Goal: Contribute content: Contribute content

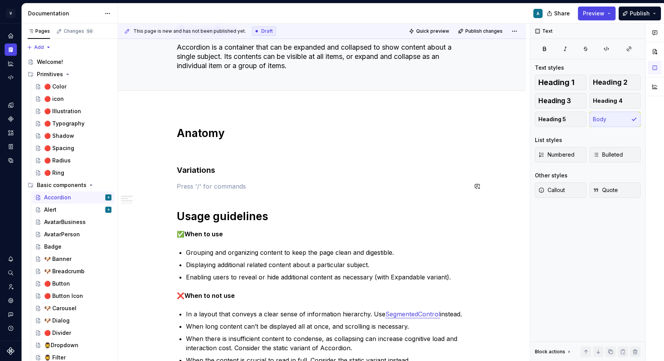
scroll to position [43, 0]
click at [59, 245] on div "Badge" at bounding box center [52, 247] width 17 height 8
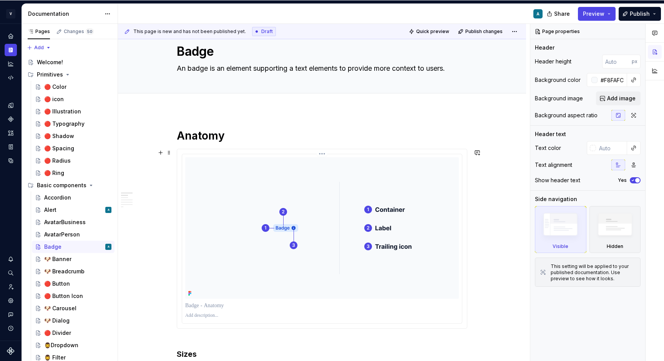
scroll to position [23, 0]
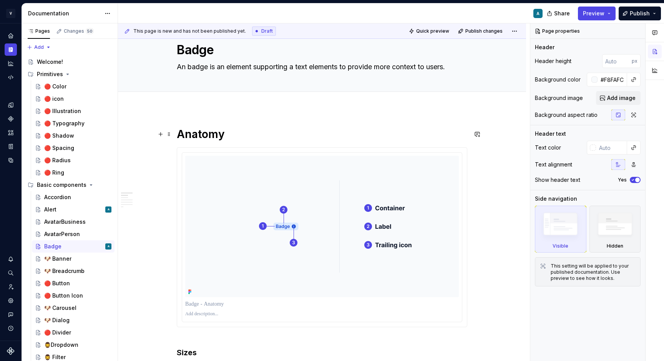
click at [312, 135] on h1 "Anatomy" at bounding box center [322, 134] width 291 height 14
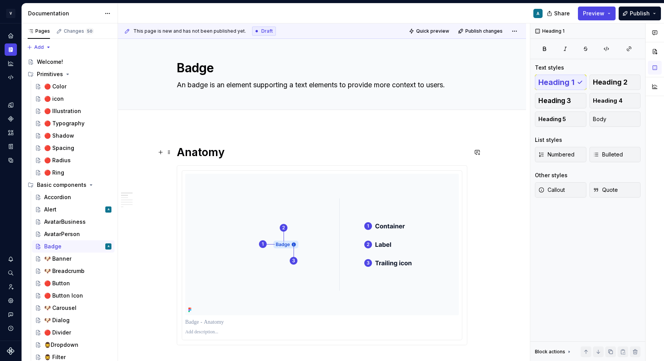
scroll to position [0, 0]
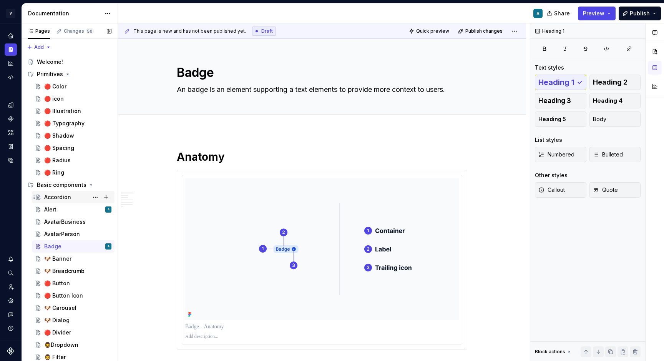
click at [63, 196] on div "Accordion" at bounding box center [57, 197] width 27 height 8
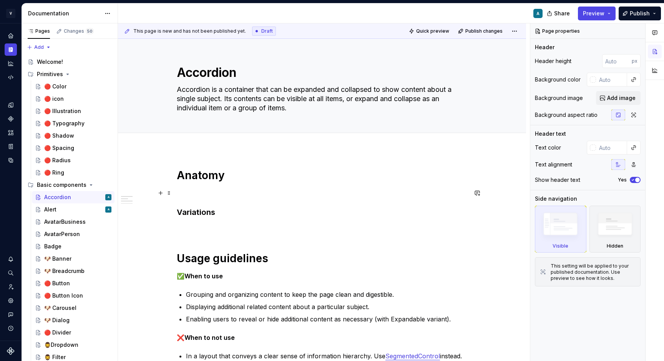
click at [213, 190] on p at bounding box center [322, 192] width 291 height 9
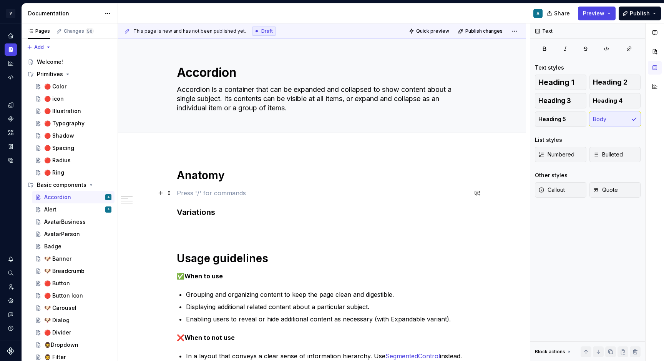
click at [213, 190] on p at bounding box center [322, 192] width 291 height 9
click at [205, 211] on h3 "Variations" at bounding box center [322, 212] width 291 height 11
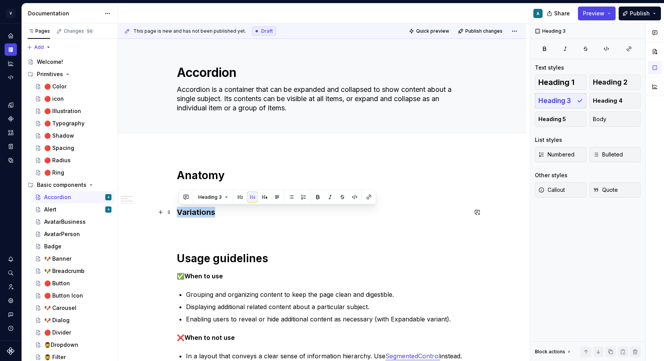
click at [205, 211] on h3 "Variations" at bounding box center [322, 212] width 291 height 11
click at [186, 211] on h3 "Variations" at bounding box center [322, 212] width 291 height 11
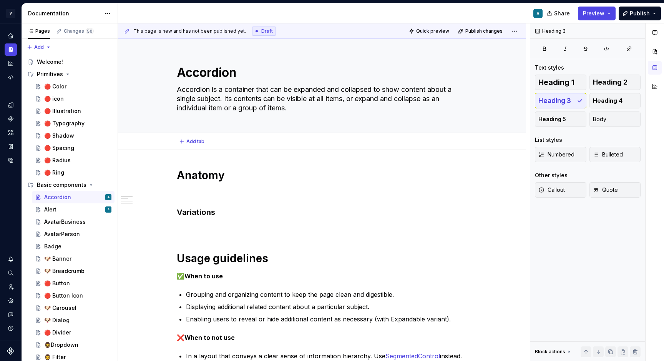
type textarea "*"
click at [199, 140] on span "Add tab" at bounding box center [195, 141] width 18 height 6
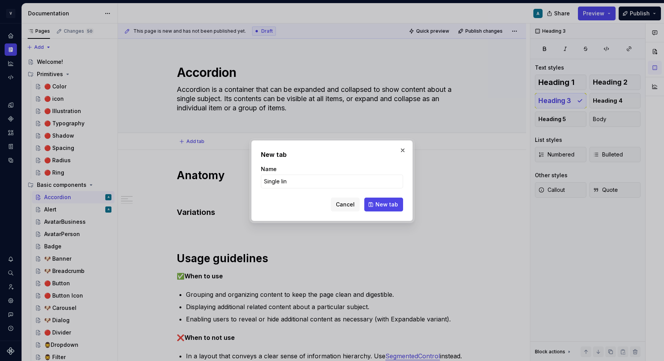
type input "Single line"
click at [382, 211] on button "New tab" at bounding box center [383, 205] width 39 height 14
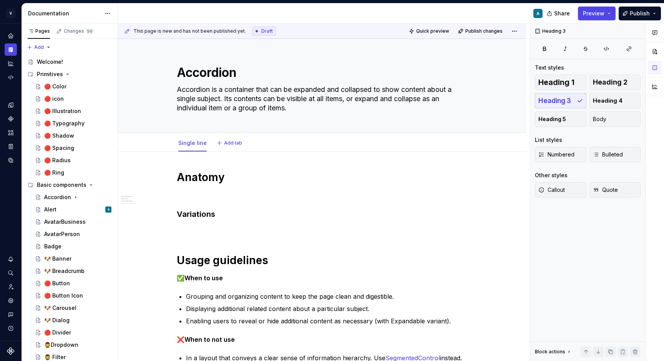
type textarea "*"
click at [238, 146] on button "Add tab" at bounding box center [230, 143] width 31 height 11
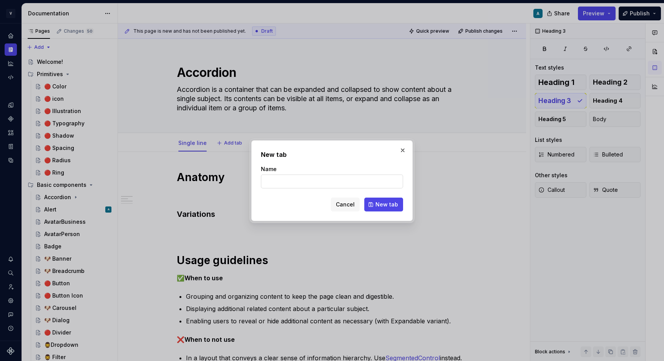
click at [284, 181] on input "Name" at bounding box center [332, 182] width 142 height 14
type input "Multi lines"
click button "New tab" at bounding box center [383, 205] width 39 height 14
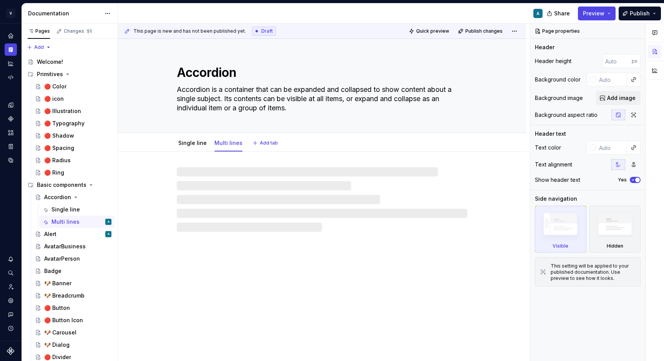
click at [264, 141] on span "Add tab" at bounding box center [269, 143] width 18 height 6
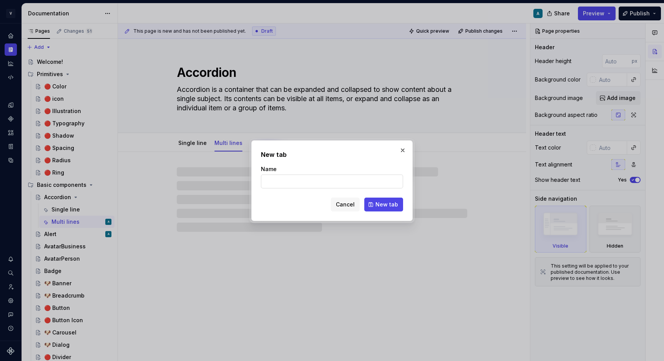
type textarea "*"
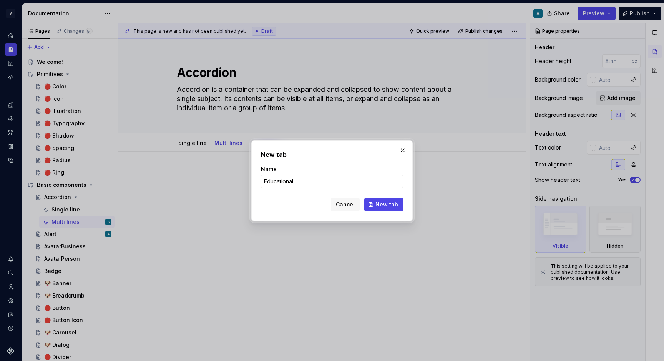
type input "Educational"
click at [389, 211] on div "New tab Name Educational Cancel New tab" at bounding box center [331, 180] width 161 height 81
click at [389, 208] on span "New tab" at bounding box center [387, 205] width 23 height 8
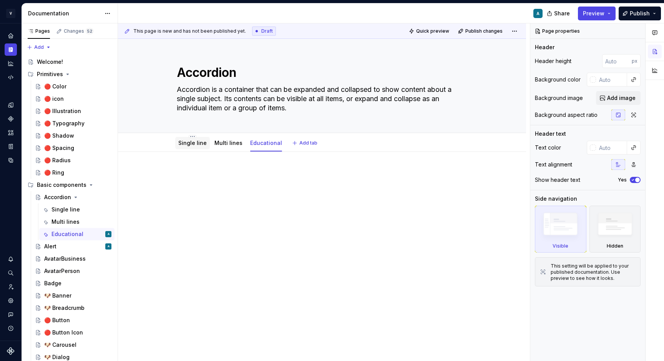
click at [206, 144] on link "Single line" at bounding box center [192, 143] width 28 height 7
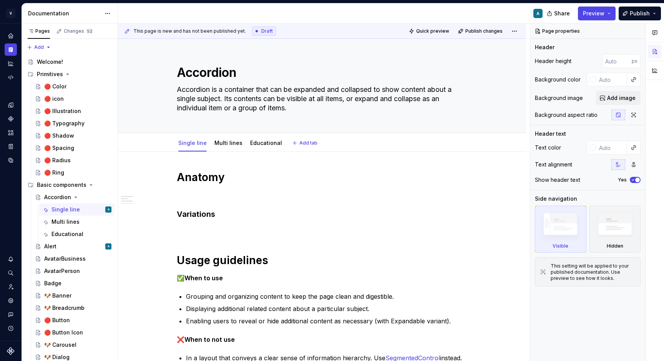
type textarea "*"
click at [204, 212] on h3 "Variations" at bounding box center [322, 214] width 291 height 11
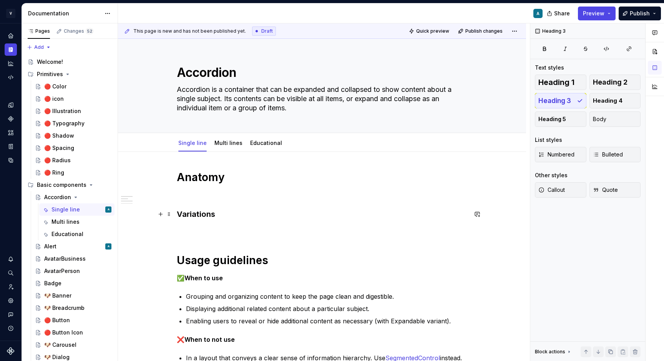
click at [204, 212] on h3 "Variations" at bounding box center [322, 214] width 291 height 11
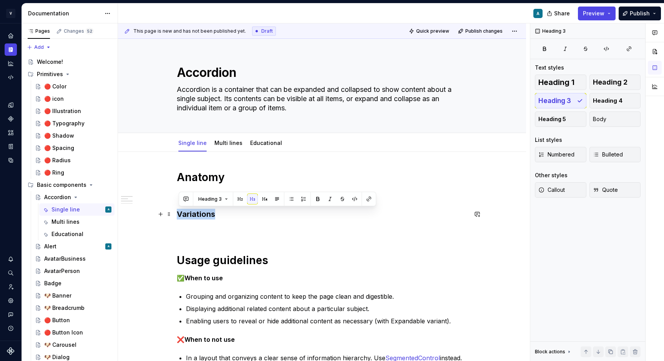
click at [204, 212] on h3 "Variations" at bounding box center [322, 214] width 291 height 11
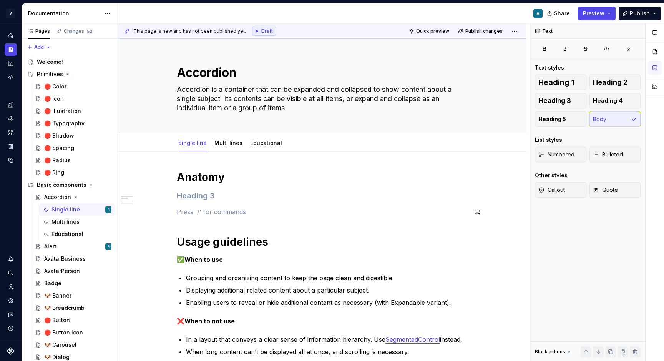
click at [199, 203] on div "**********" at bounding box center [322, 354] width 291 height 369
click at [183, 212] on p "test" at bounding box center [322, 211] width 291 height 9
click at [354, 196] on button "button" at bounding box center [356, 197] width 11 height 11
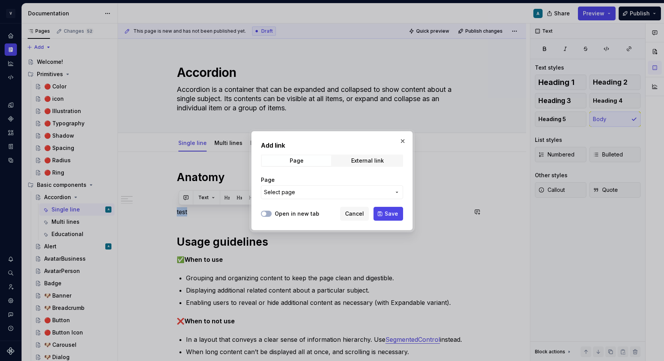
click at [353, 195] on span "Select page" at bounding box center [327, 192] width 127 height 8
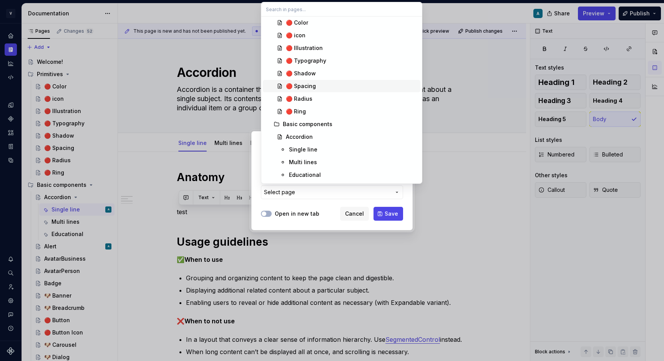
scroll to position [40, 0]
click at [328, 203] on div "Add link Page External link Page Select page Open in new tab Cancel Save" at bounding box center [332, 180] width 664 height 361
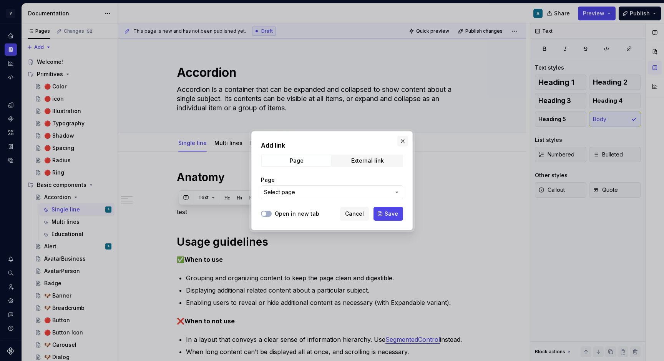
click at [399, 143] on button "button" at bounding box center [402, 141] width 11 height 11
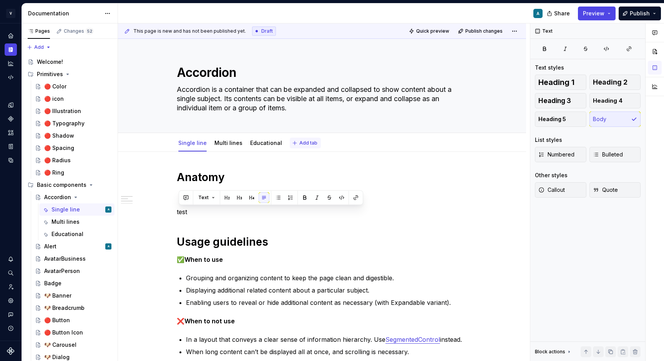
click at [308, 144] on span "Add tab" at bounding box center [308, 143] width 18 height 6
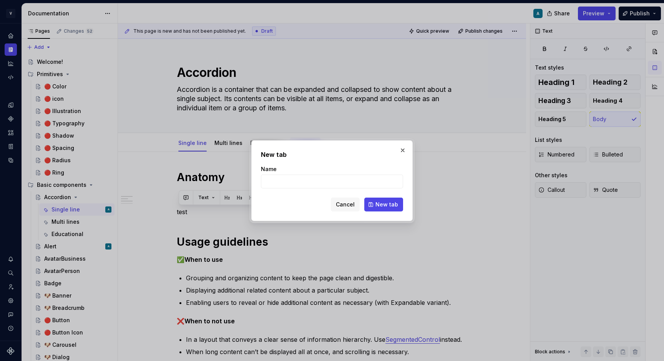
type textarea "*"
type input "Overview"
click button "New tab" at bounding box center [383, 205] width 39 height 14
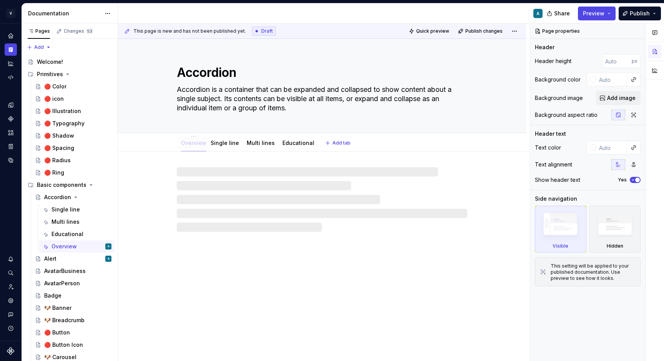
drag, startPoint x: 301, startPoint y: 143, endPoint x: 185, endPoint y: 151, distance: 117.1
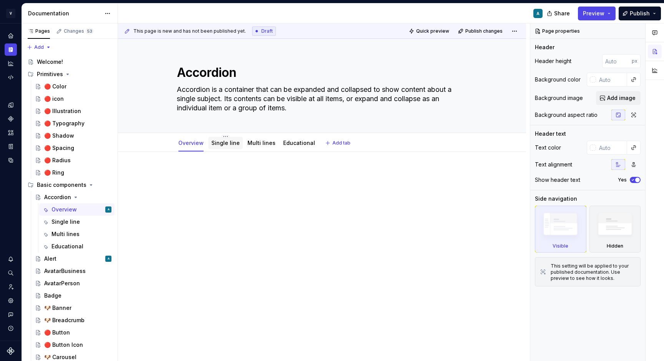
click at [223, 144] on link "Single line" at bounding box center [225, 143] width 28 height 7
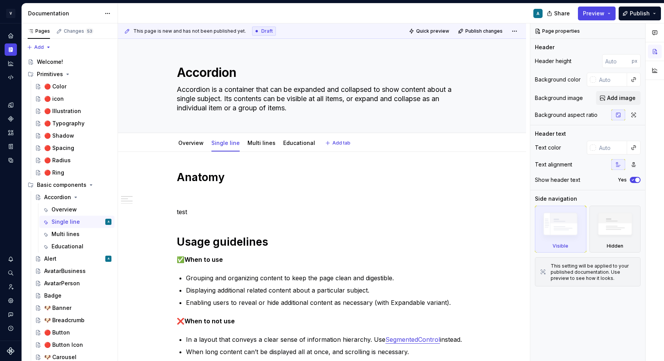
type textarea "*"
click at [198, 173] on h1 "Anatomy" at bounding box center [322, 177] width 291 height 14
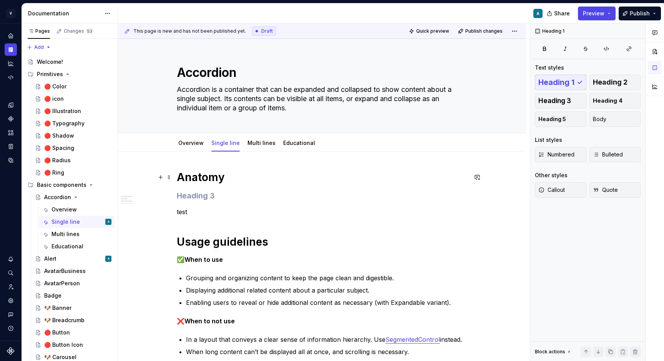
click at [198, 173] on h1 "Anatomy" at bounding box center [322, 177] width 291 height 14
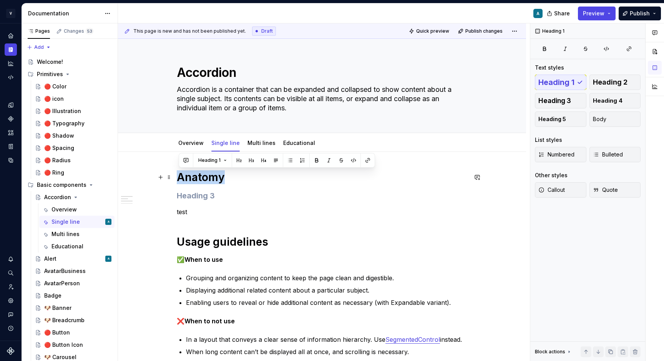
click at [198, 173] on h1 "Anatomy" at bounding box center [322, 177] width 291 height 14
click at [189, 208] on p "test" at bounding box center [322, 211] width 291 height 9
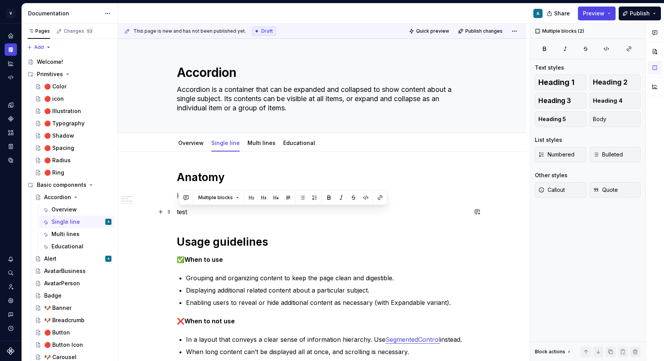
click at [189, 208] on p "test" at bounding box center [322, 211] width 291 height 9
click at [193, 184] on h1 "Anatomy" at bounding box center [322, 177] width 291 height 14
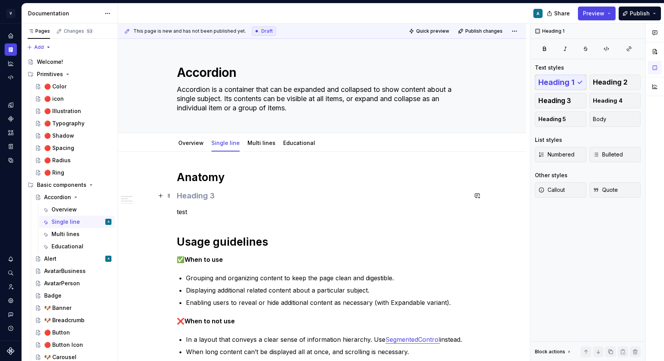
click at [191, 193] on h3 at bounding box center [322, 195] width 291 height 11
click at [183, 198] on h3 "Acc" at bounding box center [322, 195] width 291 height 11
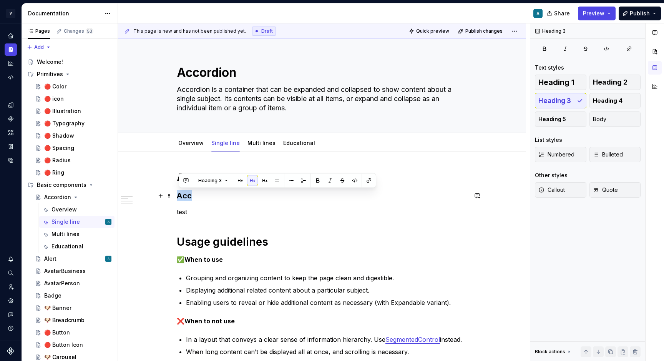
click at [183, 198] on h3 "Acc" at bounding box center [322, 195] width 291 height 11
click at [255, 181] on button "button" at bounding box center [252, 180] width 11 height 11
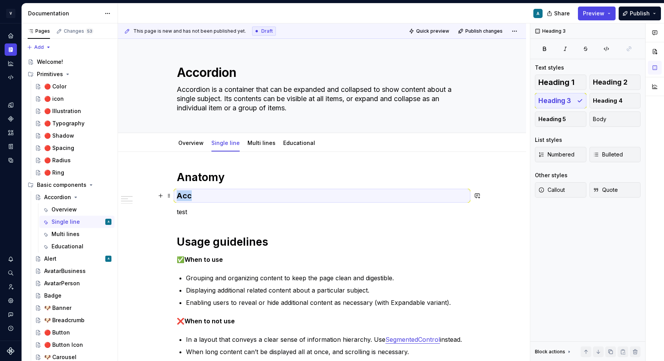
click at [183, 198] on h3 "Acc" at bounding box center [322, 195] width 291 height 11
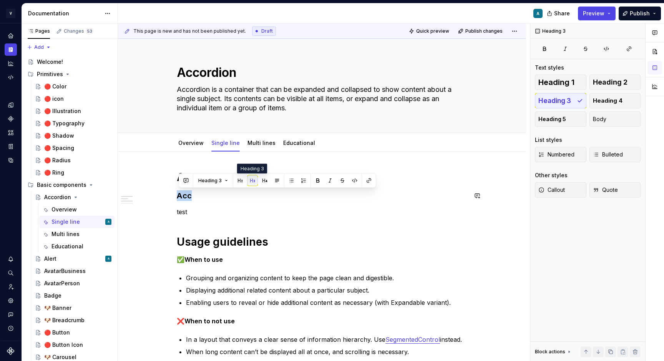
click at [253, 182] on button "button" at bounding box center [252, 180] width 11 height 11
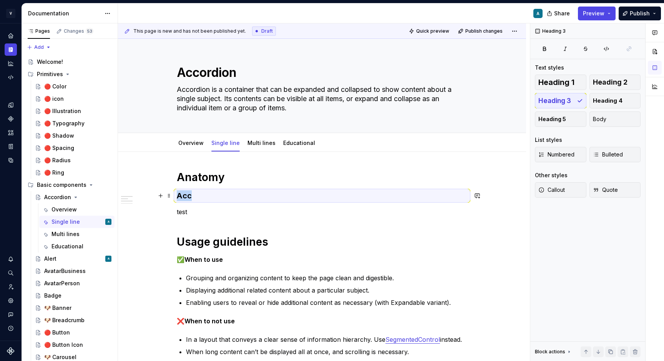
click at [206, 195] on h3 "Acc" at bounding box center [322, 195] width 291 height 11
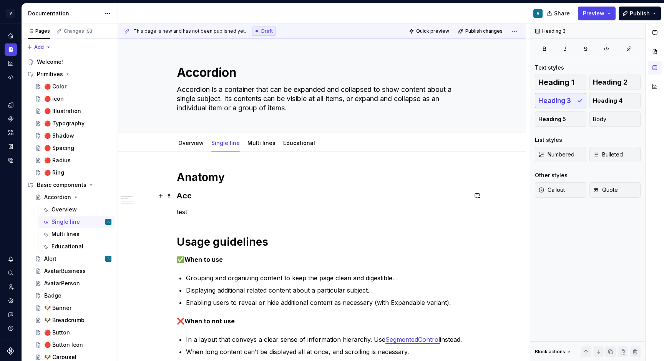
click at [206, 195] on h3 "Acc" at bounding box center [322, 195] width 291 height 11
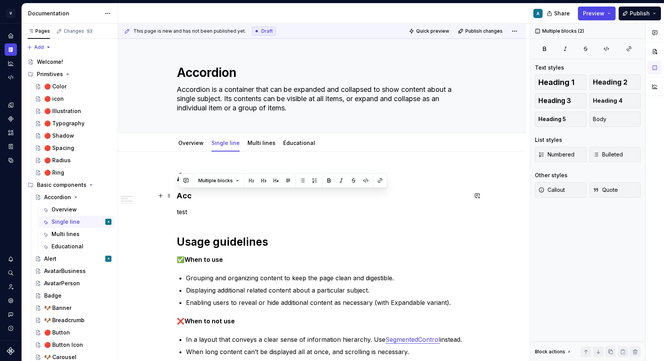
click at [206, 195] on h3 "Acc" at bounding box center [322, 195] width 291 height 11
click at [601, 118] on span "Body" at bounding box center [599, 119] width 13 height 8
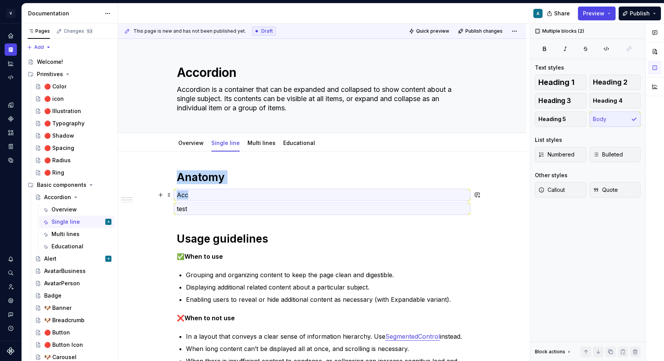
click at [212, 194] on p "Acc" at bounding box center [322, 194] width 291 height 9
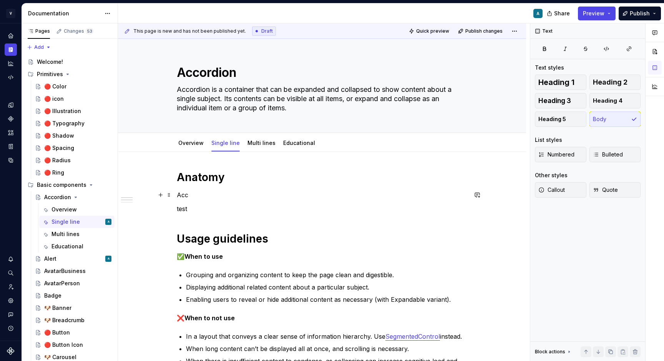
click at [188, 196] on p "Acc" at bounding box center [322, 194] width 291 height 9
click at [195, 143] on link "Overview" at bounding box center [190, 143] width 25 height 7
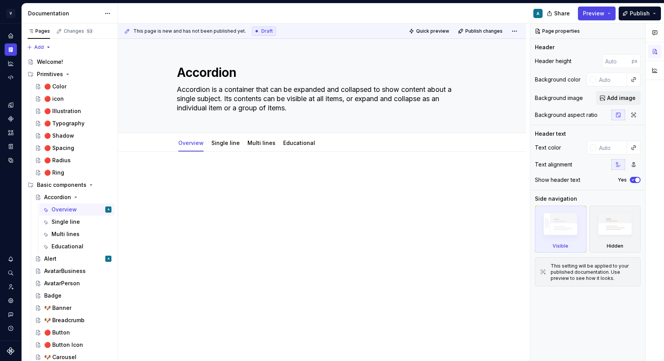
click at [212, 184] on div at bounding box center [322, 184] width 291 height 29
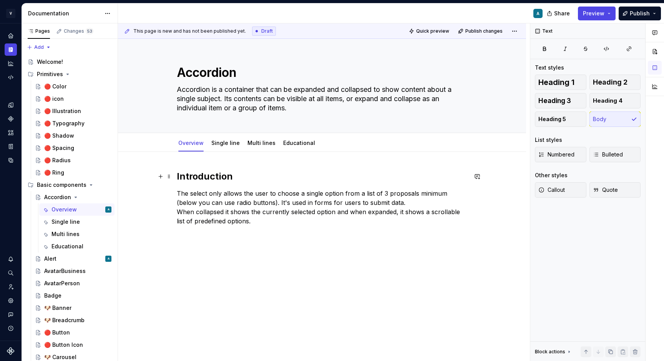
click at [216, 178] on h2 "Introduction" at bounding box center [322, 176] width 291 height 12
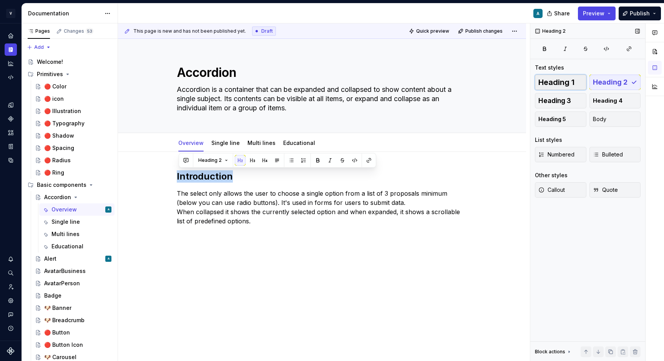
click at [570, 77] on button "Heading 1" at bounding box center [561, 82] width 52 height 15
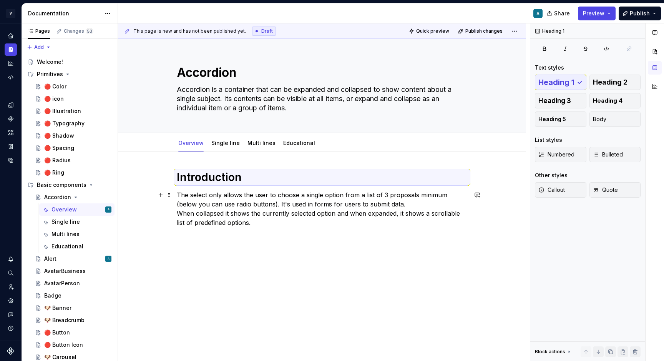
click at [221, 222] on p "The select only allows the user to choose a single option from a list of 3 prop…" at bounding box center [322, 208] width 291 height 37
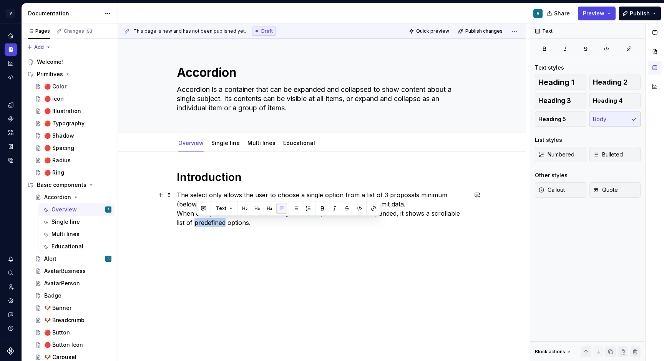
click at [221, 222] on p "The select only allows the user to choose a single option from a list of 3 prop…" at bounding box center [322, 208] width 291 height 37
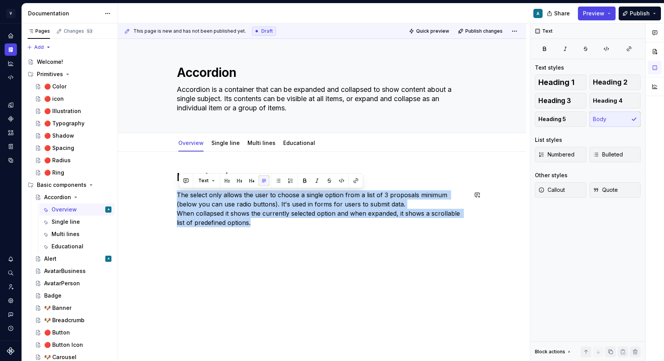
click at [270, 227] on div "Introduction The select only allows the user to choose a single option from a l…" at bounding box center [322, 203] width 291 height 66
drag, startPoint x: 257, startPoint y: 221, endPoint x: 161, endPoint y: 192, distance: 100.4
click at [177, 192] on div "Introduction The select only allows the user to choose a single option from a l…" at bounding box center [322, 203] width 291 height 66
type textarea "*"
click at [208, 257] on div "Introduction The select only allows the user to choose a single option from a l…" at bounding box center [322, 248] width 408 height 193
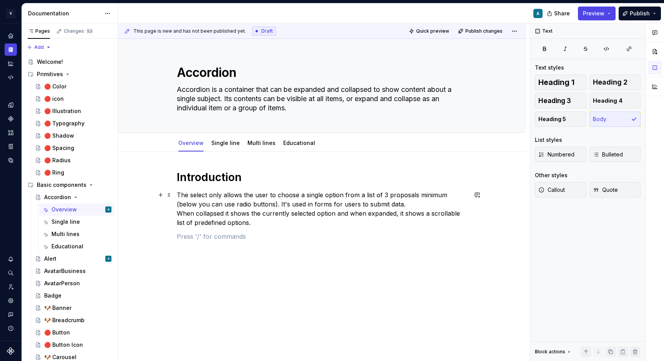
click at [213, 206] on p "The select only allows the user to choose a single option from a list of 3 prop…" at bounding box center [322, 208] width 291 height 37
click at [221, 204] on p "The select only allows the user to choose a single option from a list of 3 prop…" at bounding box center [322, 208] width 291 height 37
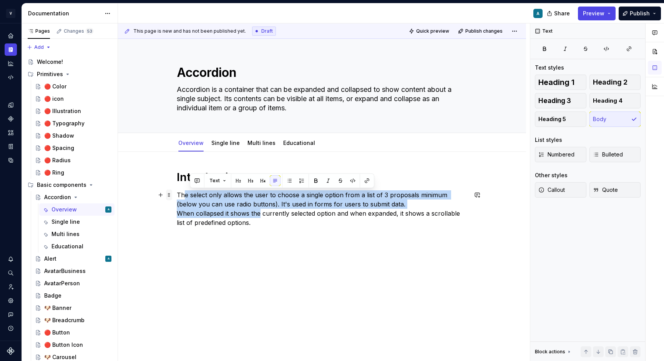
drag, startPoint x: 261, startPoint y: 216, endPoint x: 168, endPoint y: 196, distance: 94.9
click at [177, 196] on div "Introduction The select only allows the user to choose a single option from a l…" at bounding box center [322, 210] width 291 height 80
click at [282, 220] on p "The select only allows the user to choose a single option from a list of 3 prop…" at bounding box center [322, 208] width 291 height 37
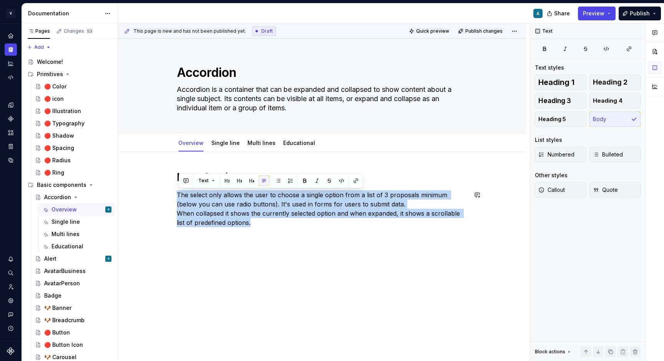
drag, startPoint x: 258, startPoint y: 220, endPoint x: 172, endPoint y: 188, distance: 91.8
click at [172, 188] on div "Introduction The select only allows the user to choose a single option from a l…" at bounding box center [322, 255] width 408 height 207
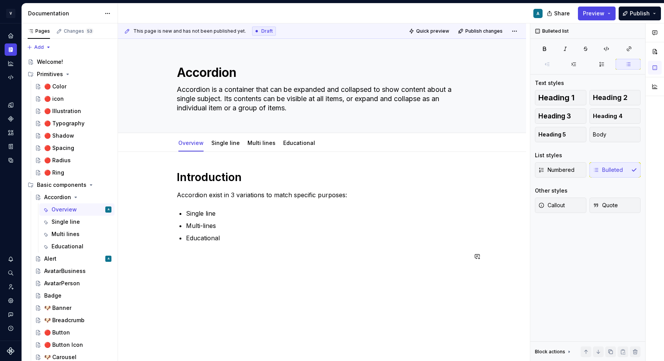
click at [228, 266] on div "Introduction Accordion exist in 3 variations to match specific purposes: Single…" at bounding box center [322, 220] width 291 height 100
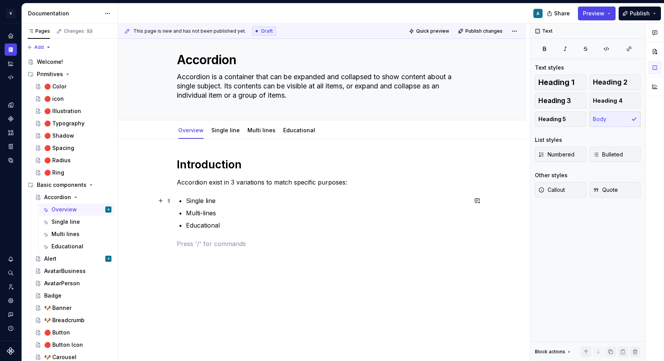
scroll to position [17, 0]
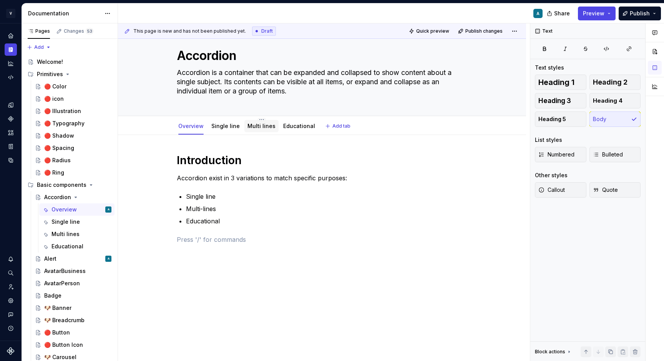
click at [262, 125] on link "Multi lines" at bounding box center [262, 126] width 28 height 7
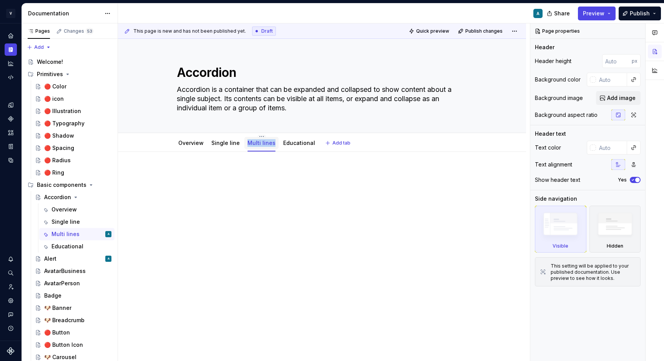
click at [259, 145] on link "Multi lines" at bounding box center [262, 143] width 28 height 7
click at [263, 142] on link "Multi lines" at bounding box center [262, 143] width 28 height 7
click at [259, 143] on link "Multi lines" at bounding box center [262, 143] width 28 height 7
click at [297, 142] on link "Educational" at bounding box center [299, 143] width 32 height 7
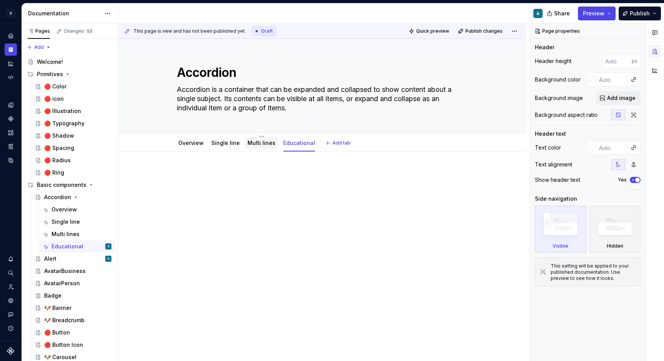
click at [251, 141] on link "Multi lines" at bounding box center [262, 143] width 28 height 7
click at [519, 31] on html "V Vibe A Design system data Documentation A Share Preview Publish Pages Changes…" at bounding box center [332, 180] width 664 height 361
click at [258, 145] on html "V Vibe A Design system data Documentation A Share Preview Publish Pages Changes…" at bounding box center [332, 180] width 664 height 361
click at [258, 145] on link "Multi lines" at bounding box center [262, 143] width 28 height 7
click at [267, 145] on link "Multi lines" at bounding box center [262, 143] width 28 height 7
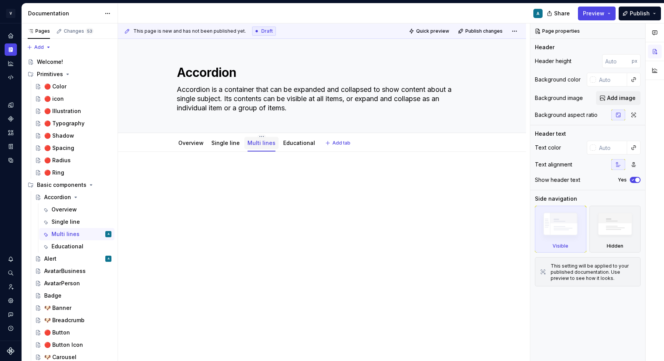
click at [267, 145] on link "Multi lines" at bounding box center [262, 143] width 28 height 7
click at [266, 145] on link "Multi lines" at bounding box center [262, 143] width 28 height 7
click at [258, 136] on html "V Vibe A Design system data Documentation A Share Preview Publish Pages Changes…" at bounding box center [332, 180] width 664 height 361
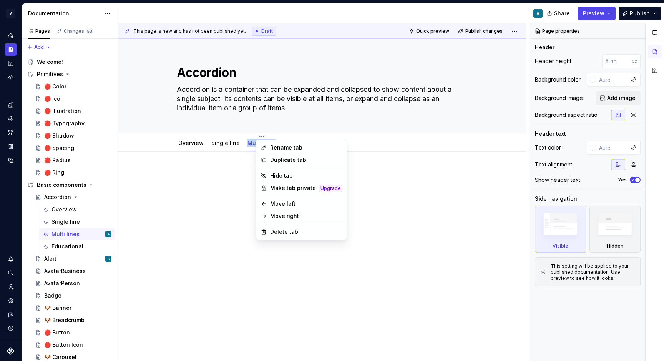
type textarea "*"
click at [282, 150] on div "Rename tab" at bounding box center [306, 148] width 72 height 8
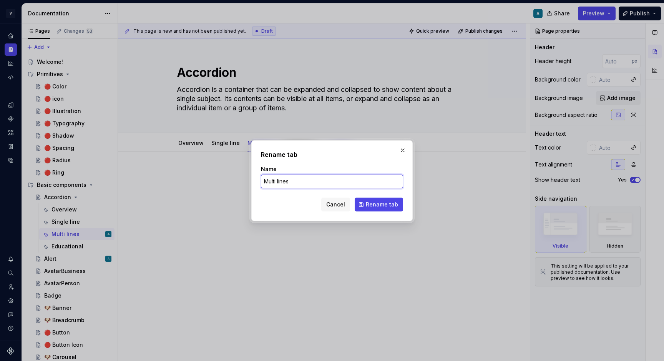
click at [279, 183] on input "Multi lines" at bounding box center [332, 182] width 142 height 14
type input "Multi-lines"
click button "Rename tab" at bounding box center [379, 205] width 48 height 14
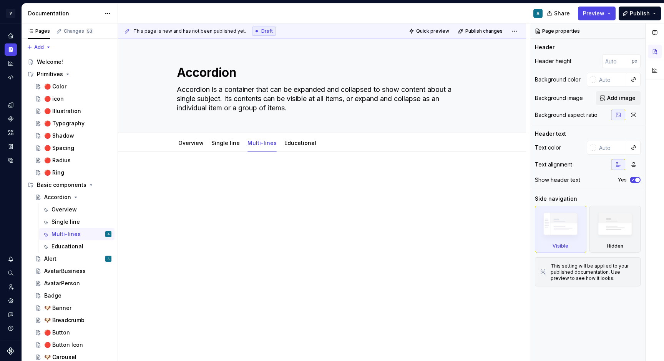
click at [189, 152] on div at bounding box center [322, 234] width 408 height 165
click at [190, 148] on div "Overview" at bounding box center [191, 143] width 32 height 12
click at [189, 148] on div "Overview" at bounding box center [191, 143] width 32 height 12
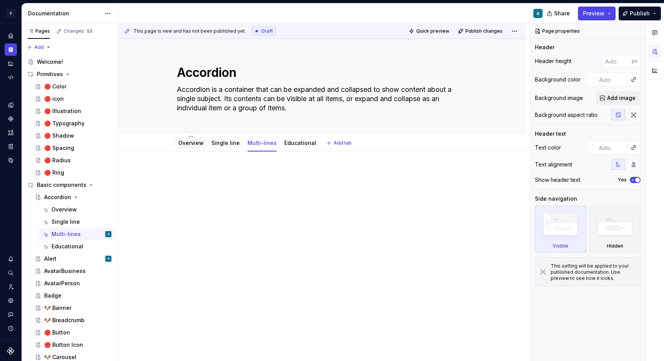
click at [195, 142] on link "Overview" at bounding box center [190, 143] width 25 height 7
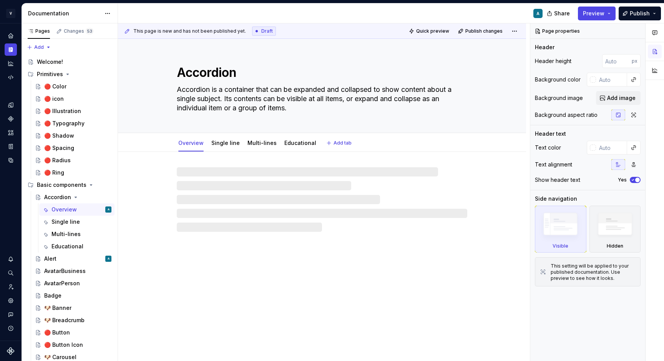
click at [195, 142] on link "Overview" at bounding box center [190, 143] width 25 height 7
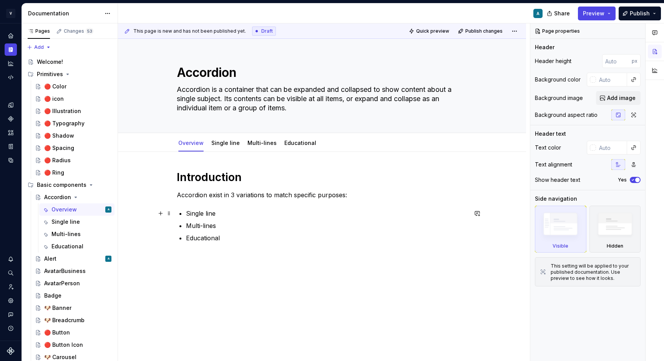
click at [209, 213] on p "Single line" at bounding box center [326, 213] width 281 height 9
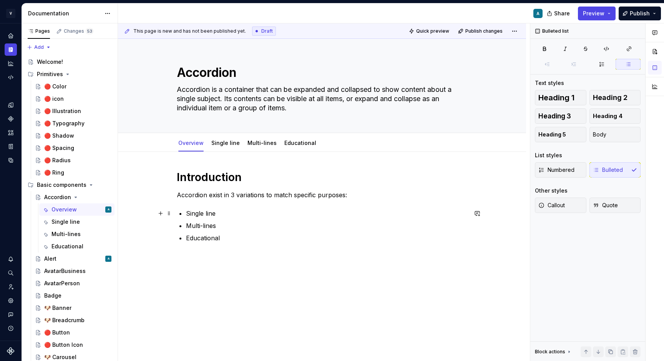
click at [209, 213] on p "Single line" at bounding box center [326, 213] width 281 height 9
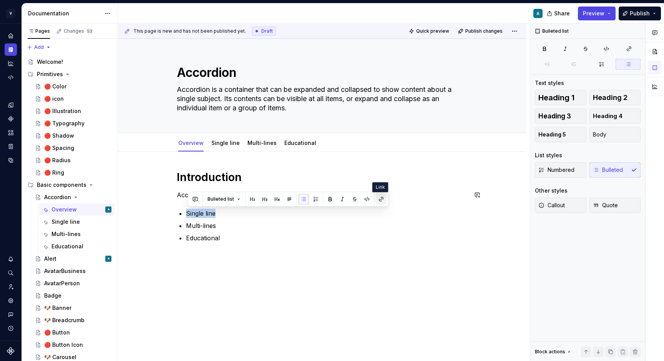
click at [382, 199] on button "button" at bounding box center [381, 199] width 11 height 11
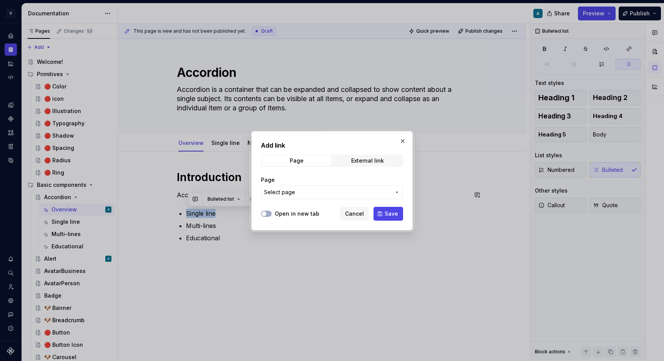
click at [378, 195] on span "Select page" at bounding box center [327, 192] width 127 height 8
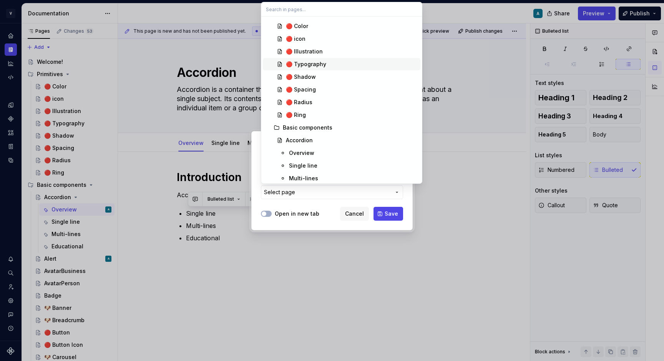
scroll to position [73, 0]
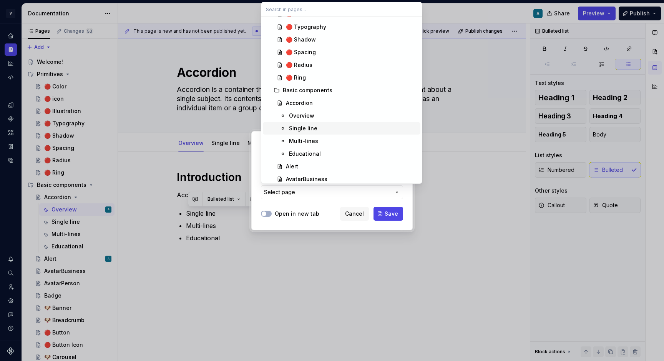
click at [322, 128] on div "Single line" at bounding box center [353, 129] width 128 height 8
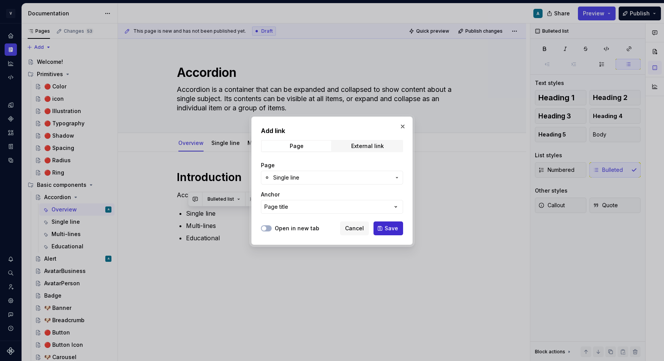
click at [393, 228] on span "Save" at bounding box center [391, 229] width 13 height 8
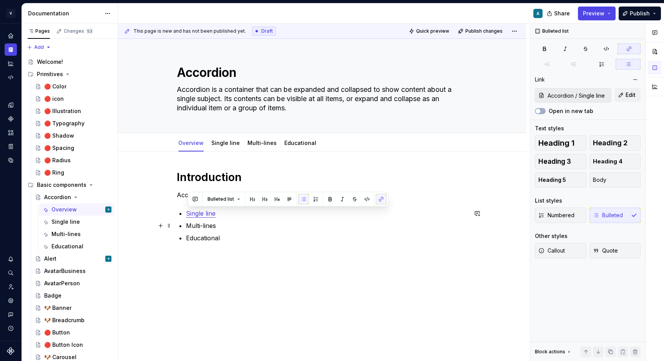
click at [210, 229] on p "Multi-lines" at bounding box center [326, 225] width 281 height 9
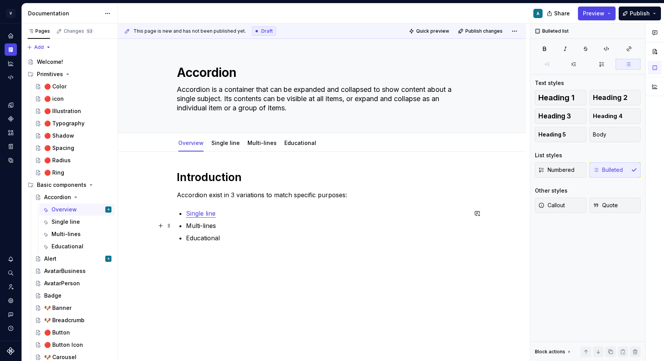
click at [210, 229] on p "Multi-lines" at bounding box center [326, 225] width 281 height 9
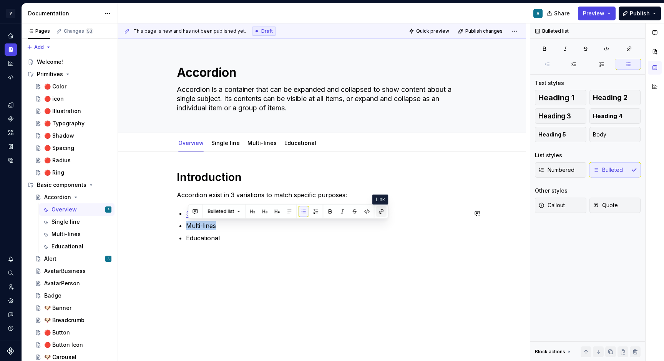
click at [382, 210] on button "button" at bounding box center [381, 211] width 11 height 11
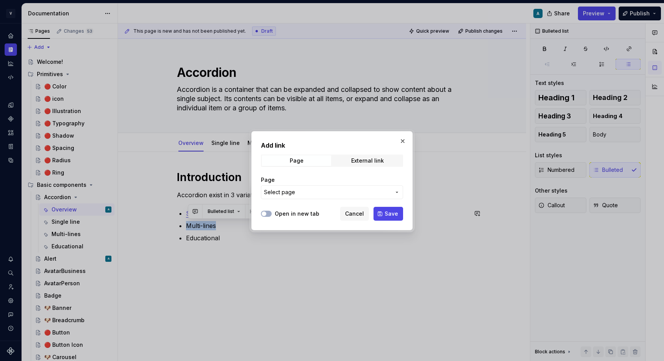
click at [371, 191] on span "Select page" at bounding box center [327, 192] width 127 height 8
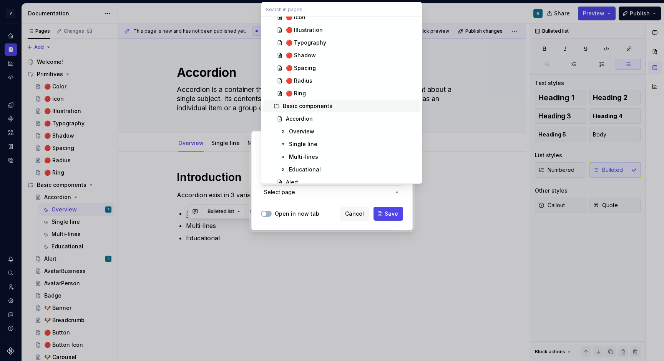
scroll to position [63, 0]
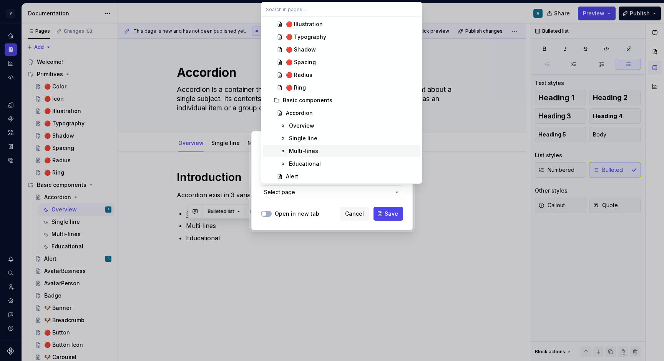
click at [317, 153] on div "Multi-lines" at bounding box center [353, 151] width 128 height 8
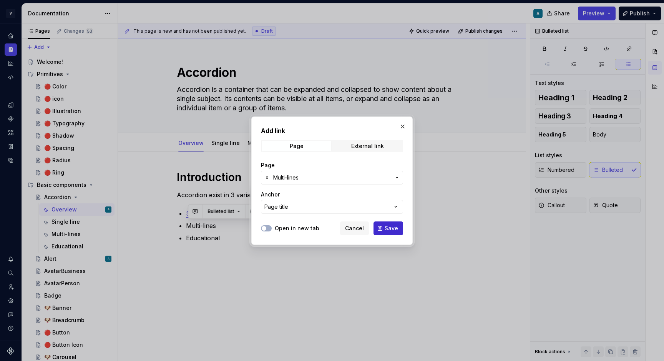
click at [392, 226] on span "Save" at bounding box center [391, 229] width 13 height 8
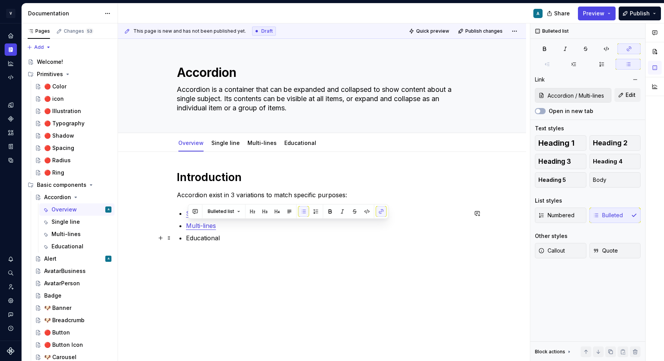
click at [208, 240] on p "Educational" at bounding box center [326, 237] width 281 height 9
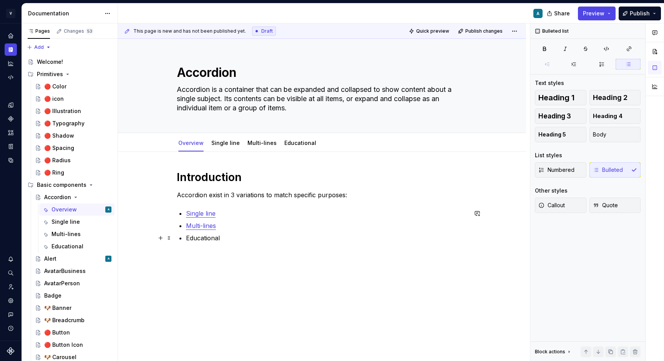
click at [208, 240] on p "Educational" at bounding box center [326, 237] width 281 height 9
click at [382, 223] on button "button" at bounding box center [381, 223] width 11 height 11
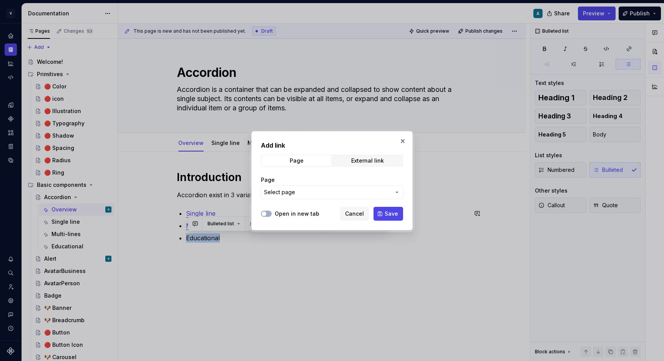
click at [367, 186] on button "Select page" at bounding box center [332, 192] width 142 height 14
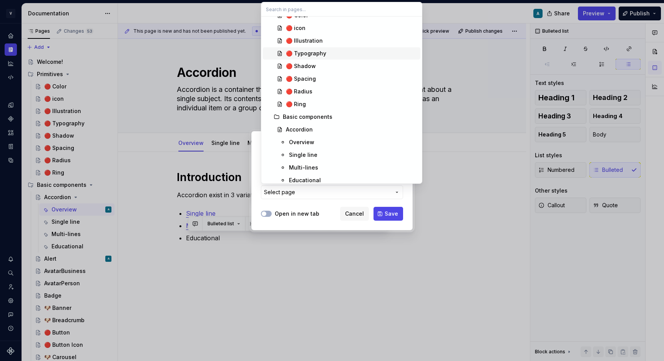
scroll to position [59, 0]
click at [317, 165] on div "Educational" at bounding box center [305, 168] width 32 height 8
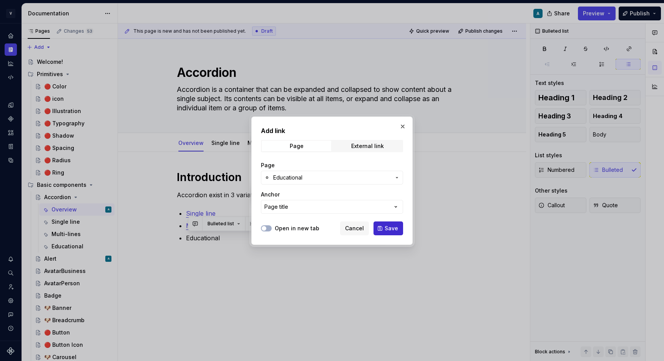
click at [393, 230] on span "Save" at bounding box center [391, 229] width 13 height 8
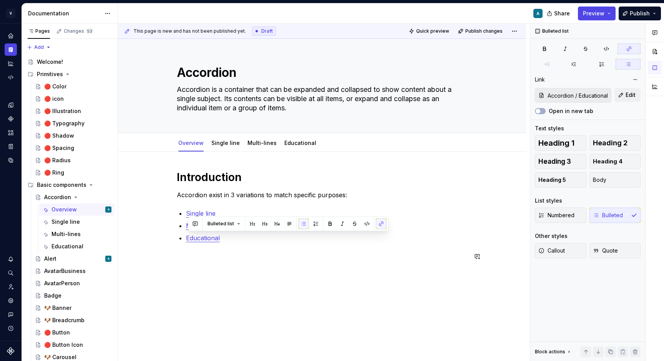
click at [340, 266] on div "Introduction Accordion exist in 3 variations to match specific purposes: Single…" at bounding box center [322, 220] width 291 height 100
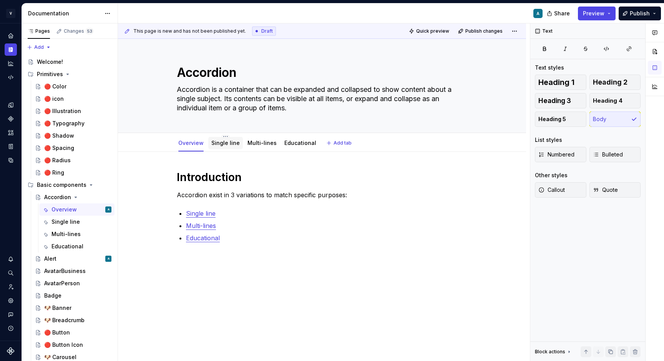
click at [231, 145] on link "Single line" at bounding box center [225, 143] width 28 height 7
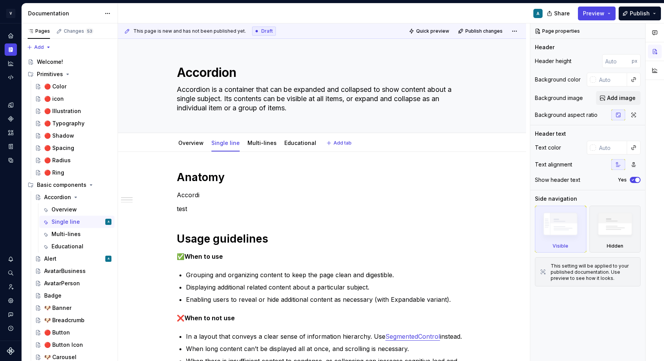
type textarea "*"
click at [201, 201] on div "**********" at bounding box center [322, 353] width 291 height 366
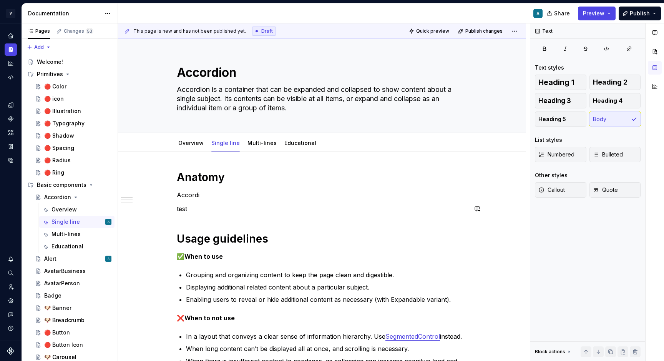
click at [201, 201] on div "**********" at bounding box center [322, 353] width 291 height 366
click at [202, 207] on p "test" at bounding box center [322, 208] width 291 height 9
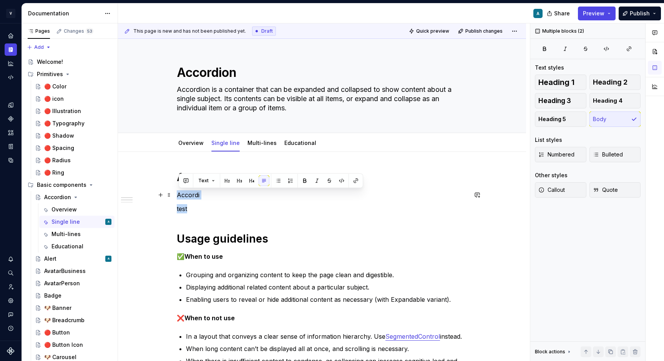
drag, startPoint x: 201, startPoint y: 207, endPoint x: 176, endPoint y: 193, distance: 29.2
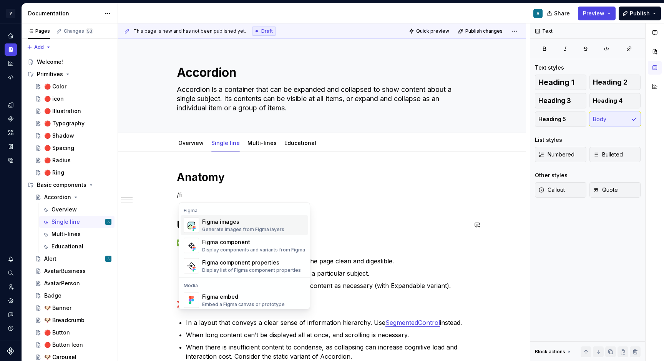
click at [260, 232] on div "Generate images from Figma layers" at bounding box center [243, 229] width 82 height 6
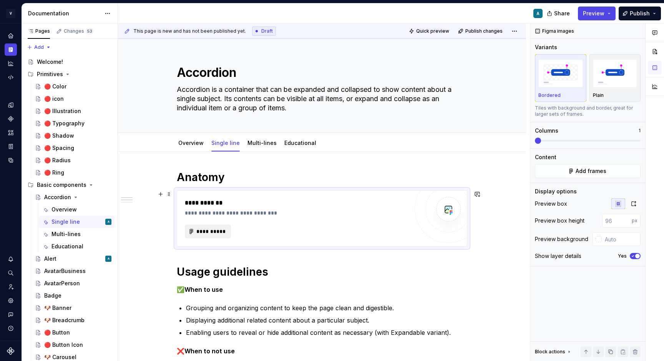
click at [223, 233] on span "**********" at bounding box center [211, 232] width 30 height 8
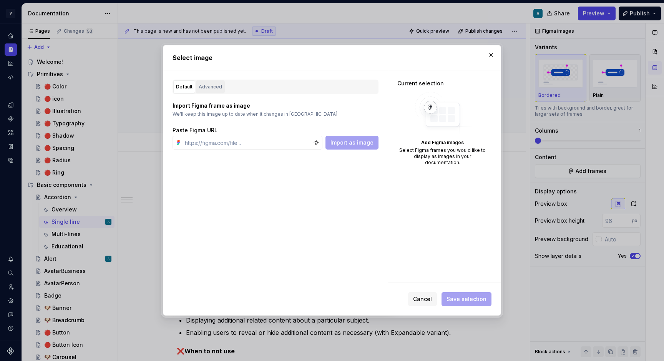
click at [208, 86] on div "Advanced" at bounding box center [210, 87] width 23 height 8
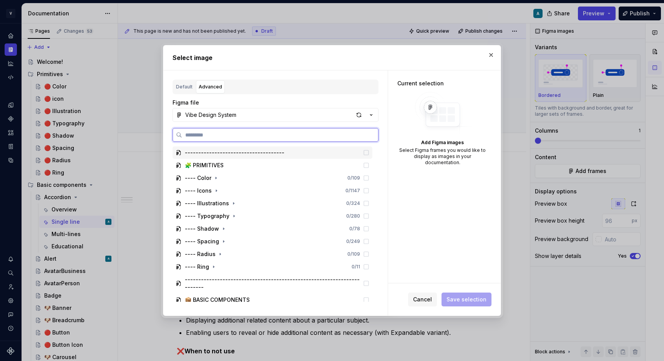
paste input "**********"
type input "**********"
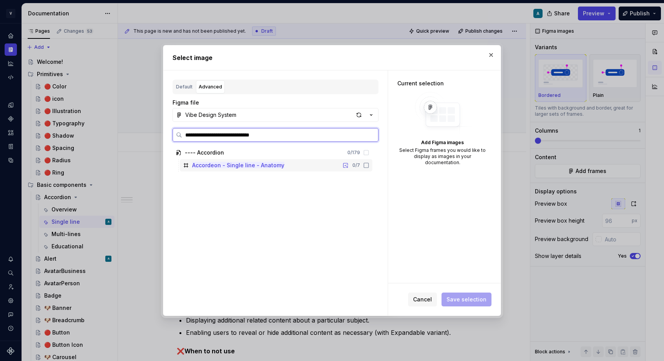
click at [369, 164] on icon at bounding box center [366, 165] width 6 height 6
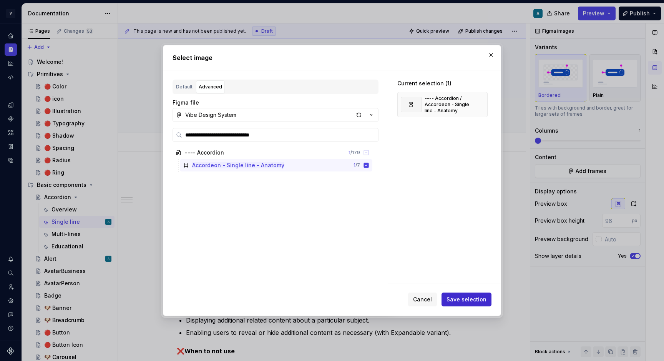
click at [488, 302] on button "Save selection" at bounding box center [467, 300] width 50 height 14
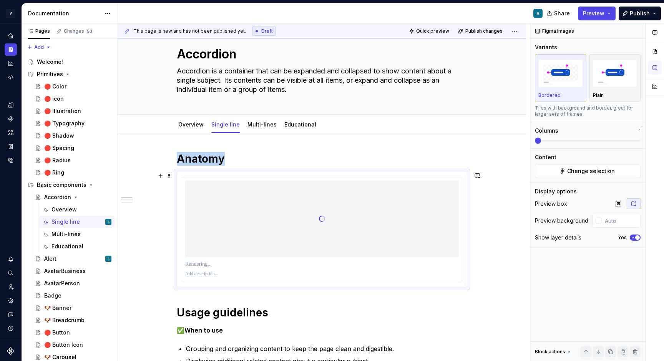
scroll to position [21, 0]
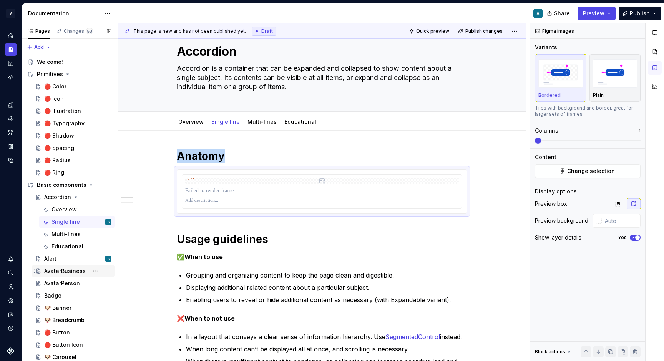
click at [58, 271] on div "AvatarBusiness" at bounding box center [65, 271] width 42 height 8
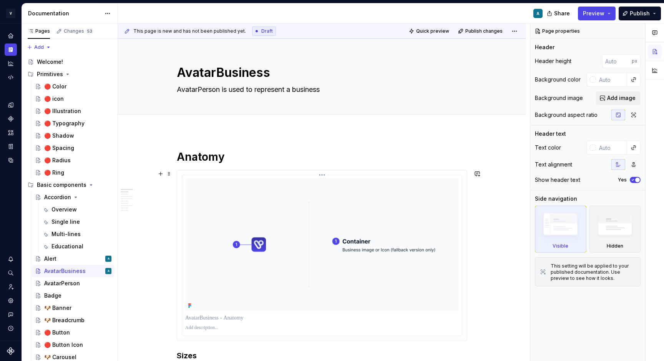
click at [462, 194] on div at bounding box center [322, 255] width 281 height 161
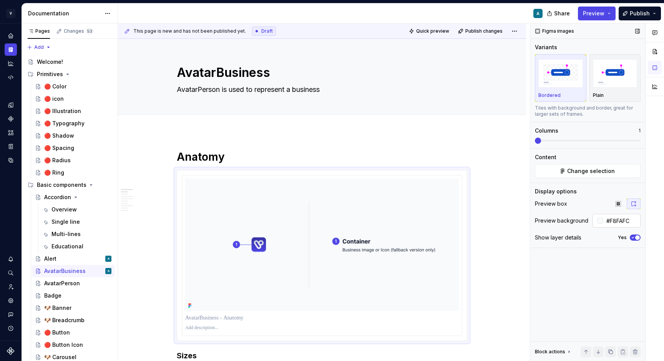
click at [632, 221] on input "#F8FAFC" at bounding box center [622, 221] width 37 height 14
click at [67, 227] on div "Single line" at bounding box center [82, 221] width 60 height 11
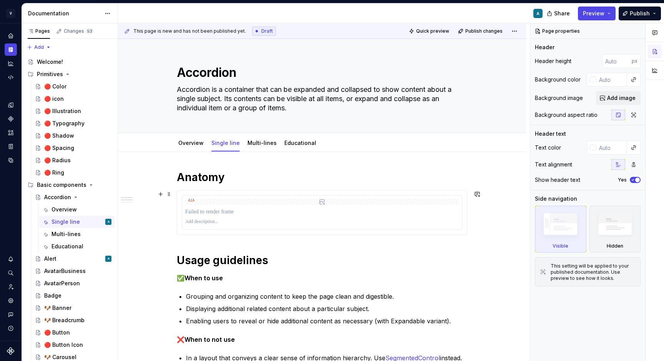
click at [467, 214] on div at bounding box center [322, 213] width 290 height 44
type textarea "*"
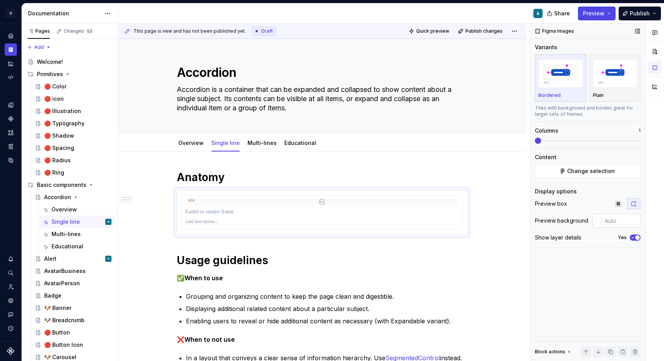
click at [616, 217] on input "text" at bounding box center [621, 221] width 39 height 14
click at [601, 221] on div at bounding box center [599, 221] width 6 height 6
click at [613, 221] on div "Comments Open comments No comments yet Select ‘Comment’ from the block context …" at bounding box center [598, 192] width 134 height 338
click at [613, 221] on input "text" at bounding box center [621, 221] width 39 height 14
paste input "#F8FAFC"
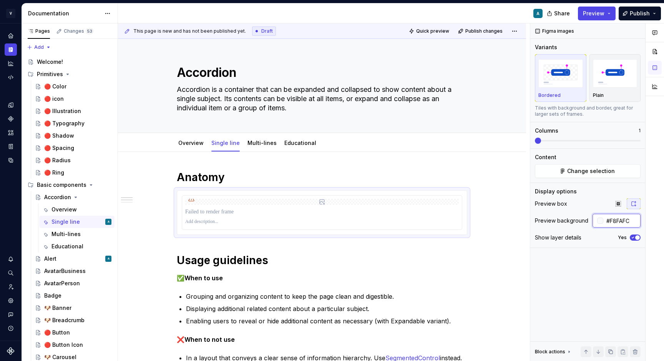
type input "#F8FAFC"
click at [362, 198] on div at bounding box center [322, 213] width 280 height 34
click at [583, 174] on span "Change selection" at bounding box center [591, 171] width 48 height 8
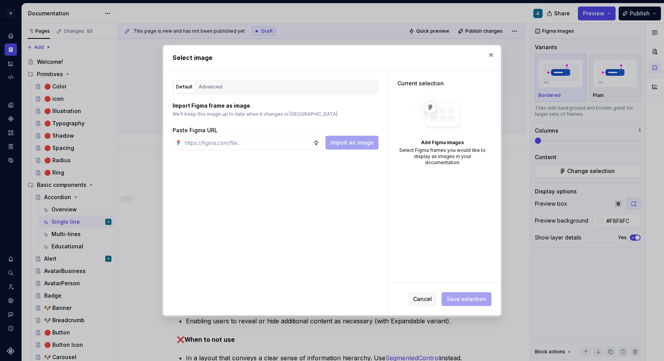
type textarea "*"
click at [208, 82] on button "Advanced" at bounding box center [210, 86] width 29 height 13
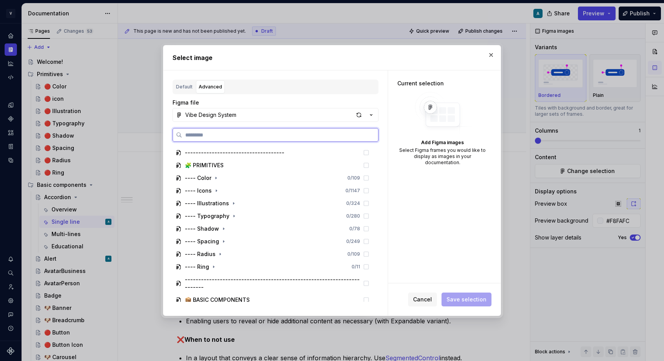
click at [217, 133] on input "search" at bounding box center [280, 135] width 196 height 8
paste input "*******"
type input "*******"
paste input "**********"
type input "**********"
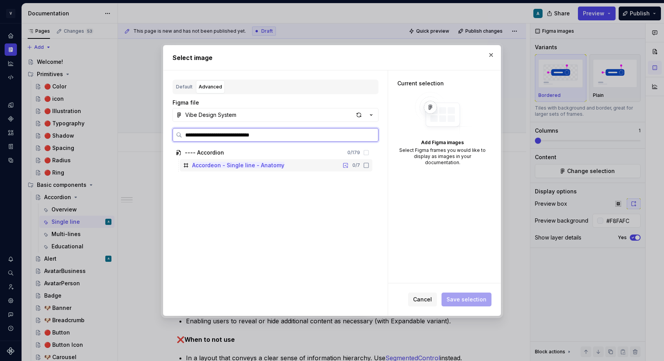
click at [258, 162] on div "Accordeon - Single line - Anatomy" at bounding box center [238, 165] width 92 height 8
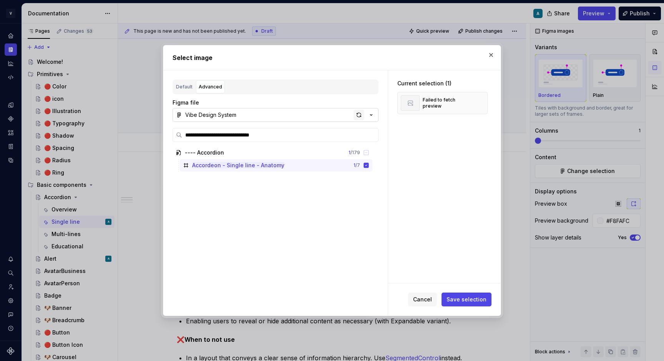
click at [362, 116] on div "button" at bounding box center [359, 115] width 11 height 11
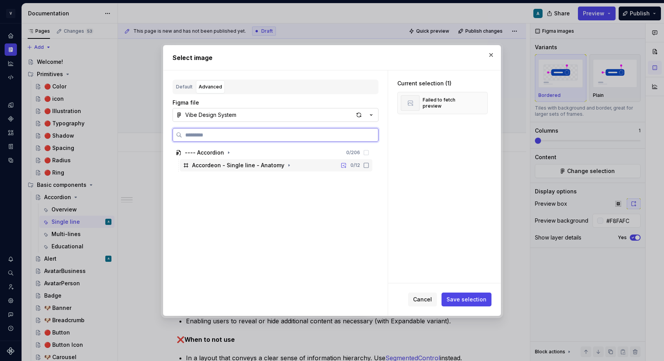
click at [369, 168] on icon at bounding box center [366, 165] width 6 height 6
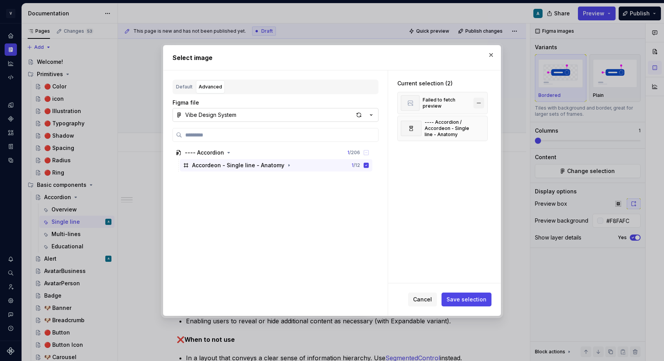
click at [482, 101] on button "button" at bounding box center [479, 103] width 11 height 11
click at [466, 299] on span "Save selection" at bounding box center [467, 300] width 40 height 8
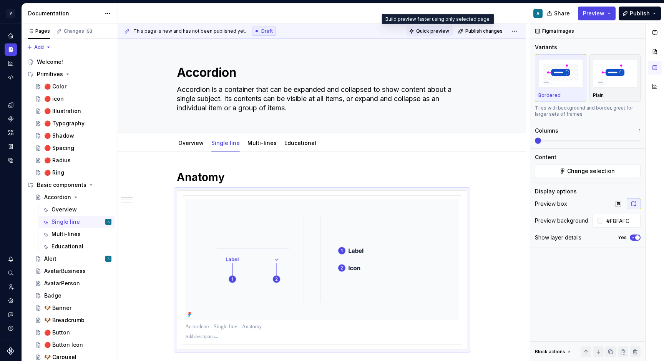
click at [445, 33] on span "Quick preview" at bounding box center [432, 31] width 33 height 6
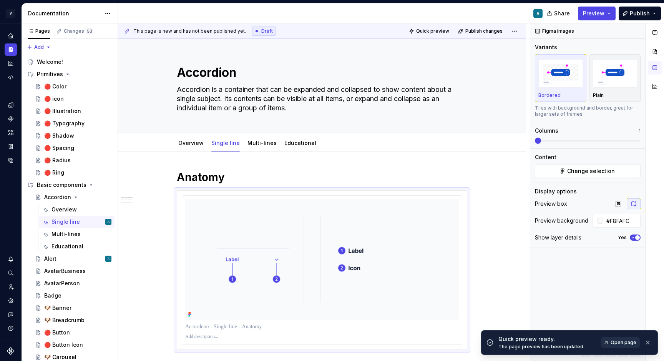
click at [622, 346] on link "Open page" at bounding box center [620, 342] width 39 height 11
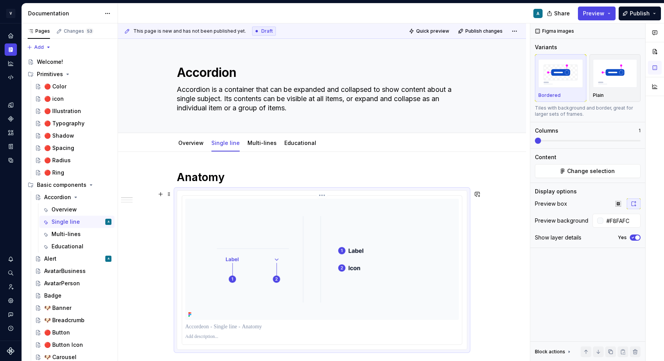
click at [386, 261] on img at bounding box center [322, 259] width 274 height 121
click at [600, 170] on span "Change selection" at bounding box center [591, 171] width 48 height 8
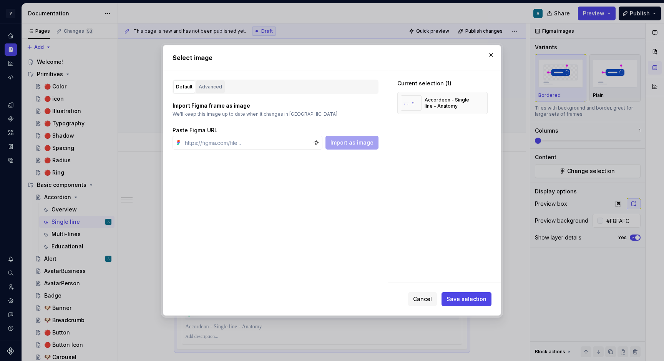
click at [217, 85] on div "Advanced" at bounding box center [210, 87] width 23 height 8
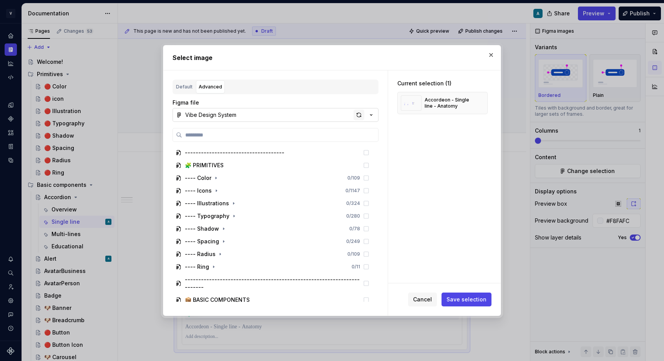
click at [358, 118] on div "button" at bounding box center [359, 115] width 11 height 11
click at [494, 50] on button "button" at bounding box center [491, 55] width 11 height 11
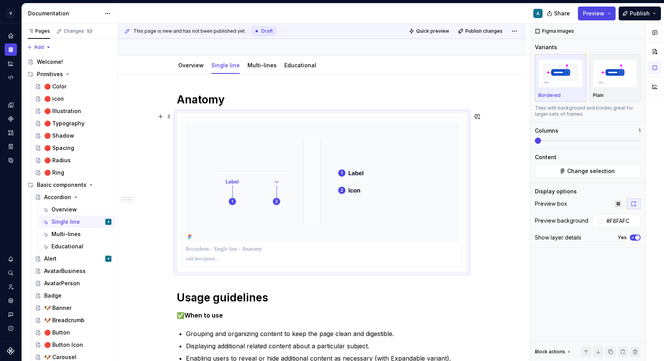
scroll to position [85, 0]
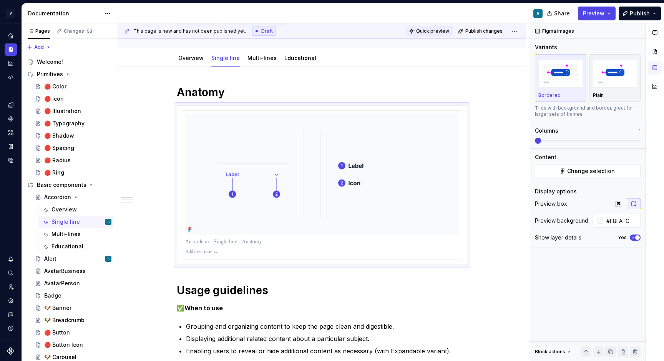
click at [442, 33] on span "Quick preview" at bounding box center [432, 31] width 33 height 6
click at [467, 220] on div at bounding box center [322, 185] width 291 height 160
click at [431, 216] on img at bounding box center [322, 174] width 274 height 121
click at [636, 236] on icon "button" at bounding box center [633, 237] width 6 height 5
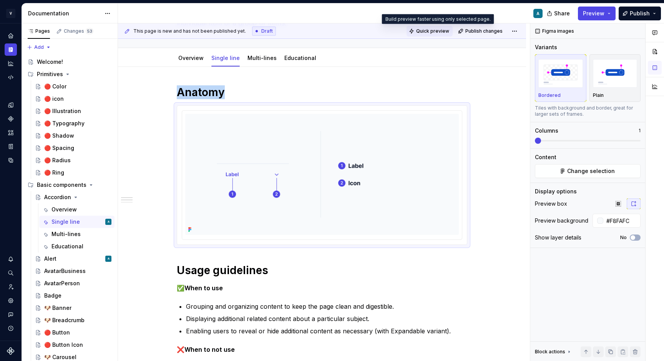
click at [440, 36] on button "Quick preview" at bounding box center [430, 31] width 46 height 11
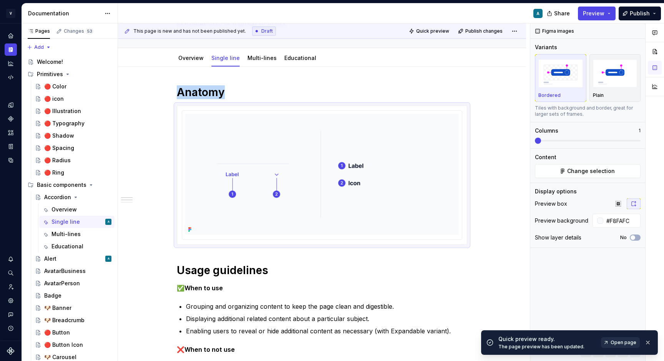
click at [625, 346] on link "Open page" at bounding box center [620, 342] width 39 height 11
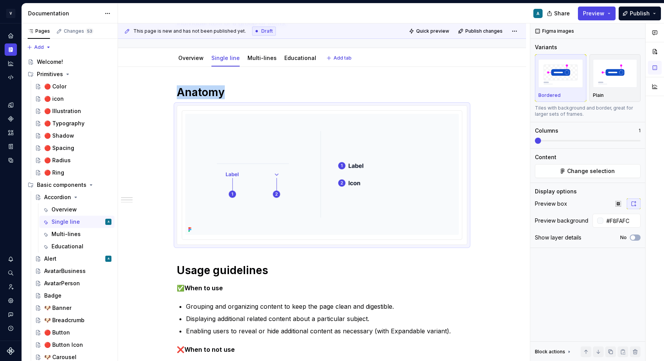
type textarea "*"
click at [625, 222] on input "#F8FAFC" at bounding box center [622, 221] width 37 height 14
click at [606, 297] on div "Figma images Variants Bordered Plain Tiles with background and border, great fo…" at bounding box center [588, 192] width 115 height 338
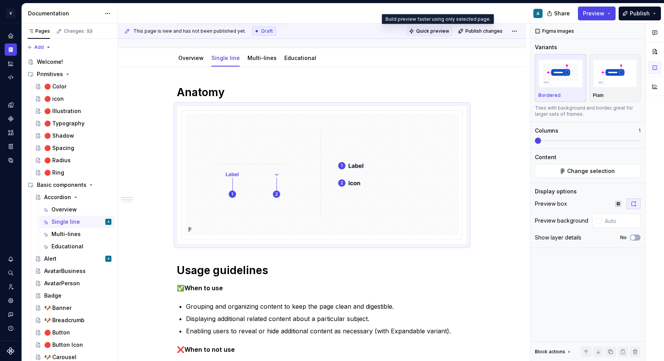
click at [442, 36] on button "Quick preview" at bounding box center [430, 31] width 46 height 11
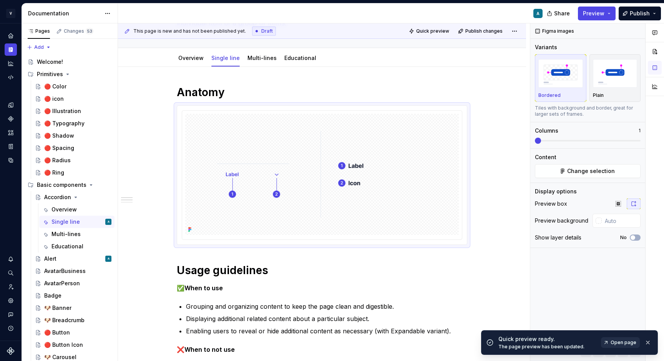
click at [628, 343] on span "Open page" at bounding box center [624, 342] width 26 height 6
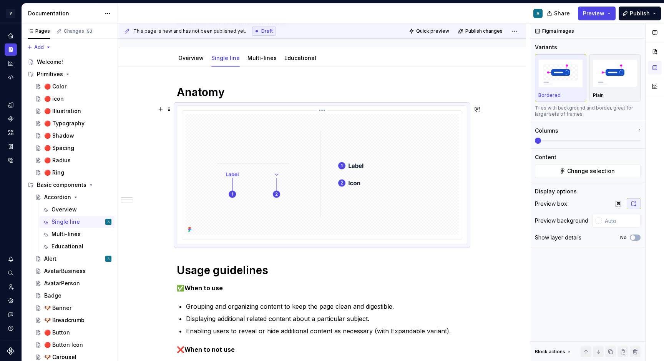
click at [351, 126] on img at bounding box center [322, 174] width 274 height 121
click at [572, 172] on span "Change selection" at bounding box center [591, 171] width 48 height 8
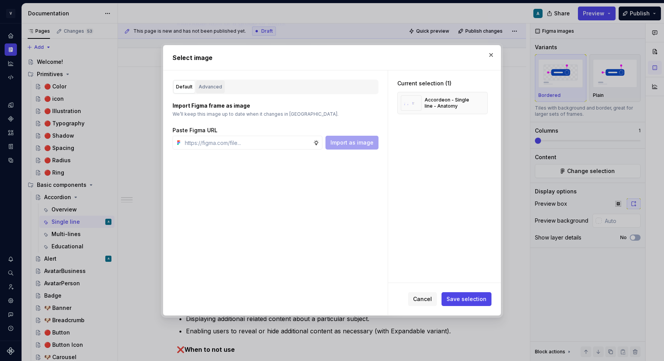
click at [198, 86] on button "Advanced" at bounding box center [210, 86] width 29 height 13
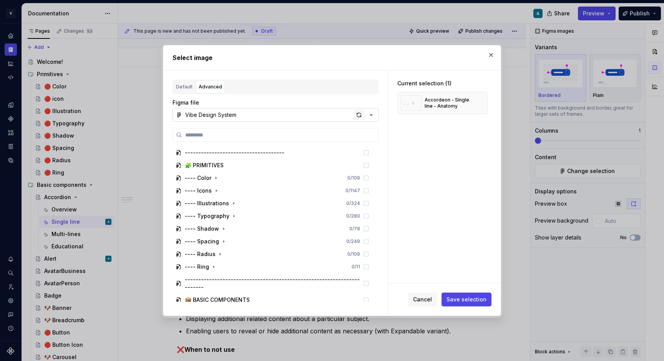
click at [358, 112] on div "button" at bounding box center [359, 115] width 11 height 11
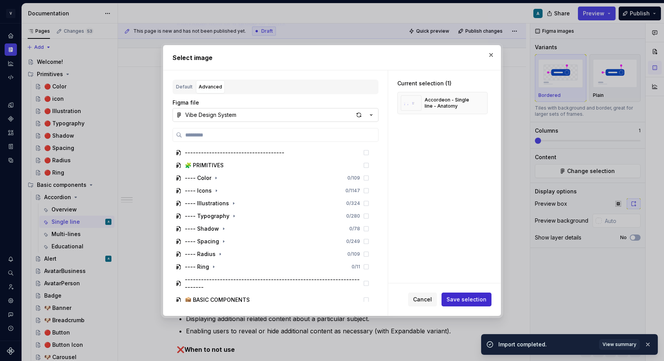
click at [468, 298] on span "Save selection" at bounding box center [467, 300] width 40 height 8
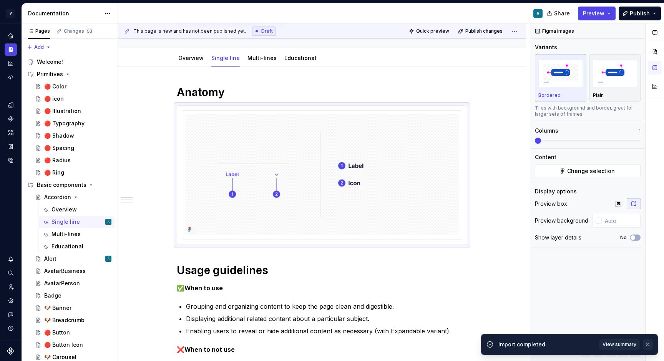
click at [647, 343] on button "button" at bounding box center [648, 344] width 10 height 11
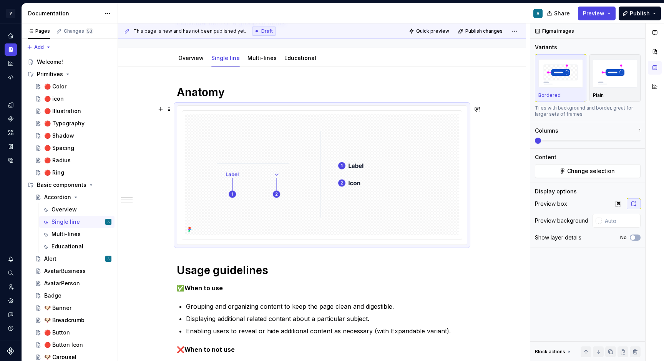
click at [435, 32] on span "Quick preview" at bounding box center [432, 31] width 33 height 6
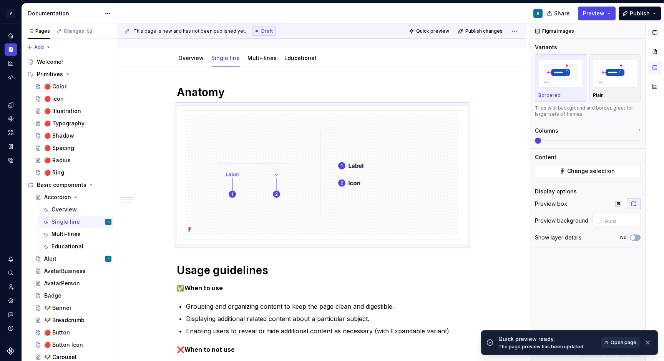
click at [622, 342] on span "Open page" at bounding box center [624, 342] width 26 height 6
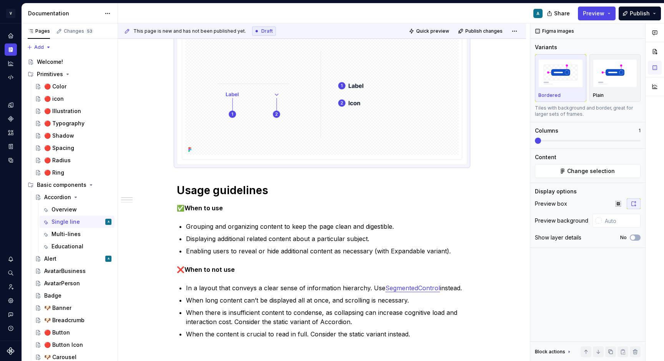
scroll to position [166, 0]
click at [380, 126] on img at bounding box center [322, 93] width 274 height 121
click at [590, 170] on span "Change selection" at bounding box center [591, 171] width 48 height 8
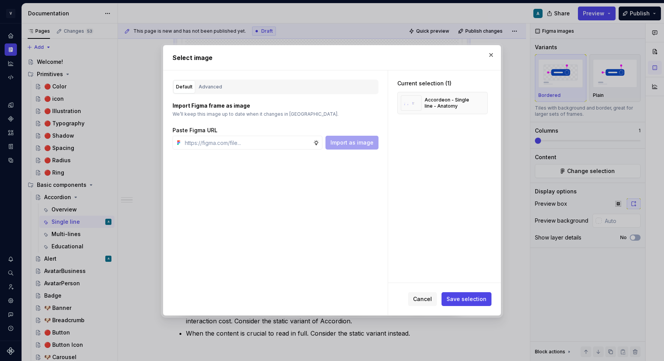
type textarea "*"
click at [199, 88] on div "Advanced" at bounding box center [210, 87] width 23 height 8
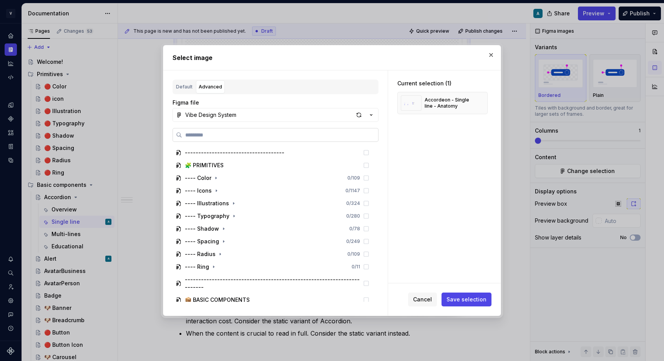
click at [218, 131] on input "search" at bounding box center [280, 135] width 196 height 8
paste input "**********"
type input "**********"
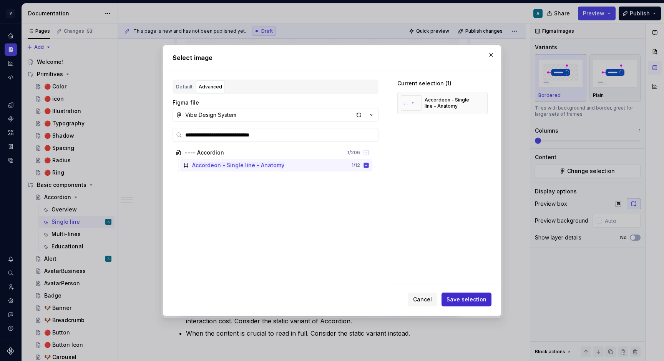
click at [466, 303] on button "Save selection" at bounding box center [467, 300] width 50 height 14
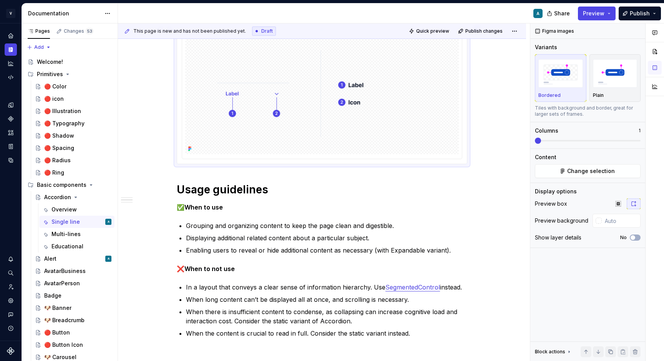
click at [417, 103] on img at bounding box center [322, 93] width 274 height 121
click at [566, 174] on button "Change selection" at bounding box center [588, 171] width 106 height 14
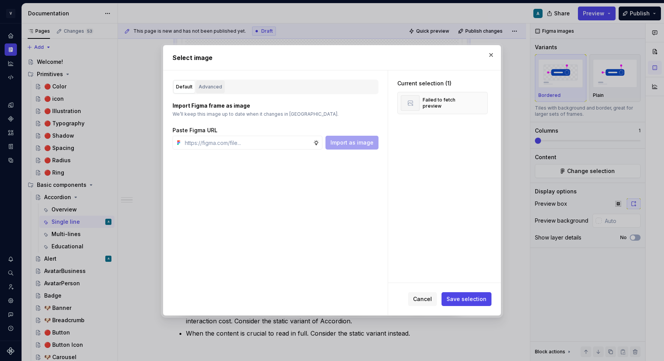
click at [216, 84] on div "Advanced" at bounding box center [210, 87] width 23 height 8
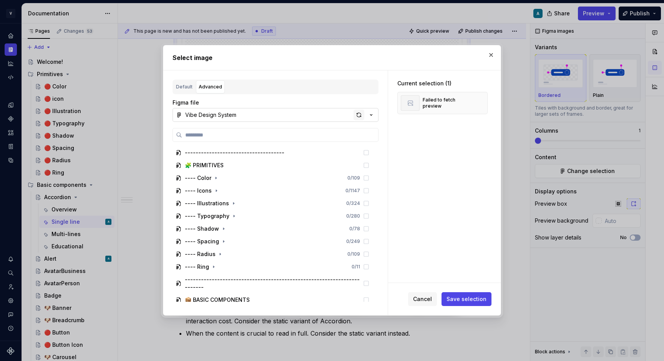
click at [360, 115] on div "button" at bounding box center [359, 115] width 11 height 11
type textarea "*"
type input "**********"
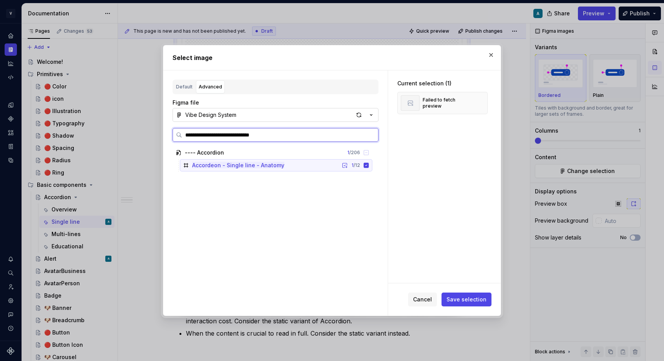
click at [269, 163] on mark "Accordeon - Single line - Anatomy" at bounding box center [238, 165] width 92 height 7
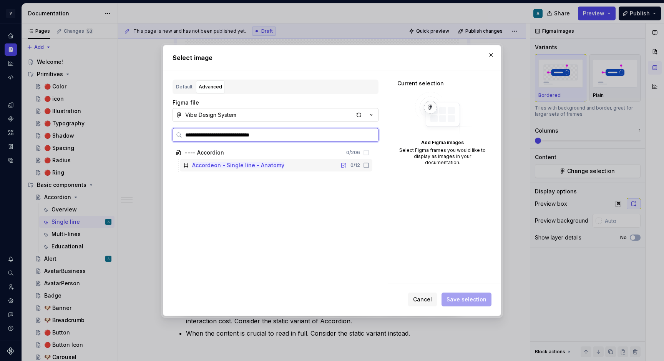
click at [369, 162] on icon at bounding box center [366, 165] width 6 height 6
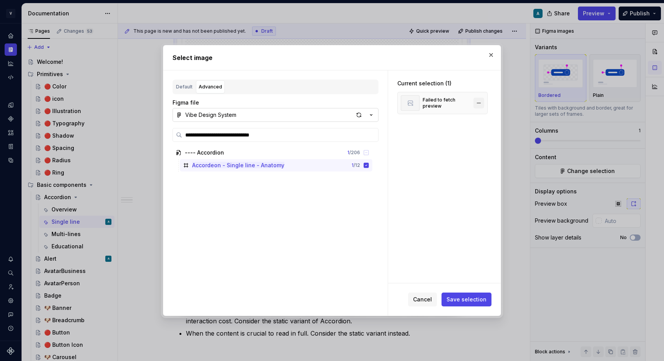
click at [484, 102] on button "button" at bounding box center [479, 103] width 11 height 11
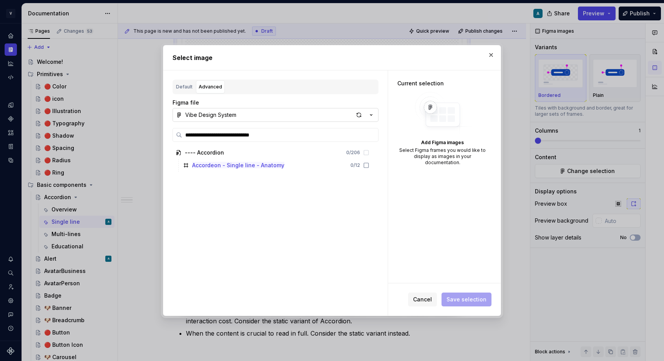
click at [297, 203] on div "---- Accordion 0 / 206 Accordeon - Single line - Anatomy 0 / 12" at bounding box center [273, 223] width 201 height 155
click at [369, 167] on icon at bounding box center [366, 165] width 6 height 6
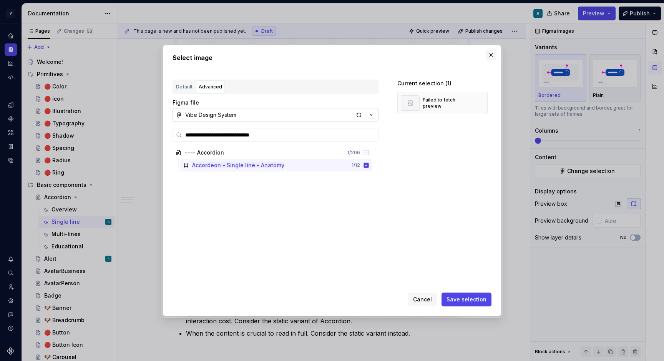
click at [491, 56] on button "button" at bounding box center [491, 55] width 11 height 11
type textarea "*"
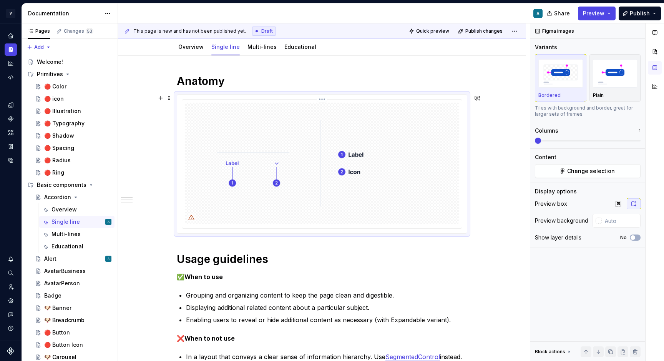
scroll to position [88, 0]
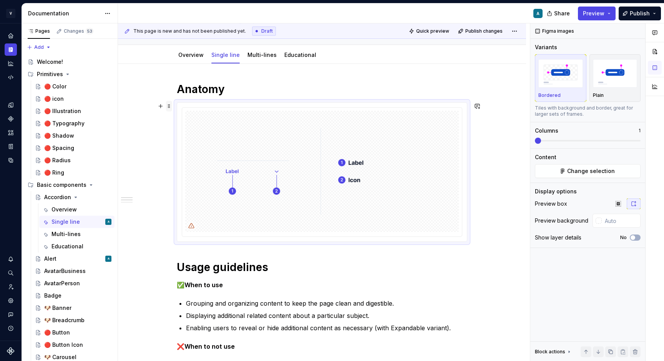
click at [170, 105] on span at bounding box center [169, 106] width 6 height 11
click at [194, 170] on div "Delete" at bounding box center [207, 174] width 50 height 8
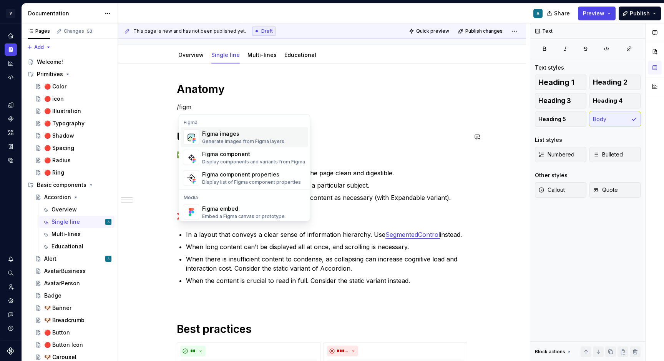
click at [221, 137] on div "Figma images" at bounding box center [243, 134] width 82 height 8
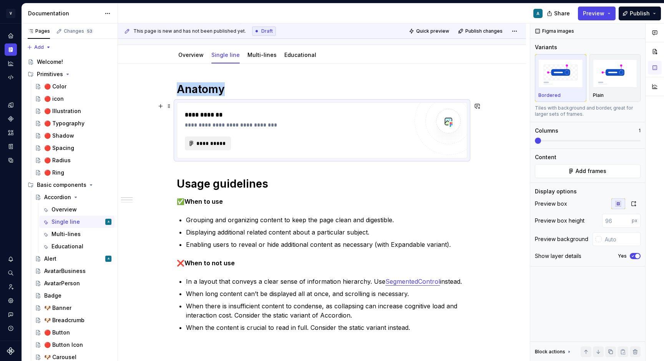
click at [228, 144] on button "**********" at bounding box center [208, 143] width 46 height 14
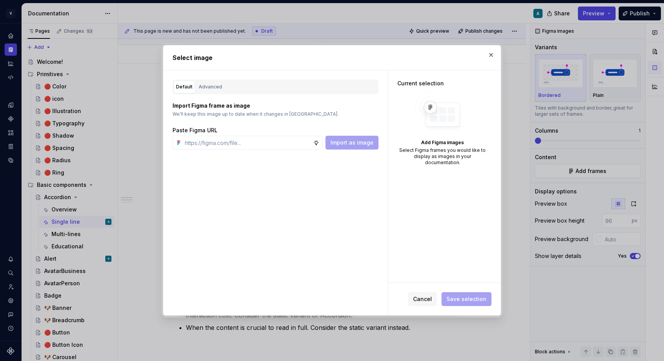
type textarea "*"
click at [210, 90] on div "Advanced" at bounding box center [210, 87] width 23 height 8
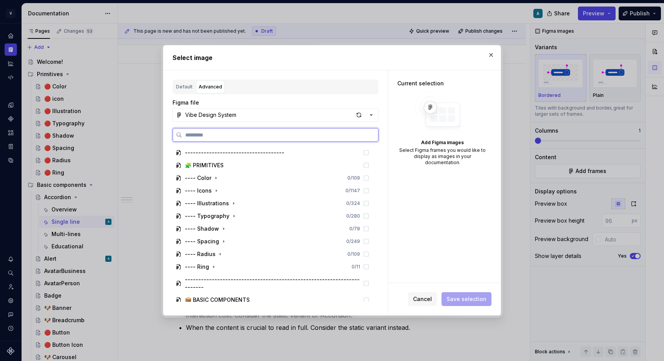
click at [224, 135] on input "search" at bounding box center [280, 135] width 196 height 8
paste input "**********"
type input "**********"
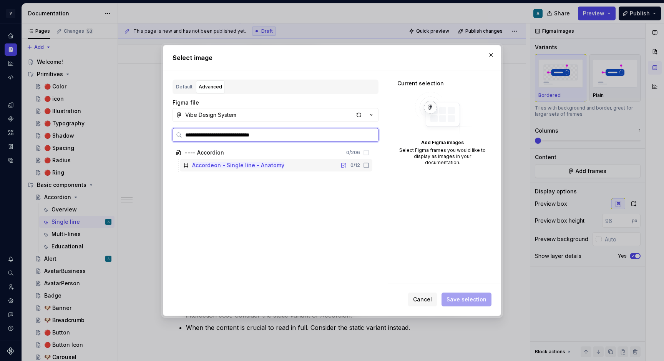
click at [250, 169] on div "Accordeon - Single line - Anatomy" at bounding box center [238, 165] width 92 height 8
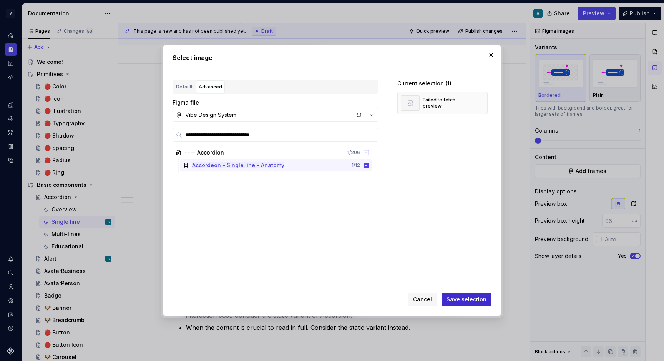
click at [478, 299] on span "Save selection" at bounding box center [467, 300] width 40 height 8
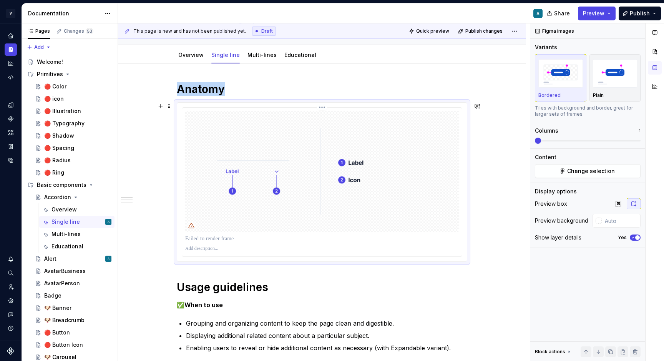
click at [414, 208] on img at bounding box center [322, 171] width 274 height 121
click at [459, 135] on img at bounding box center [322, 171] width 274 height 121
click at [581, 180] on div "Figma images Variants Bordered Plain Tiles with background and border, great fo…" at bounding box center [588, 192] width 115 height 338
click at [583, 171] on span "Change selection" at bounding box center [591, 171] width 48 height 8
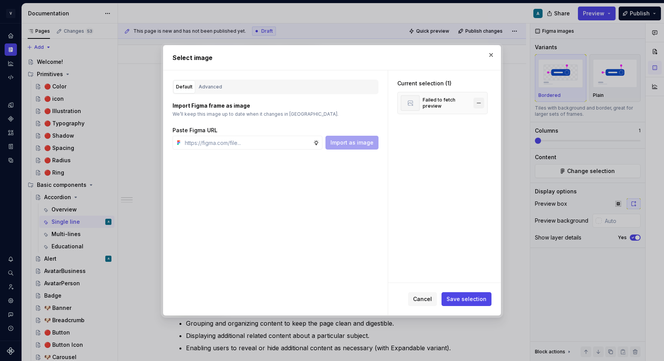
click at [484, 103] on button "button" at bounding box center [479, 103] width 11 height 11
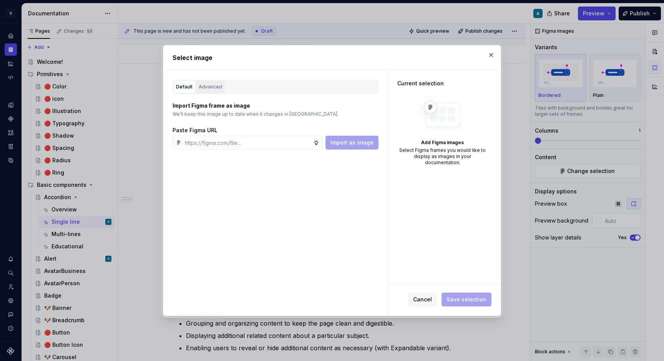
click at [213, 89] on div "Advanced" at bounding box center [210, 87] width 23 height 8
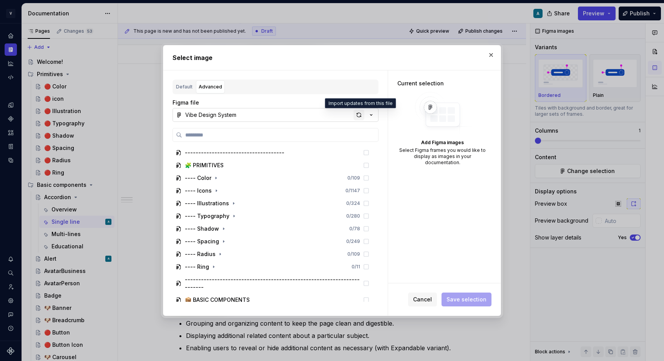
click at [359, 116] on div "button" at bounding box center [359, 115] width 11 height 11
type textarea "*"
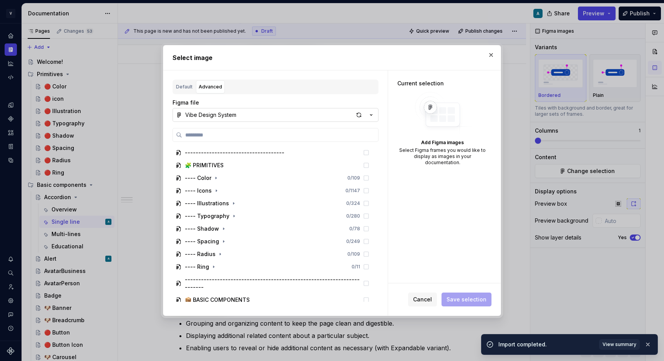
type input "**********"
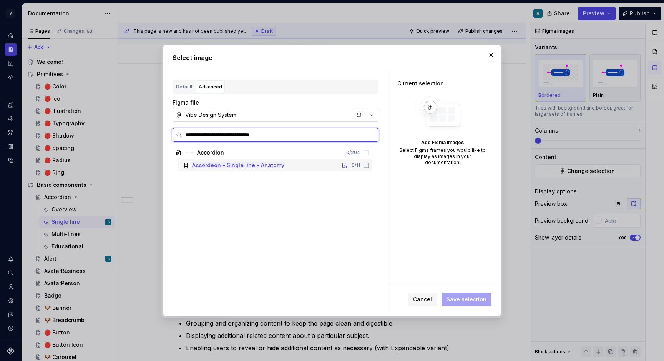
click at [317, 166] on div "Accordeon - Single line - Anatomy 0 / 11" at bounding box center [276, 165] width 193 height 12
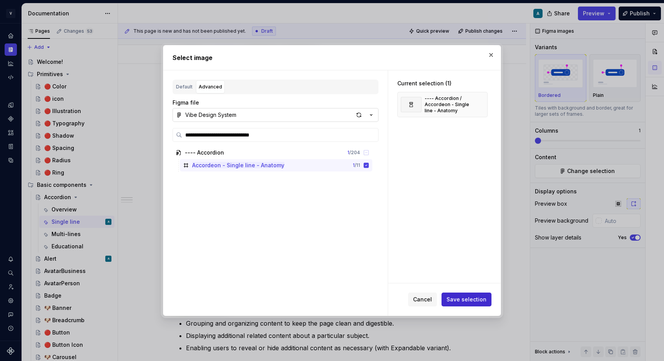
click at [468, 303] on button "Save selection" at bounding box center [467, 300] width 50 height 14
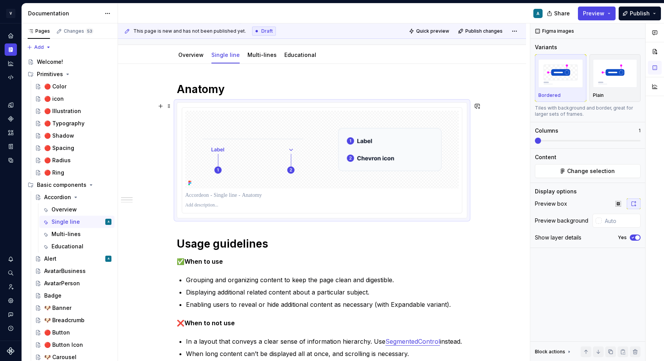
click at [467, 180] on div at bounding box center [322, 160] width 291 height 116
click at [632, 237] on icon "button" at bounding box center [633, 237] width 6 height 5
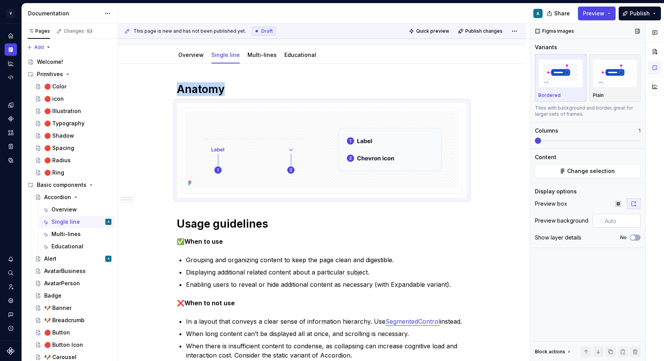
click at [610, 214] on input "text" at bounding box center [621, 221] width 39 height 14
type textarea "*"
paste input "FFFFFF"
type input "#FFFFFF"
click at [501, 147] on div "**********" at bounding box center [322, 351] width 408 height 575
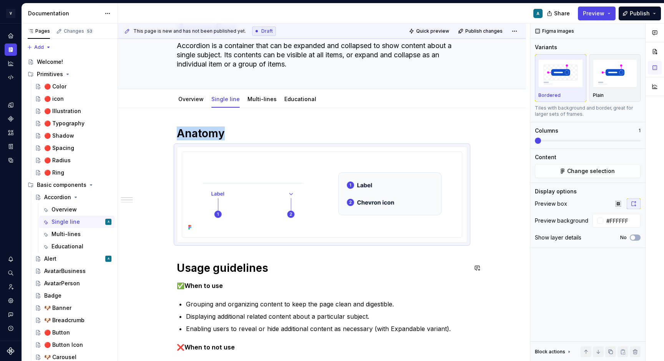
scroll to position [41, 0]
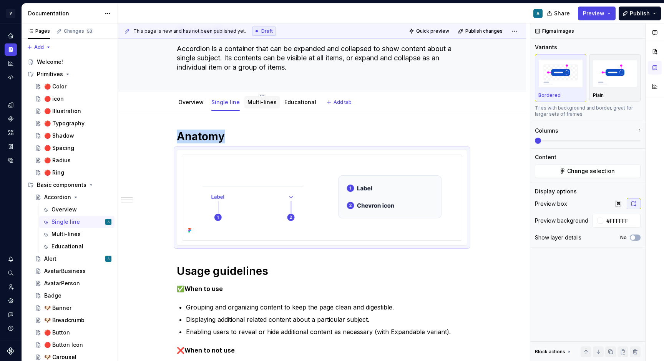
click at [263, 100] on link "Multi-lines" at bounding box center [262, 102] width 29 height 7
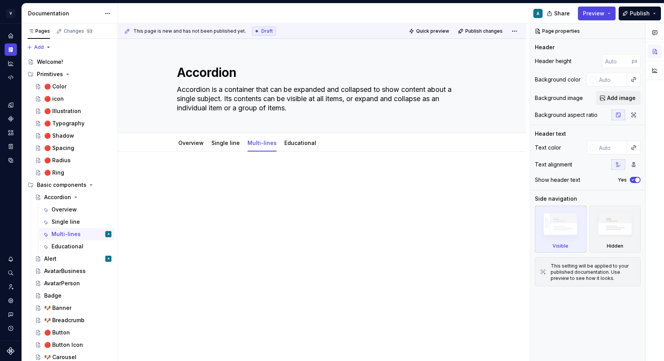
click at [236, 178] on p at bounding box center [322, 174] width 291 height 9
click at [217, 142] on link "Single line" at bounding box center [225, 143] width 28 height 7
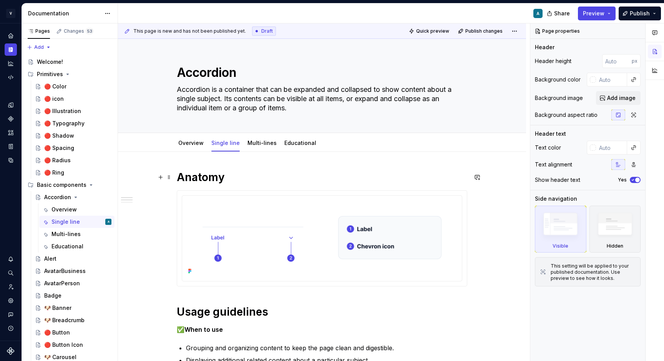
click at [208, 173] on h1 "Anatomy" at bounding box center [322, 177] width 291 height 14
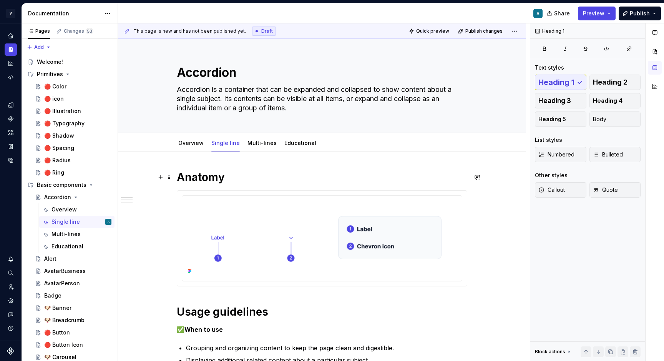
click at [208, 173] on h1 "Anatomy" at bounding box center [322, 177] width 291 height 14
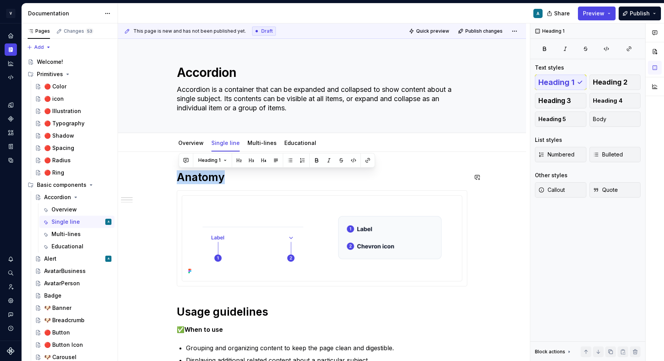
copy h1 "Anatomy"
click at [252, 137] on div "Multi-lines" at bounding box center [261, 143] width 35 height 12
click at [255, 145] on link "Multi-lines" at bounding box center [262, 143] width 29 height 7
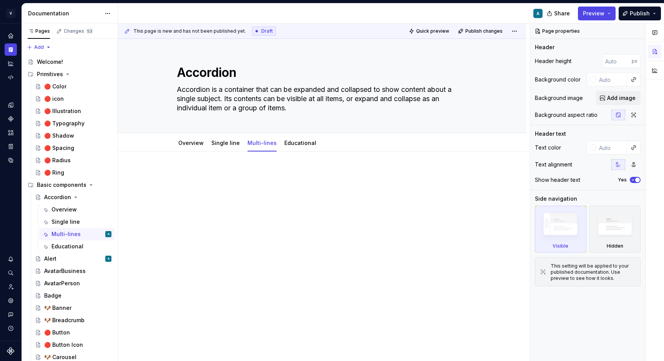
click at [213, 183] on div at bounding box center [322, 184] width 291 height 29
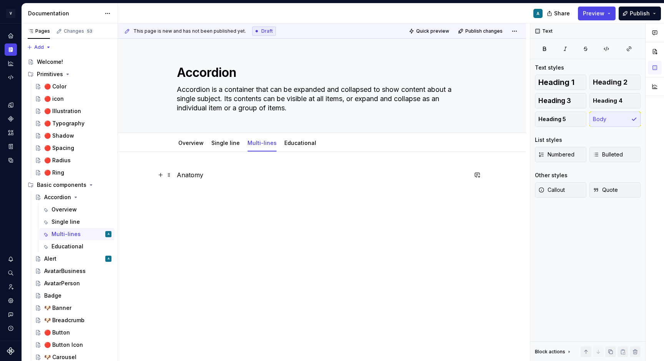
click at [197, 175] on p "Anatomy" at bounding box center [322, 174] width 291 height 9
click at [563, 84] on span "Heading 1" at bounding box center [557, 82] width 36 height 8
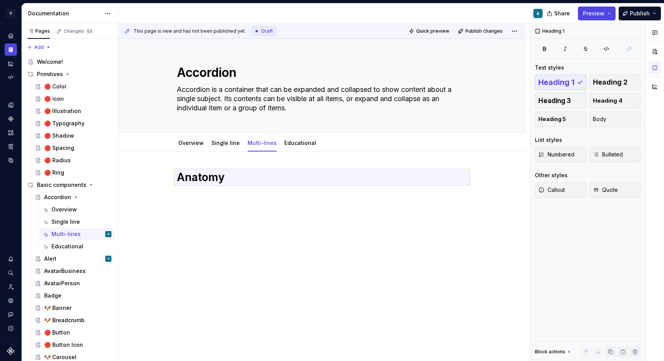
type textarea "*"
click at [262, 208] on div "Anatomy" at bounding box center [322, 189] width 291 height 38
click at [204, 180] on h1 "Anatomy" at bounding box center [322, 177] width 291 height 14
click at [202, 196] on div "Anatomy" at bounding box center [322, 184] width 291 height 29
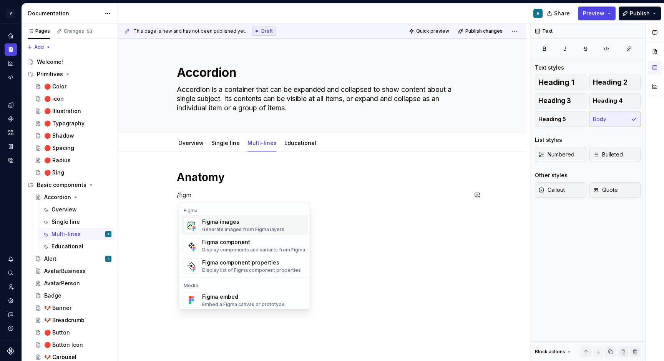
click at [270, 222] on div "Figma images" at bounding box center [243, 222] width 82 height 8
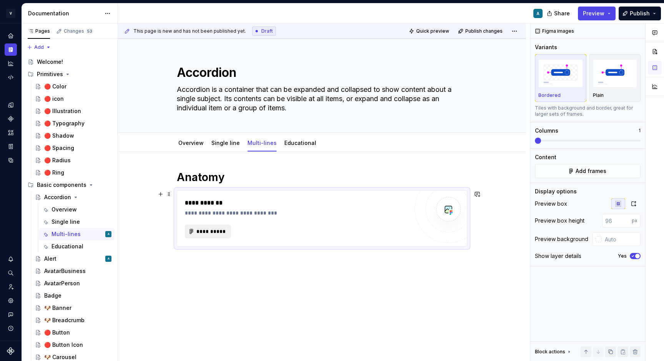
click at [216, 233] on span "**********" at bounding box center [211, 232] width 30 height 8
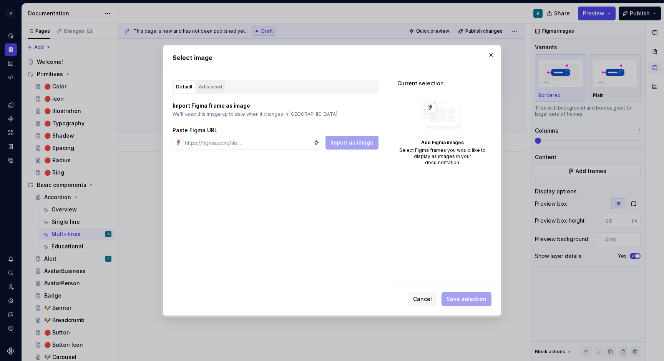
click at [218, 83] on div "Advanced" at bounding box center [210, 87] width 23 height 8
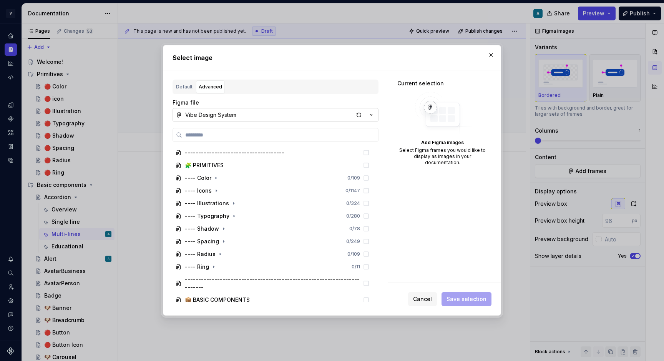
click at [224, 117] on div "Vibe Design System" at bounding box center [210, 115] width 51 height 8
click at [299, 73] on div "Select image Default Advanced Import Figma frame as image We’ll keep this image…" at bounding box center [332, 180] width 664 height 361
click at [241, 138] on input "search" at bounding box center [280, 135] width 196 height 8
paste input "**********"
type input "**********"
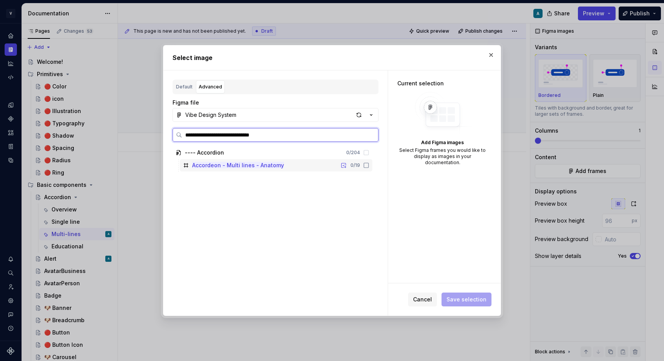
click at [321, 166] on div "Accordeon - Multi lines - Anatomy 0 / 19" at bounding box center [276, 165] width 193 height 12
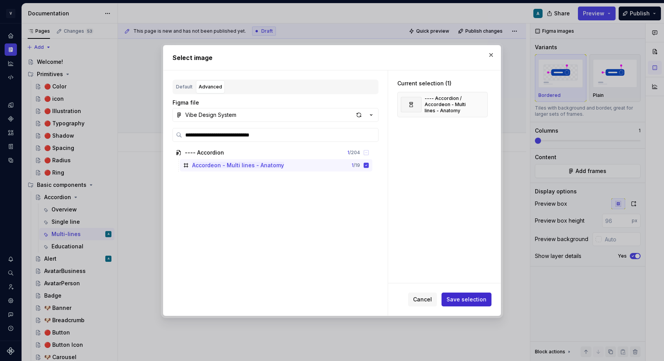
click at [473, 298] on span "Save selection" at bounding box center [467, 300] width 40 height 8
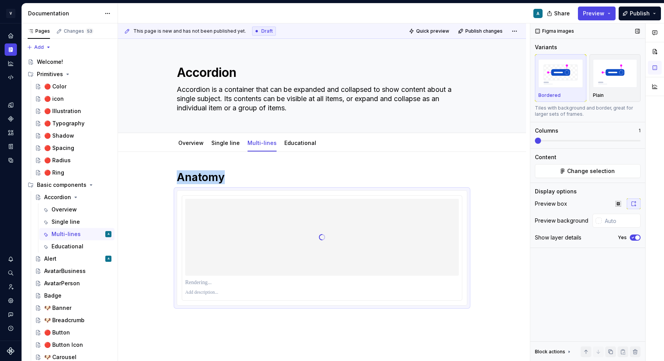
click at [635, 236] on icon "button" at bounding box center [633, 237] width 6 height 5
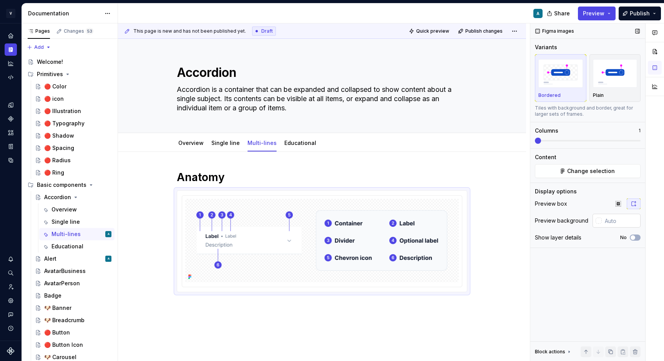
type textarea "*"
click at [622, 221] on input "text" at bounding box center [621, 221] width 39 height 14
paste input "FFFFFF"
type input "#FFFFFF"
click at [500, 188] on div "Anatomy" at bounding box center [322, 281] width 408 height 258
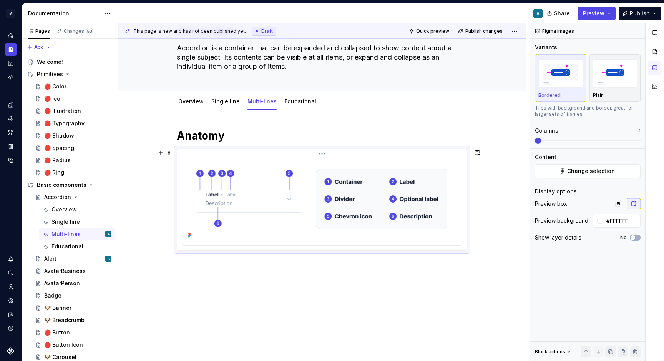
scroll to position [48, 0]
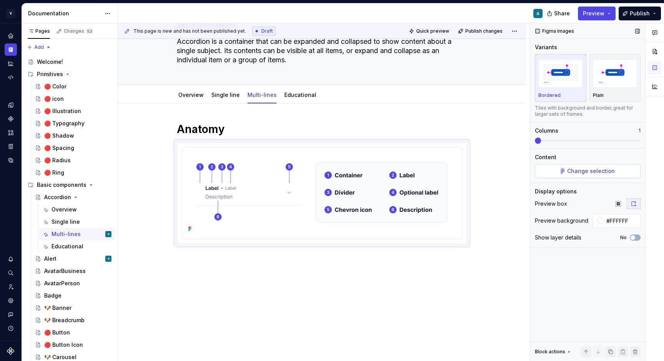
click at [584, 173] on span "Change selection" at bounding box center [591, 171] width 48 height 8
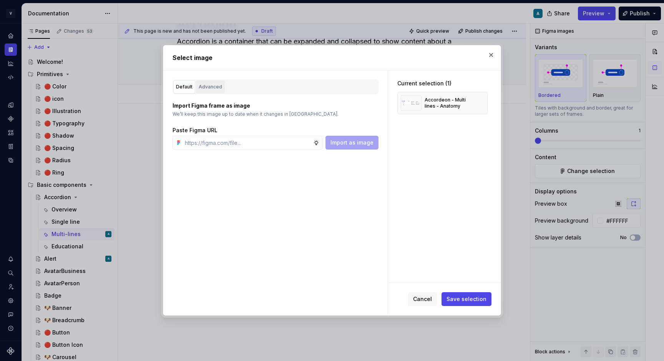
click at [203, 87] on div "Advanced" at bounding box center [210, 87] width 23 height 8
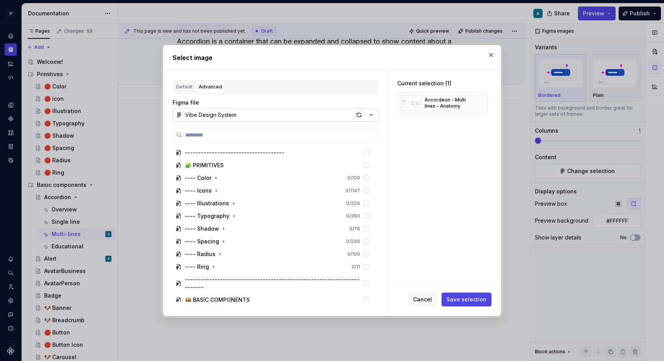
click at [355, 115] on div "button" at bounding box center [359, 115] width 11 height 11
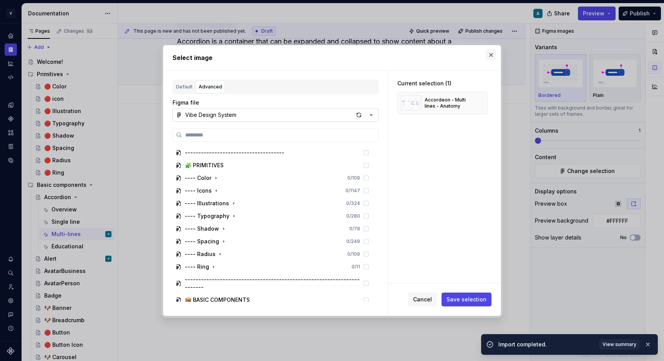
click at [494, 55] on button "button" at bounding box center [491, 55] width 11 height 11
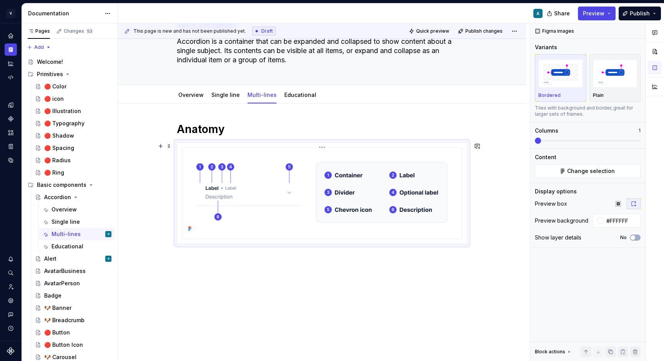
click at [365, 178] on img at bounding box center [322, 192] width 274 height 83
click at [271, 164] on img at bounding box center [322, 192] width 274 height 83
click at [168, 146] on span at bounding box center [169, 146] width 6 height 11
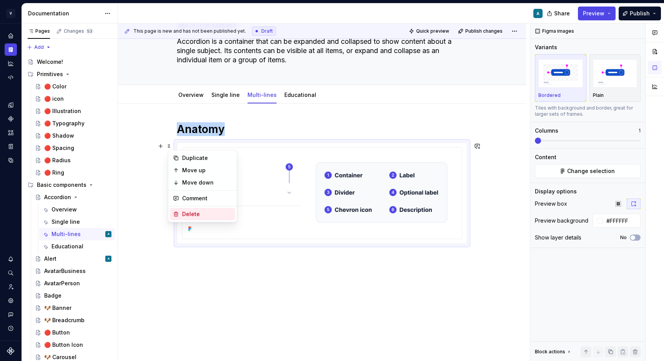
click at [190, 215] on div "Delete" at bounding box center [207, 214] width 50 height 8
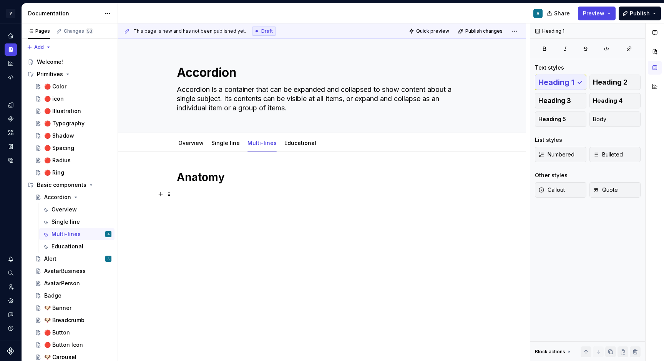
scroll to position [0, 0]
click at [234, 181] on h1 "Anatomy" at bounding box center [322, 177] width 291 height 14
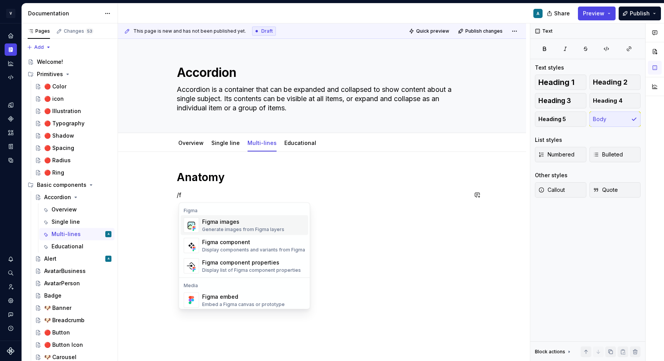
click at [230, 224] on div "Figma images" at bounding box center [243, 222] width 82 height 8
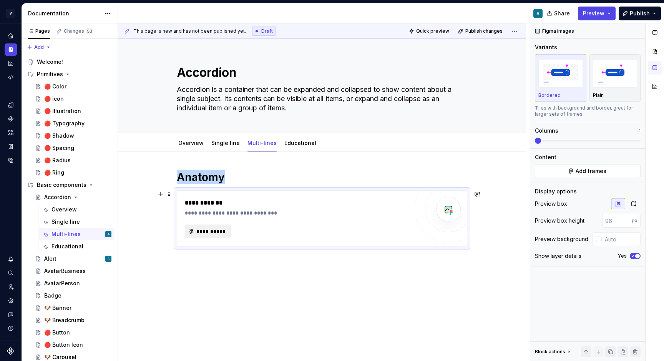
click at [223, 234] on span "**********" at bounding box center [211, 232] width 30 height 8
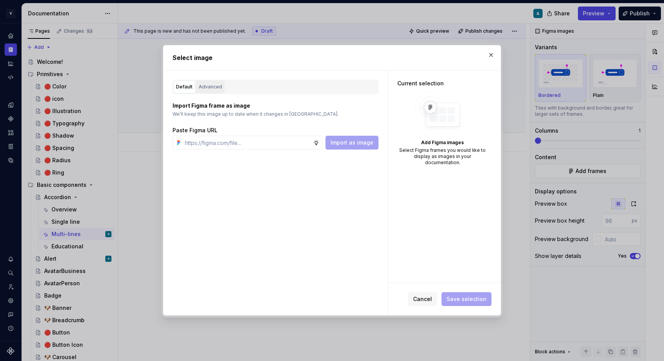
click at [213, 83] on div "Advanced" at bounding box center [210, 87] width 23 height 8
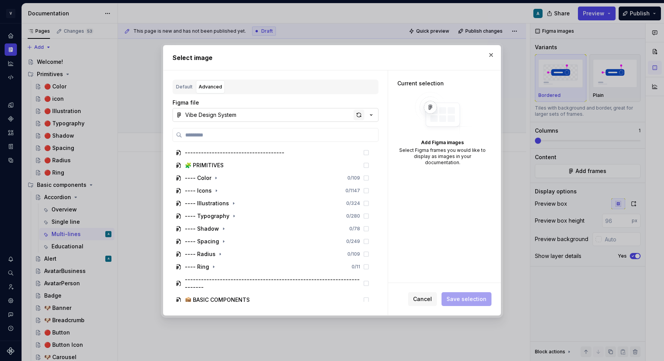
click at [360, 116] on div "button" at bounding box center [359, 115] width 11 height 11
type textarea "*"
type input "**********"
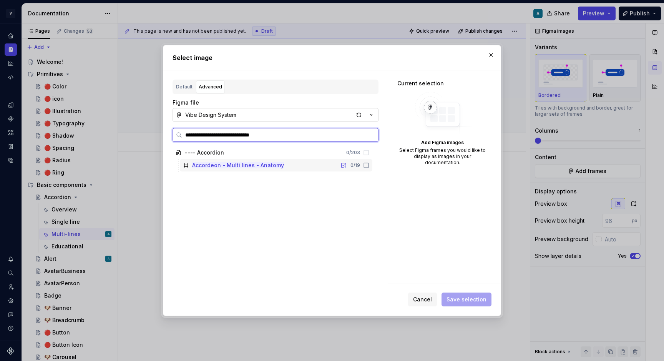
click at [369, 166] on icon at bounding box center [366, 165] width 6 height 6
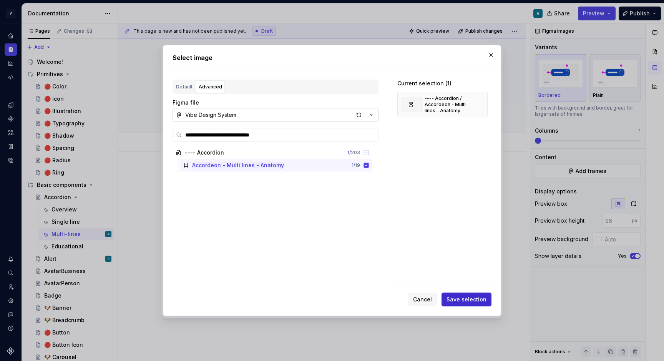
click at [470, 303] on button "Save selection" at bounding box center [467, 300] width 50 height 14
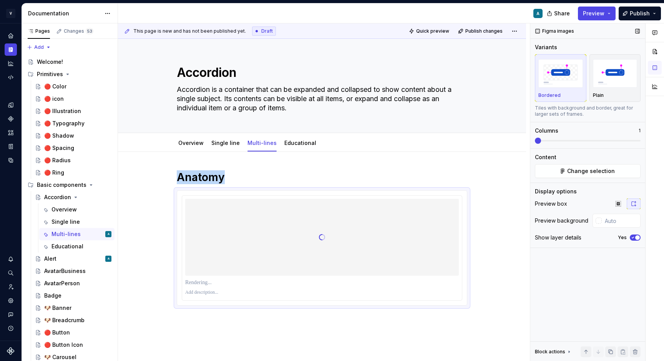
type textarea "*"
click at [632, 238] on icon "button" at bounding box center [633, 237] width 6 height 5
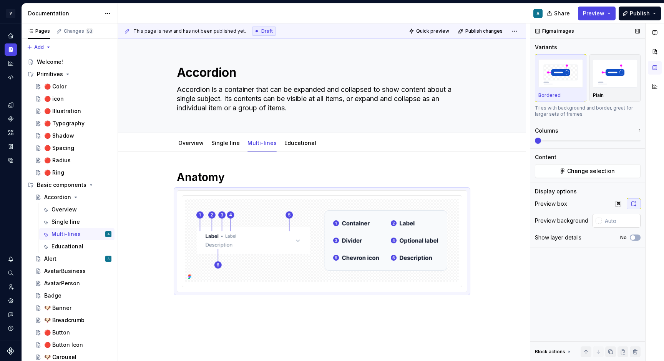
click at [612, 221] on input "text" at bounding box center [621, 221] width 39 height 14
paste input "FFFFFF"
type input "#FFFFFF"
click at [487, 196] on div "Anatomy" at bounding box center [322, 281] width 408 height 258
click at [489, 231] on div "Anatomy" at bounding box center [322, 281] width 408 height 258
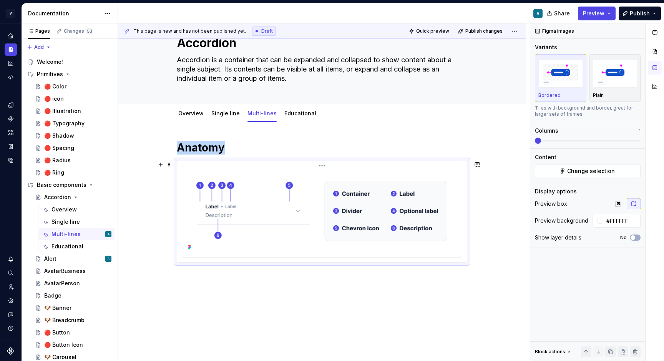
scroll to position [37, 0]
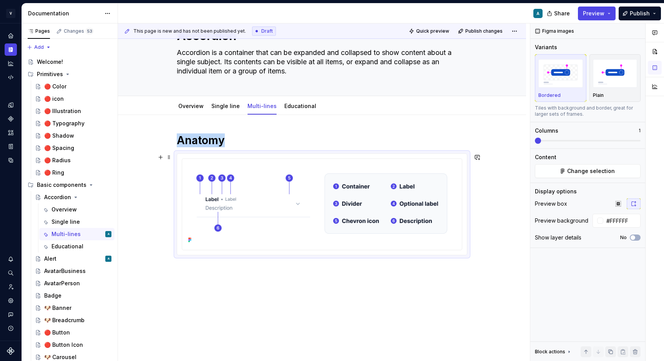
click at [479, 190] on div "Anatomy" at bounding box center [322, 244] width 408 height 258
click at [576, 172] on span "Change selection" at bounding box center [591, 171] width 48 height 8
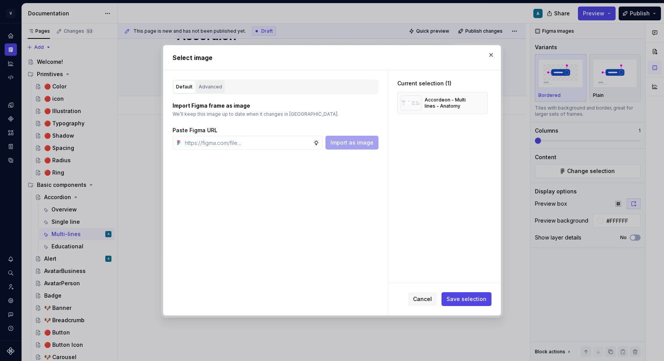
click at [203, 83] on div "Advanced" at bounding box center [210, 87] width 23 height 8
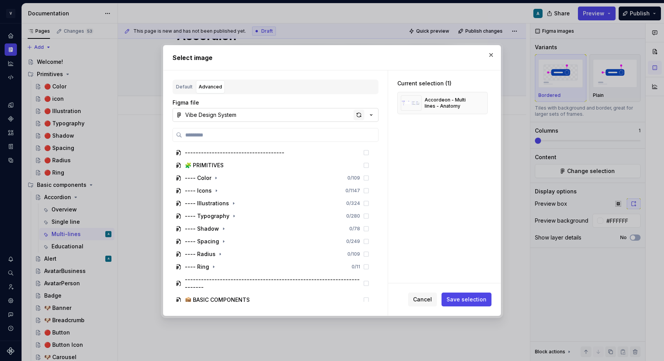
click at [361, 117] on div "button" at bounding box center [359, 115] width 11 height 11
type textarea "*"
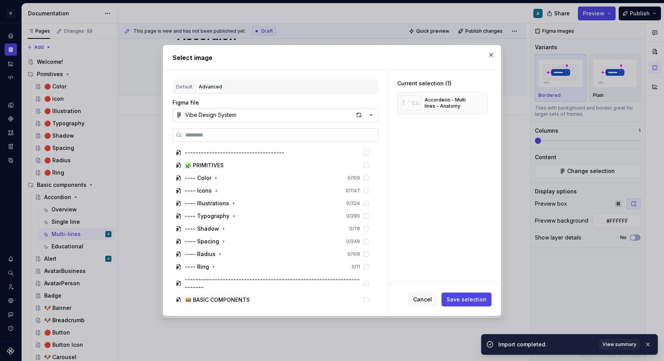
type input "******"
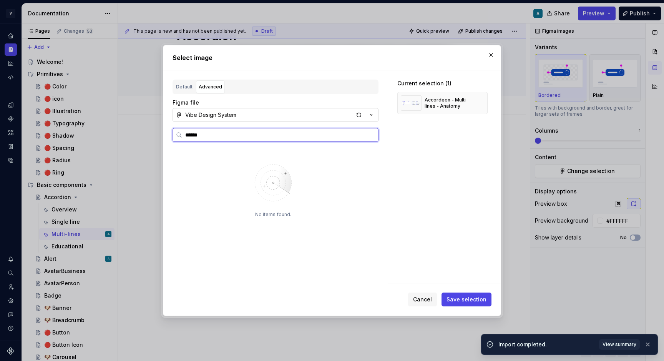
type textarea "*"
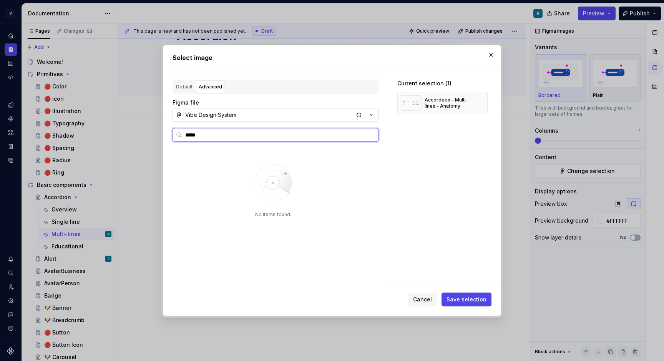
type input "****"
type textarea "*"
type input "*"
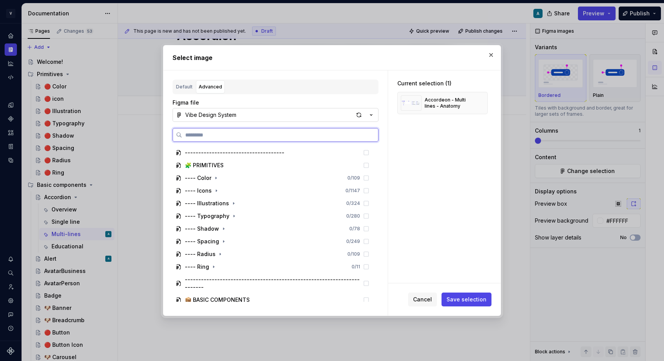
paste input "**********"
type input "**********"
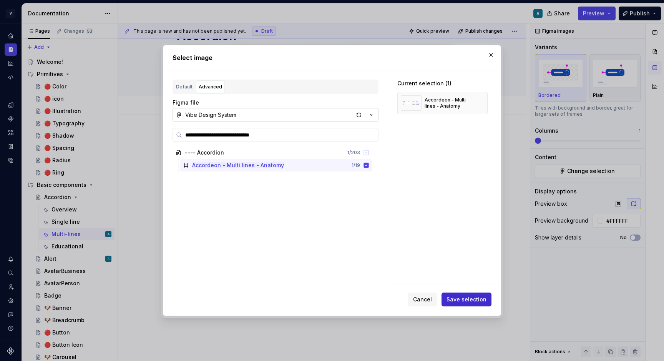
click at [463, 303] on span "Save selection" at bounding box center [467, 300] width 40 height 8
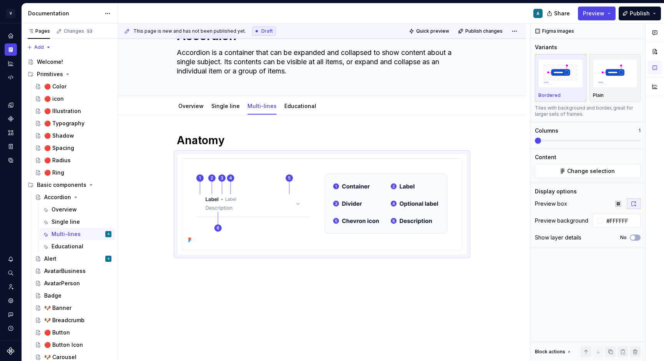
click at [452, 288] on div "Anatomy" at bounding box center [322, 244] width 408 height 258
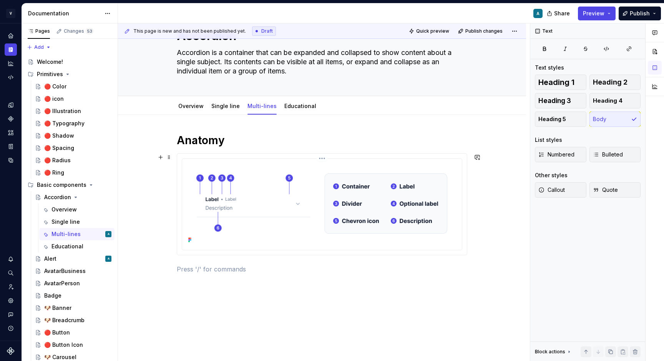
click at [417, 221] on img at bounding box center [322, 203] width 274 height 83
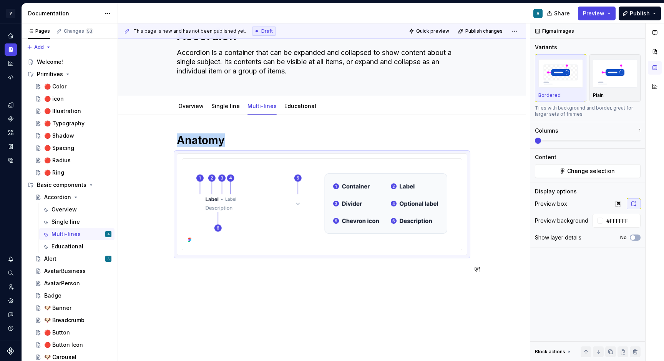
click at [298, 286] on div "Anatomy" at bounding box center [322, 253] width 408 height 276
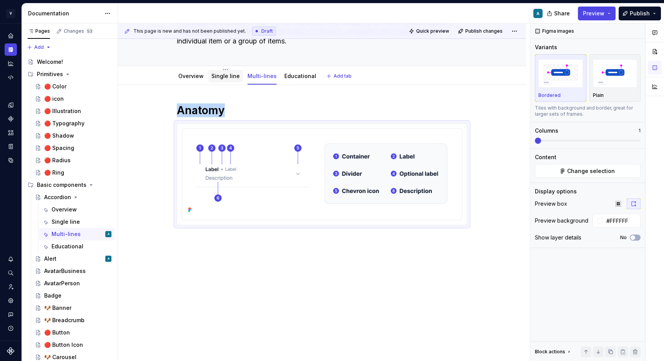
click at [225, 74] on link "Single line" at bounding box center [225, 76] width 28 height 7
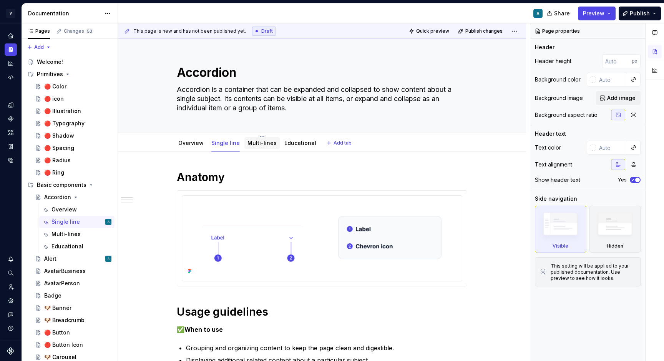
click at [264, 145] on link "Multi-lines" at bounding box center [262, 143] width 29 height 7
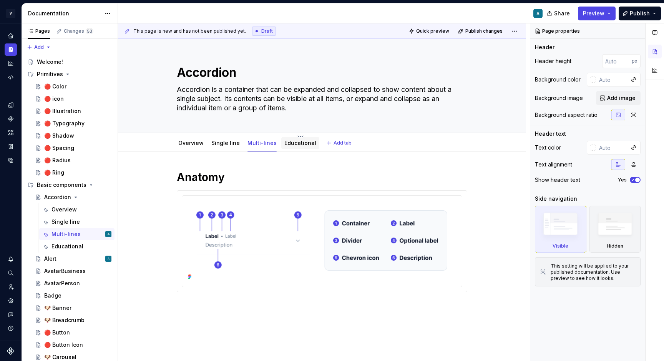
click at [286, 149] on div "Educational" at bounding box center [300, 143] width 38 height 12
click at [206, 175] on h1 "Anatomy" at bounding box center [322, 177] width 291 height 14
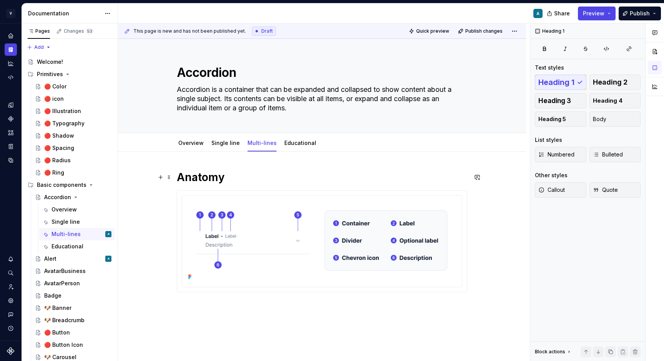
click at [206, 175] on h1 "Anatomy" at bounding box center [322, 177] width 291 height 14
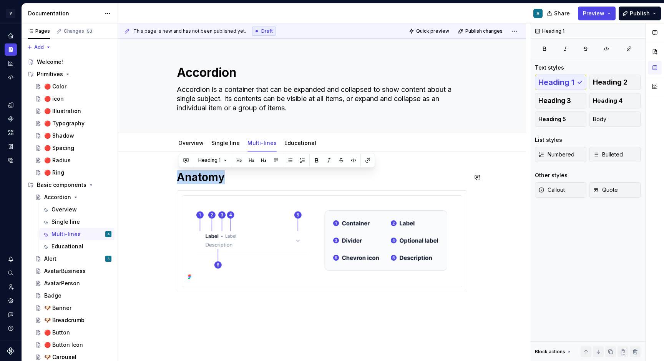
copy h1 "Anatomy"
click at [309, 138] on div "Educational" at bounding box center [300, 143] width 38 height 12
click at [302, 144] on link "Educational" at bounding box center [300, 143] width 32 height 7
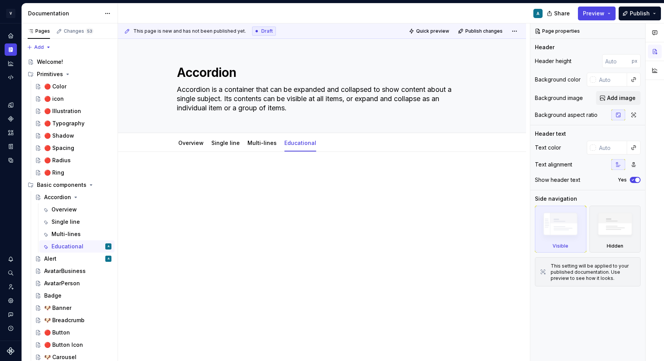
click at [204, 181] on div at bounding box center [322, 184] width 291 height 29
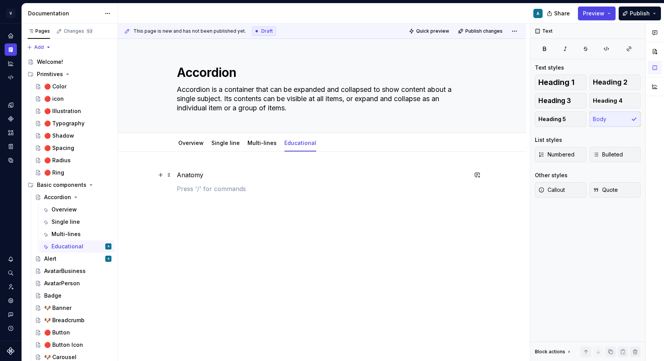
click at [189, 172] on p "Anatomy" at bounding box center [322, 174] width 291 height 9
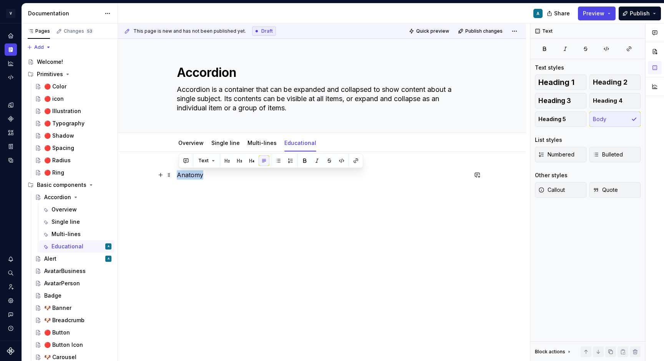
click at [189, 172] on p "Anatomy" at bounding box center [322, 174] width 291 height 9
click at [561, 83] on span "Heading 1" at bounding box center [557, 82] width 36 height 8
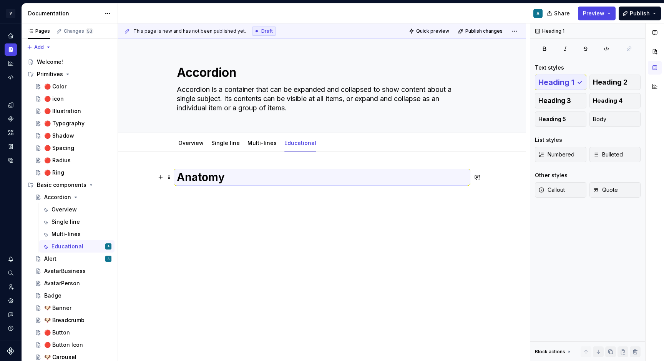
click at [229, 179] on h1 "Anatomy" at bounding box center [322, 177] width 291 height 14
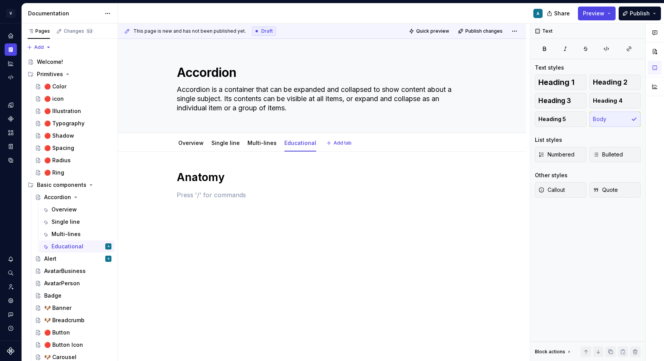
type textarea "*"
click at [171, 198] on span at bounding box center [169, 195] width 6 height 11
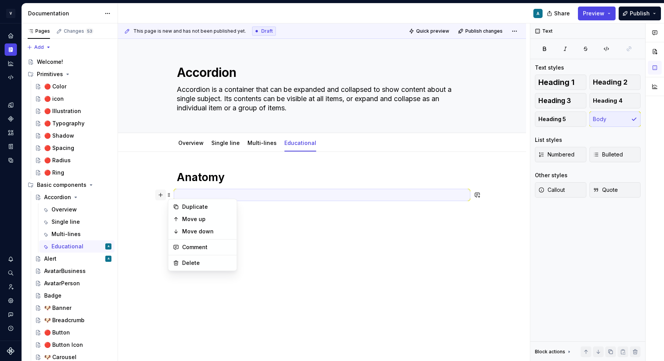
click at [163, 195] on button "button" at bounding box center [160, 195] width 11 height 11
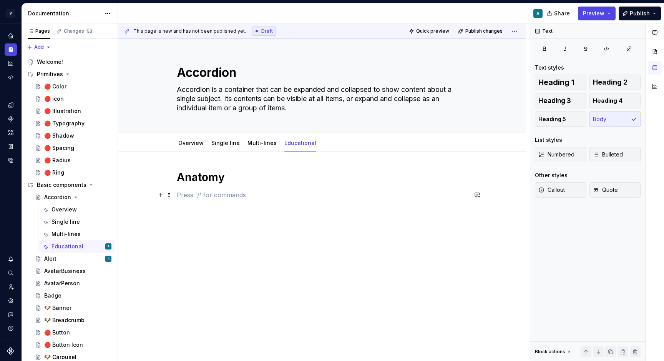
click at [195, 185] on div "Anatomy" at bounding box center [322, 198] width 291 height 57
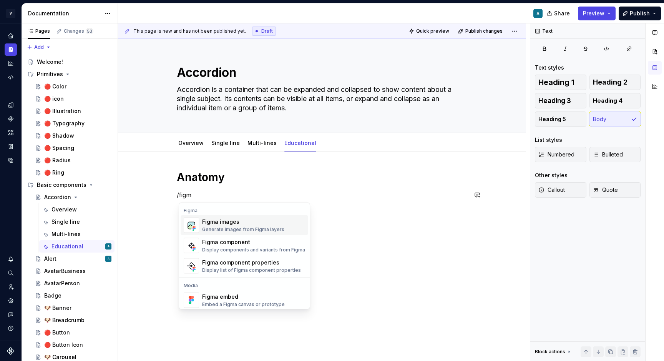
click at [214, 226] on div "Figma images Generate images from Figma layers" at bounding box center [243, 225] width 82 height 15
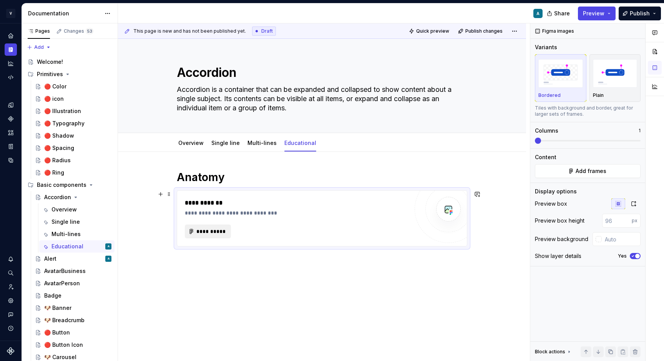
click at [221, 228] on span "**********" at bounding box center [211, 232] width 30 height 8
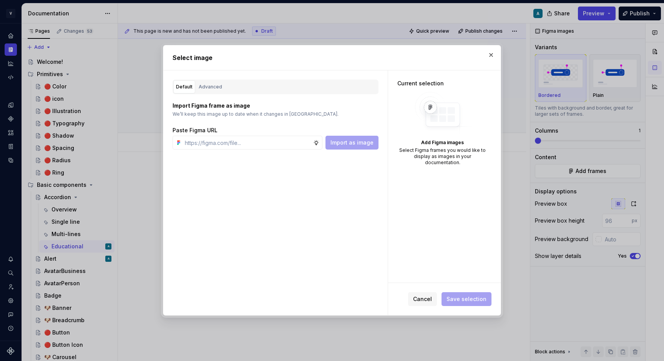
type textarea "*"
click at [216, 87] on div "Advanced" at bounding box center [210, 87] width 23 height 8
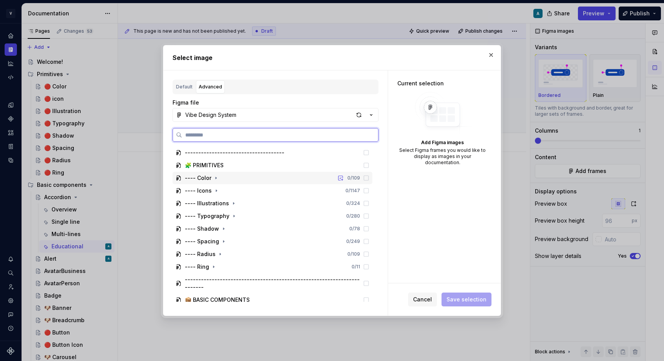
paste input "**********"
type input "**********"
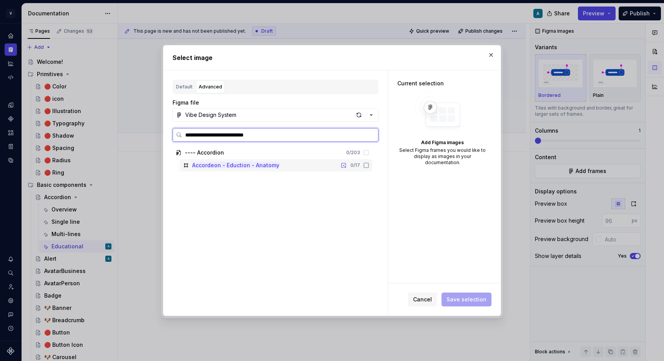
click at [369, 164] on icon at bounding box center [366, 165] width 6 height 6
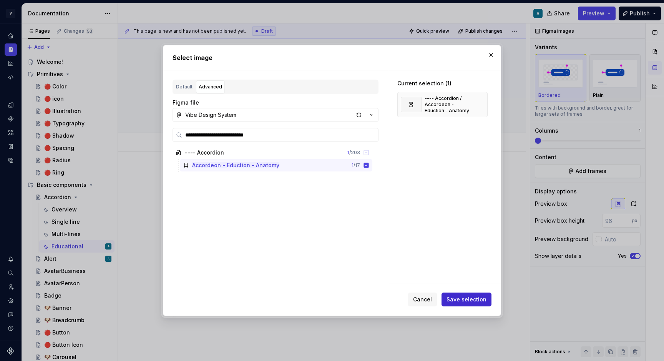
click at [469, 301] on span "Save selection" at bounding box center [467, 300] width 40 height 8
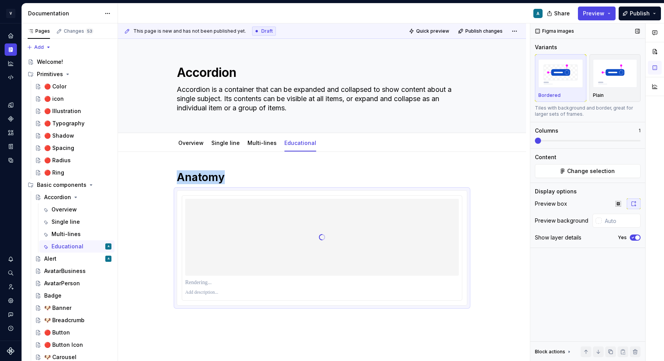
click at [635, 239] on icon "button" at bounding box center [633, 237] width 6 height 5
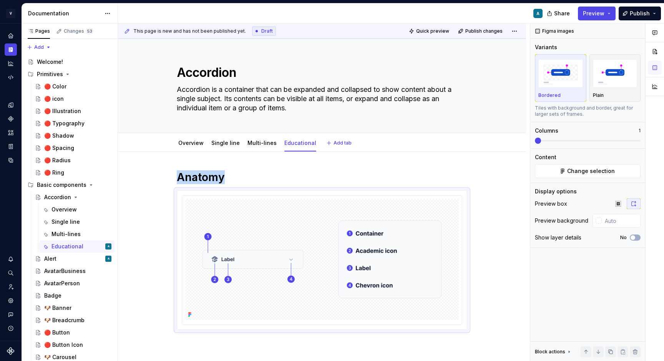
type textarea "*"
click at [429, 225] on img at bounding box center [322, 259] width 274 height 121
click at [627, 222] on input "text" at bounding box center [621, 221] width 39 height 14
paste input "FFFFFF"
type input "#FFFFFF"
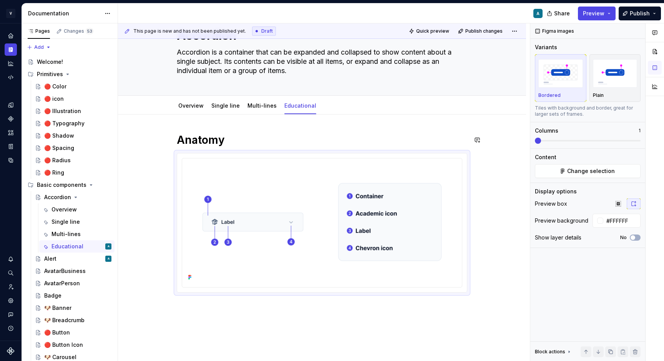
scroll to position [32, 0]
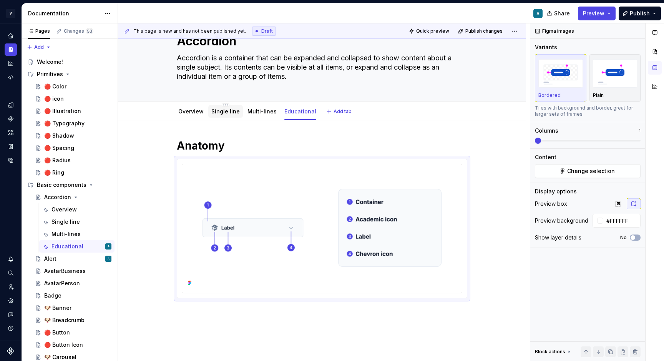
click at [225, 117] on div "Single line" at bounding box center [225, 111] width 35 height 12
click at [225, 112] on link "Single line" at bounding box center [225, 111] width 28 height 7
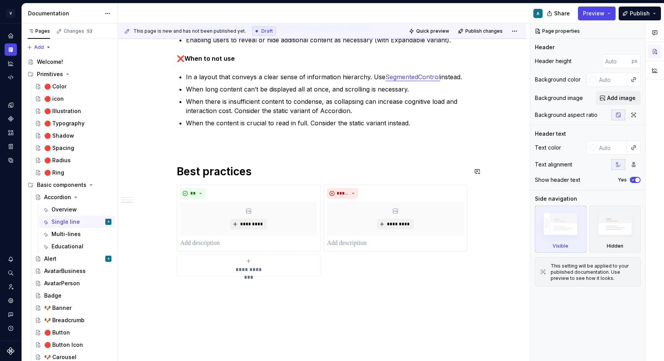
scroll to position [342, 0]
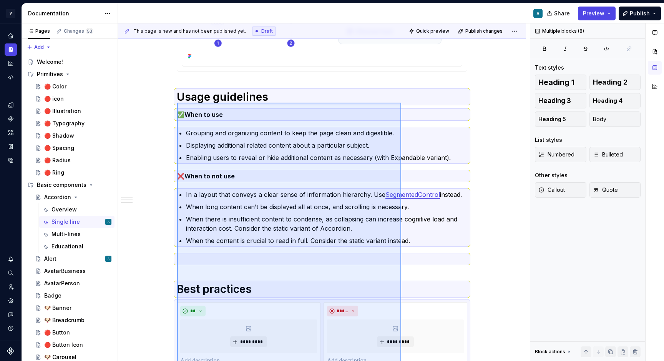
drag, startPoint x: 401, startPoint y: 284, endPoint x: 177, endPoint y: 103, distance: 288.4
click at [177, 103] on div "This page is new and has not been published yet. Draft Quick preview Publish ch…" at bounding box center [324, 192] width 412 height 338
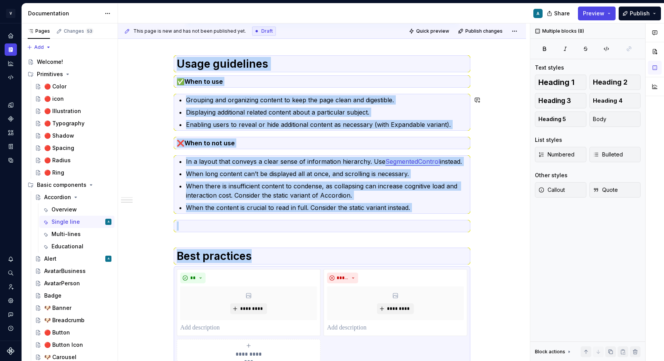
copy div "Usage guidelines ✅ When to use Grouping and organizing content to keep the page…"
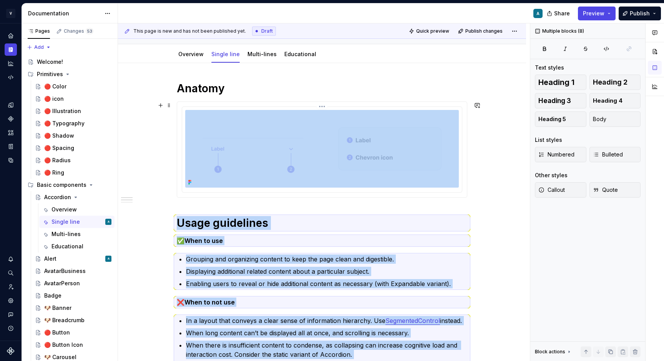
scroll to position [0, 0]
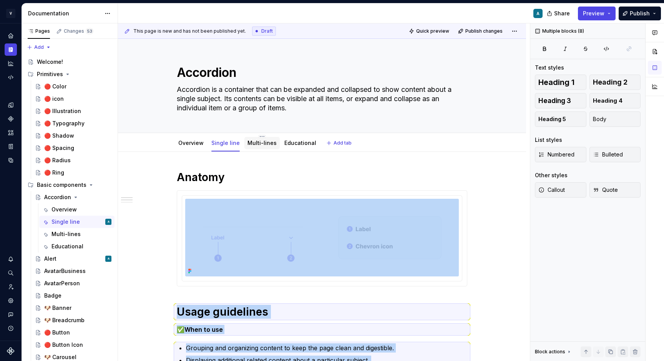
click at [259, 146] on link "Multi-lines" at bounding box center [262, 143] width 29 height 7
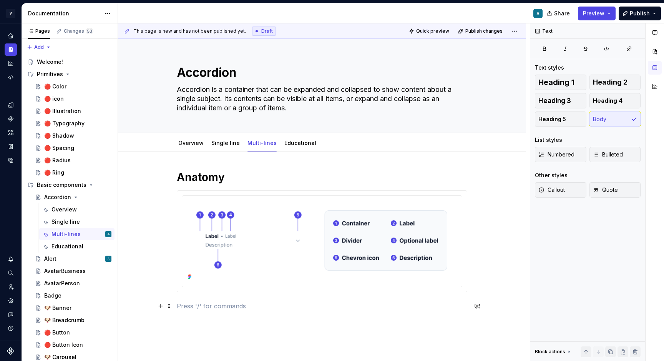
click at [209, 311] on p at bounding box center [322, 305] width 291 height 9
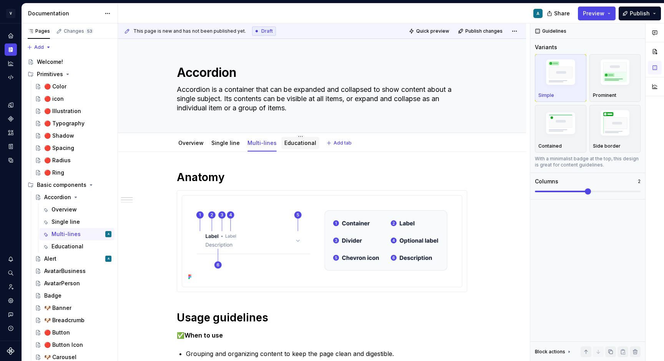
click at [290, 148] on div "Educational" at bounding box center [300, 143] width 38 height 12
click at [296, 146] on div "Educational" at bounding box center [300, 143] width 32 height 8
click at [293, 143] on link "Educational" at bounding box center [300, 143] width 32 height 7
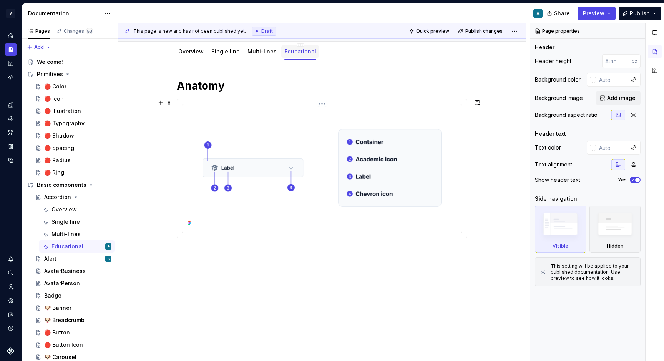
scroll to position [101, 0]
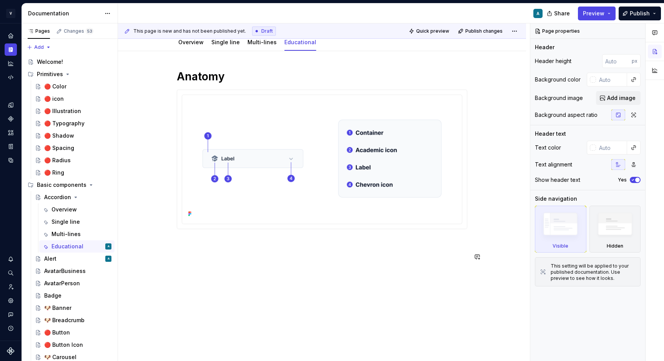
click at [228, 248] on div "Anatomy" at bounding box center [322, 166] width 291 height 192
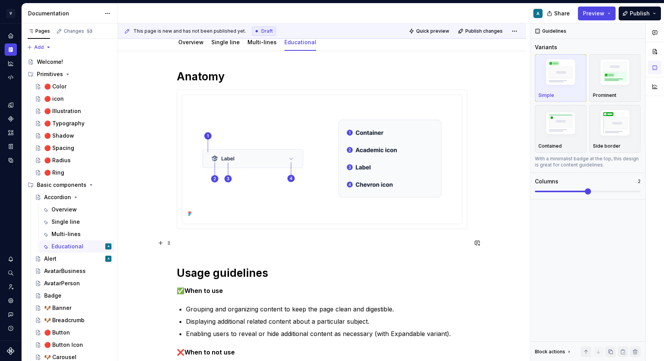
click at [222, 247] on div "**********" at bounding box center [322, 320] width 291 height 501
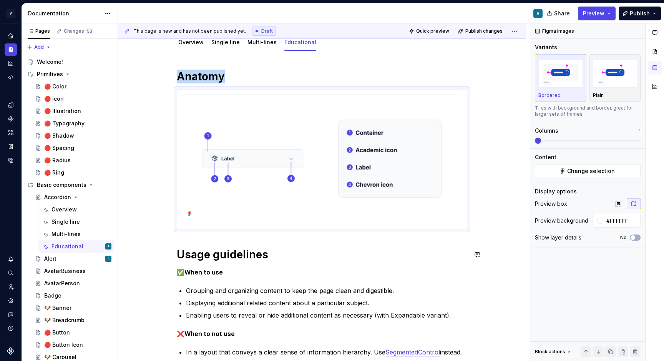
click at [335, 248] on h1 "Usage guidelines" at bounding box center [322, 255] width 291 height 14
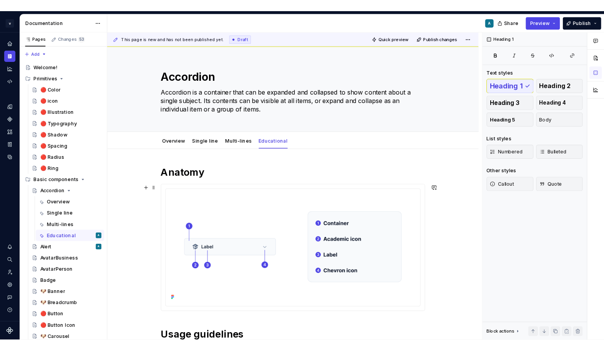
scroll to position [0, 0]
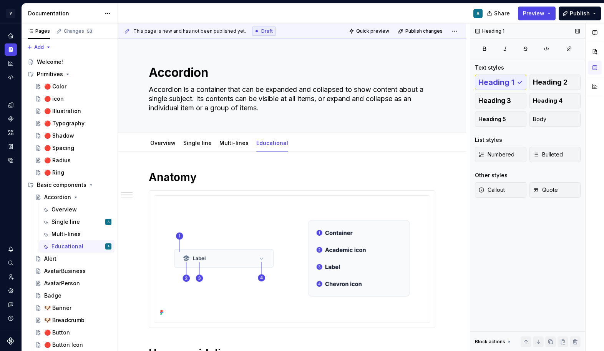
type textarea "*"
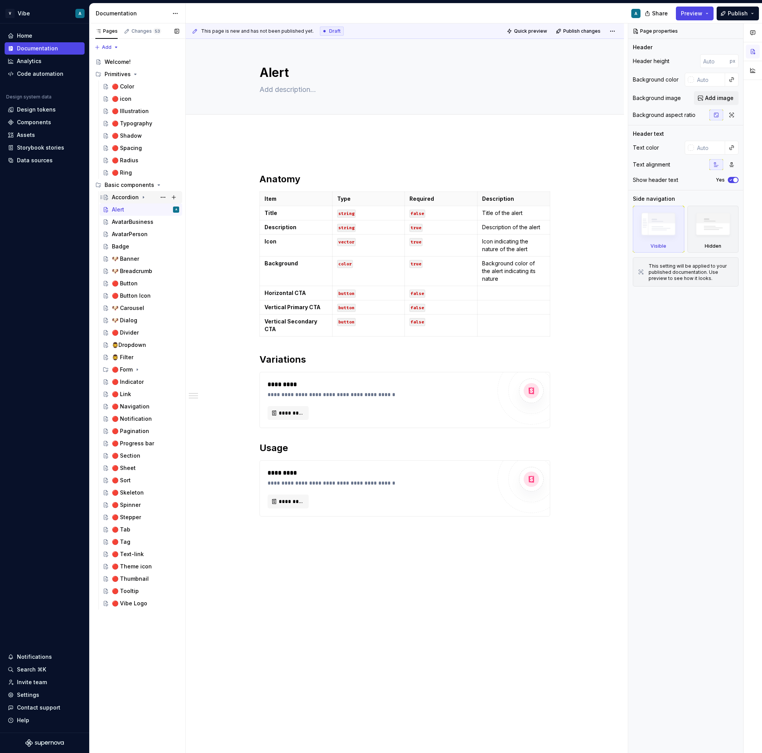
click at [127, 200] on div "Accordion" at bounding box center [125, 197] width 27 height 8
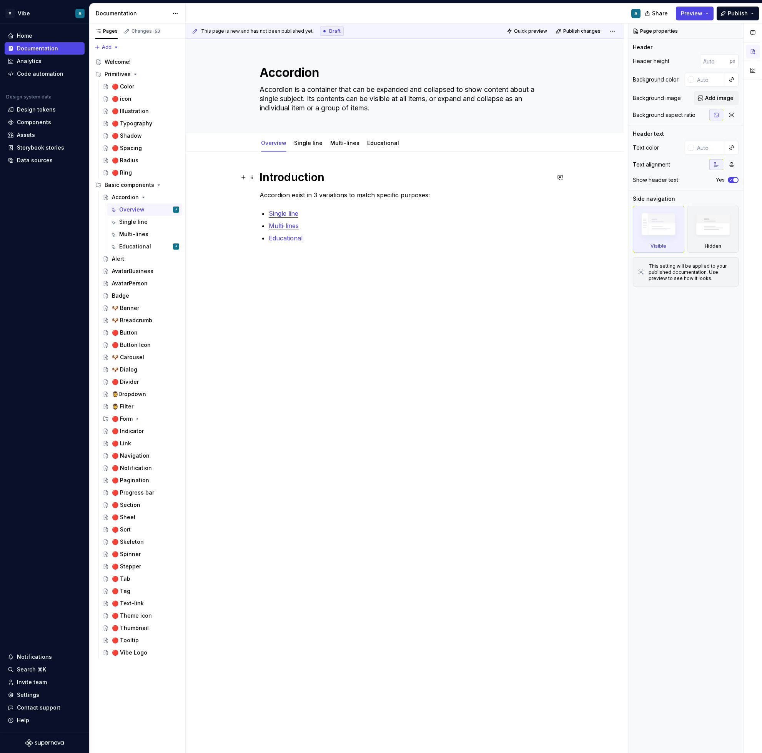
click at [262, 179] on h1 "Introduction" at bounding box center [404, 177] width 291 height 14
click at [304, 146] on link "Single line" at bounding box center [308, 143] width 28 height 7
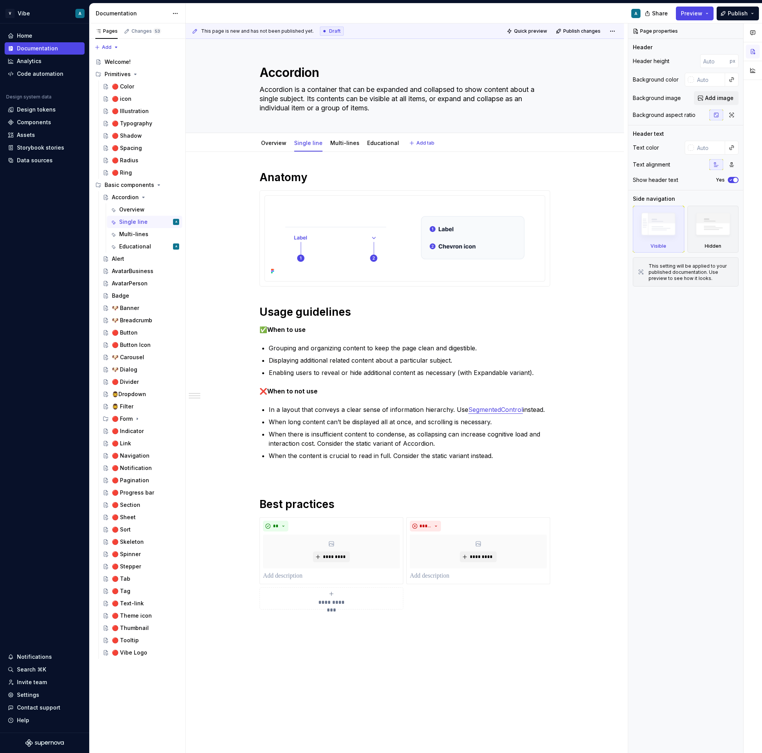
type textarea "*"
click at [333, 246] on img at bounding box center [405, 238] width 274 height 78
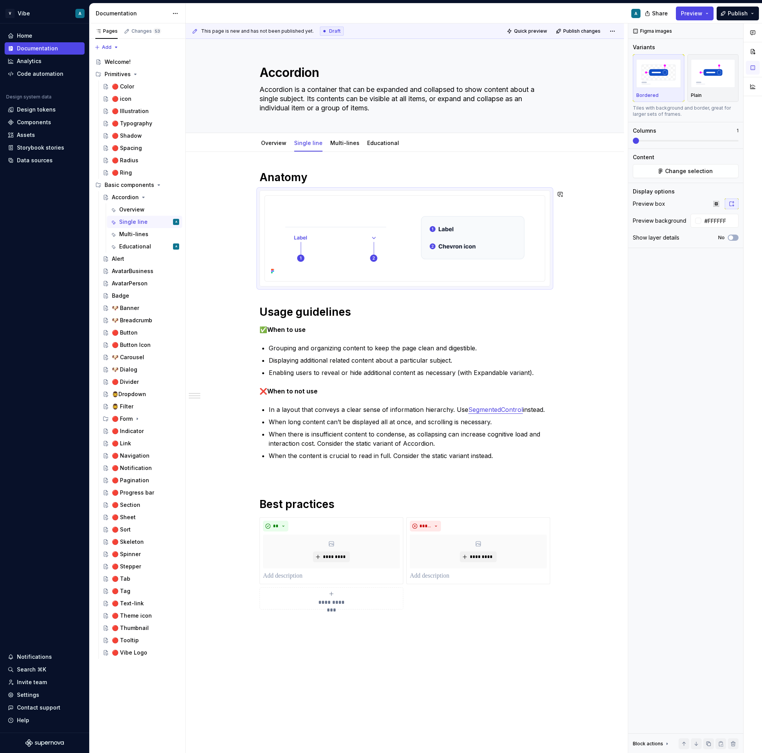
click at [293, 295] on div "**********" at bounding box center [404, 389] width 291 height 439
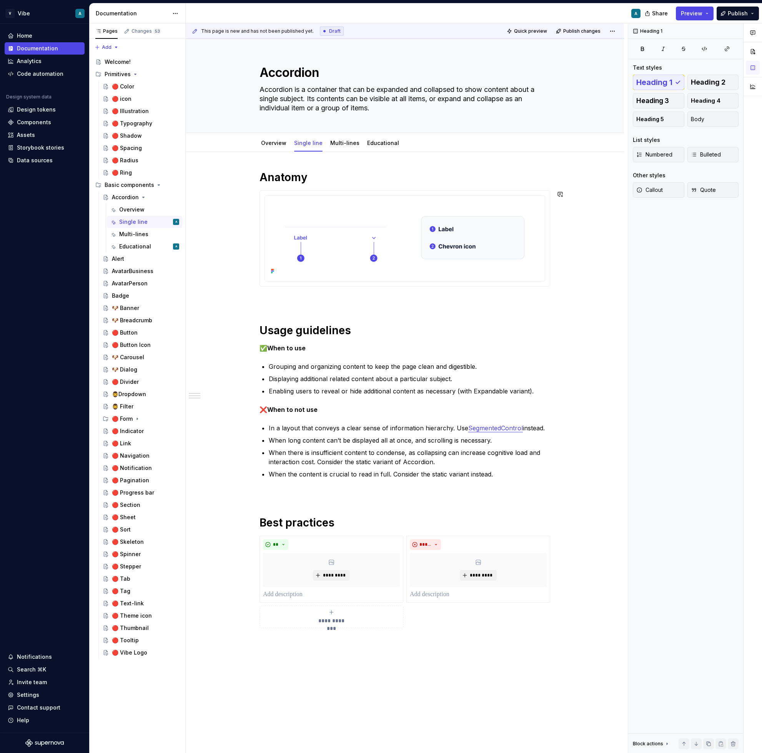
click at [287, 300] on p at bounding box center [404, 300] width 291 height 9
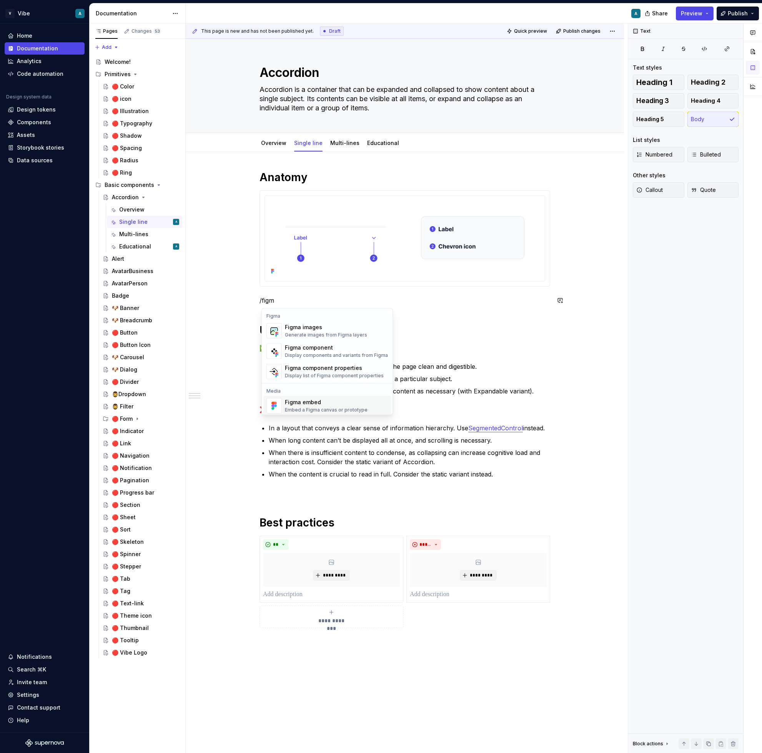
click at [315, 407] on div "Embed a Figma canvas or prototype" at bounding box center [326, 410] width 83 height 6
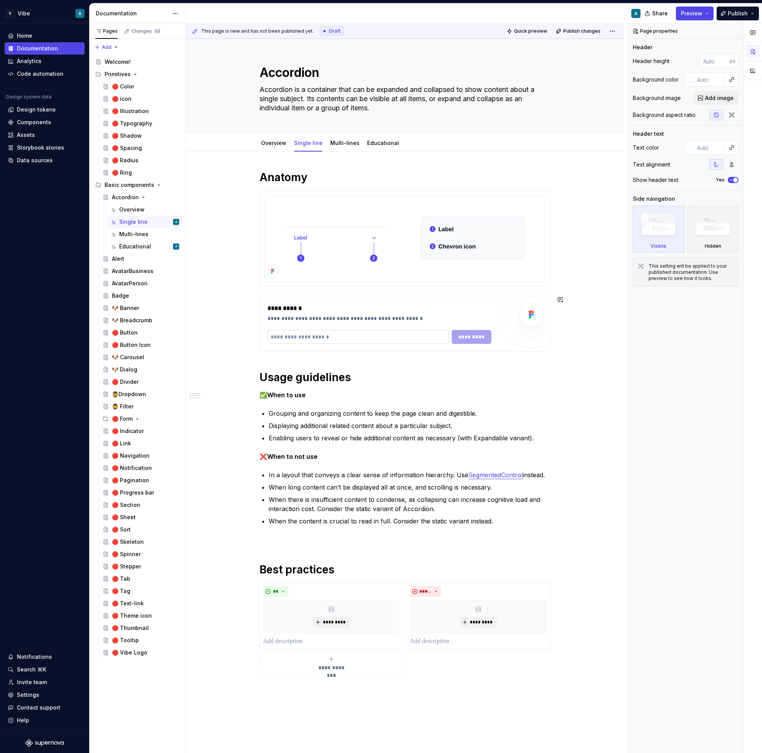
click at [335, 339] on input "text" at bounding box center [358, 337] width 181 height 14
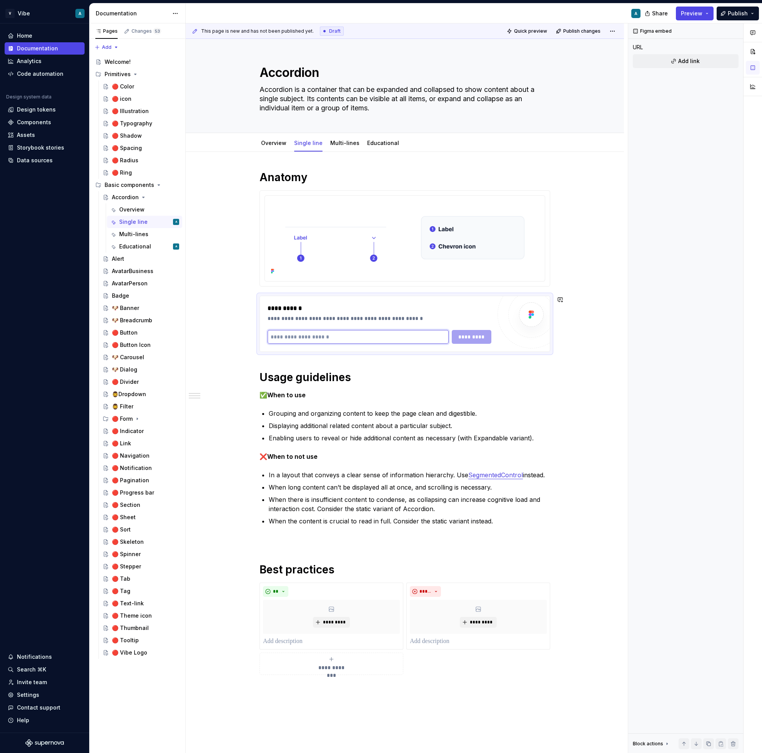
paste input "**********"
type textarea "*"
type input "**********"
click at [471, 336] on span "*********" at bounding box center [472, 337] width 30 height 8
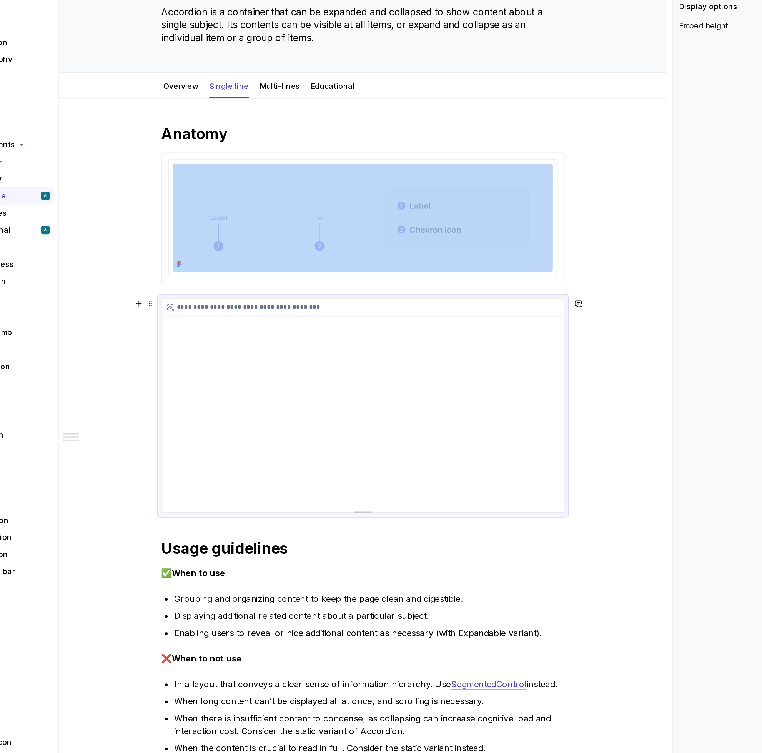
click at [542, 414] on div "**********" at bounding box center [405, 373] width 290 height 154
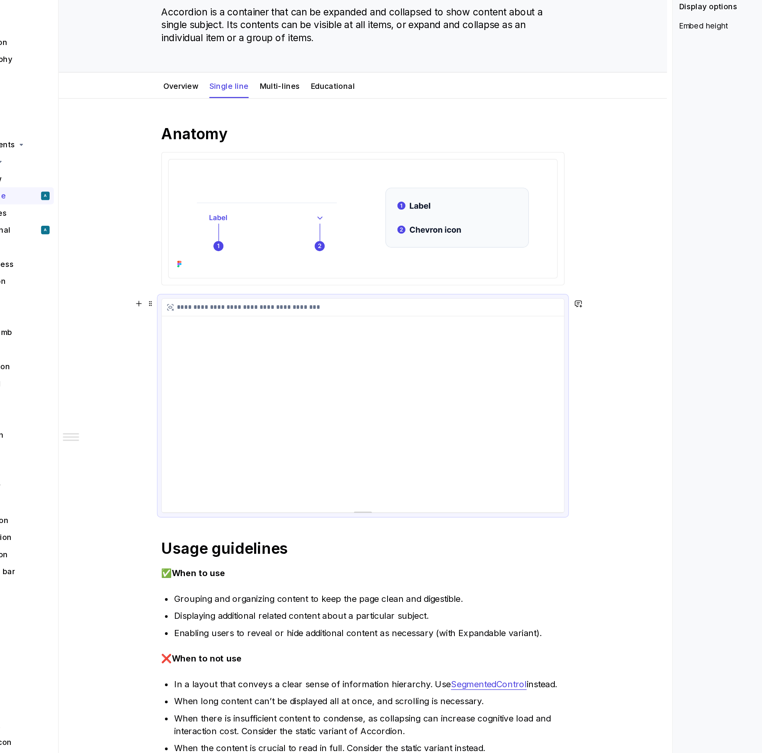
click at [542, 412] on div "**********" at bounding box center [405, 373] width 290 height 154
click at [540, 411] on div "**********" at bounding box center [405, 373] width 290 height 154
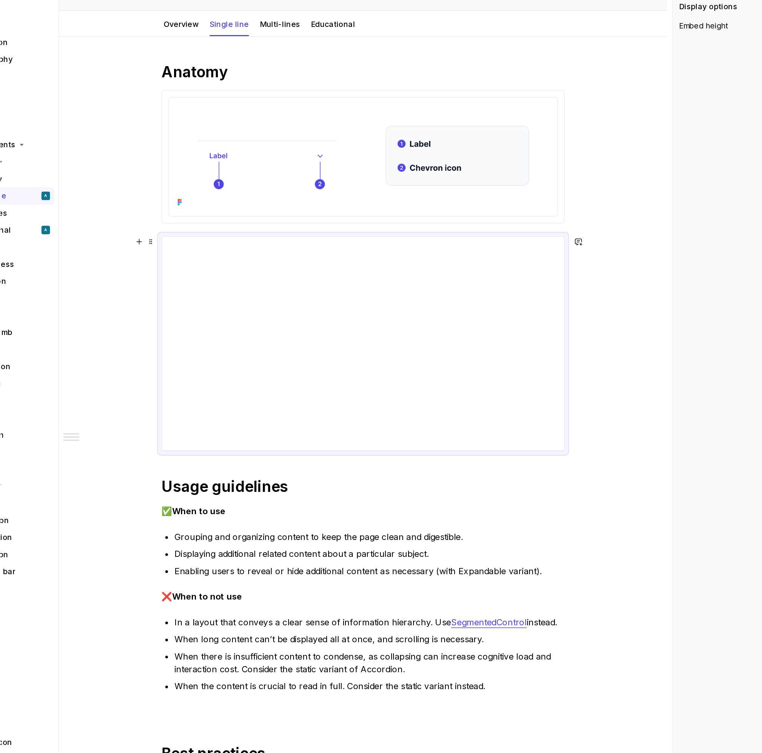
scroll to position [50, 0]
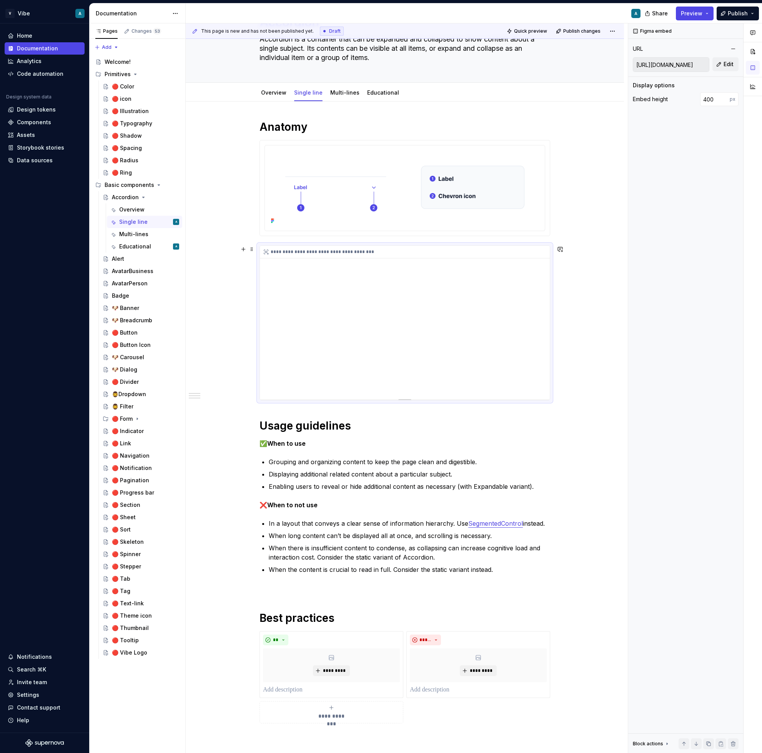
click at [540, 357] on div "**********" at bounding box center [405, 323] width 290 height 154
click at [539, 32] on span "Quick preview" at bounding box center [530, 31] width 33 height 6
click at [534, 29] on span "Quick preview" at bounding box center [530, 31] width 33 height 6
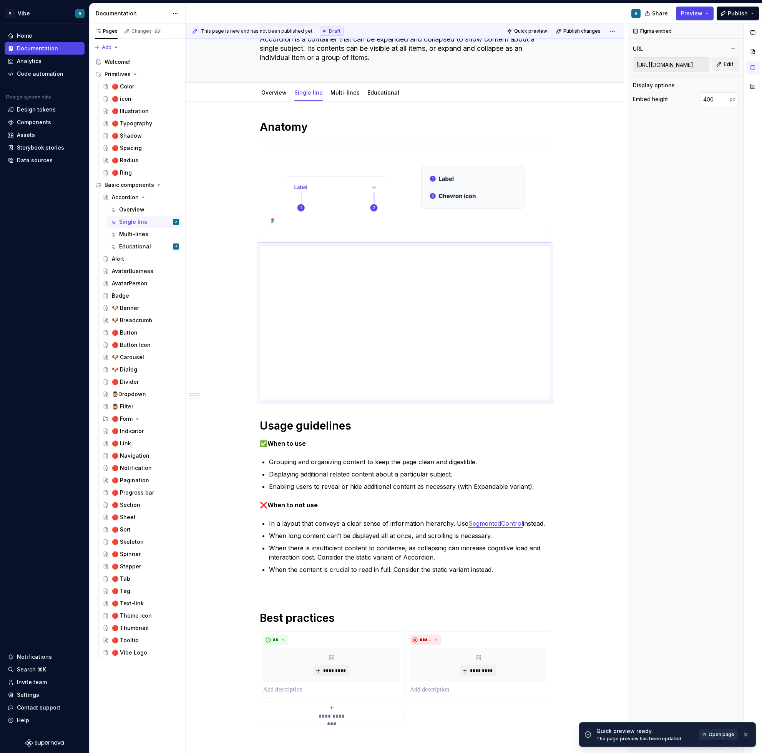
click at [720, 733] on span "Open page" at bounding box center [722, 734] width 26 height 6
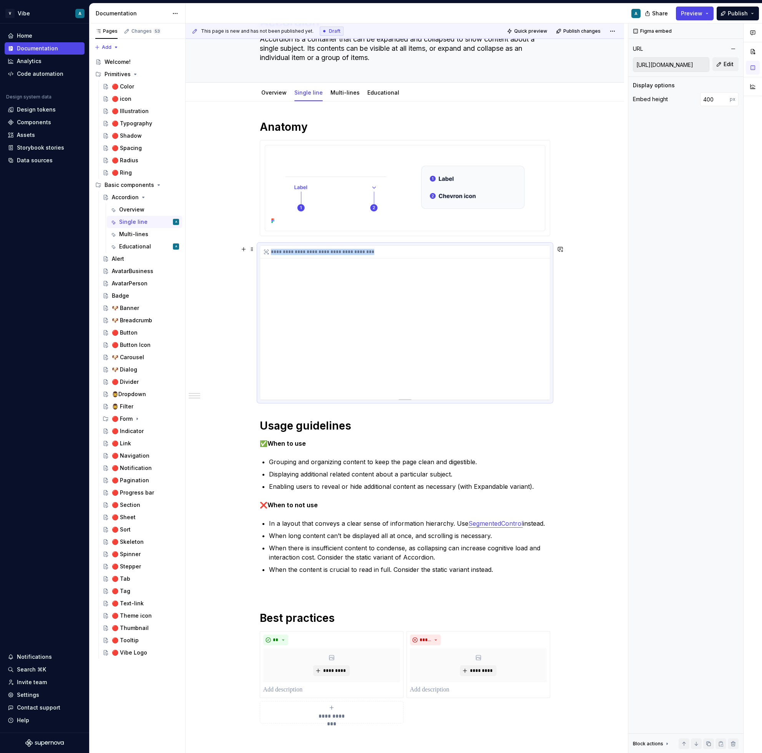
click at [395, 304] on div "**********" at bounding box center [405, 323] width 290 height 154
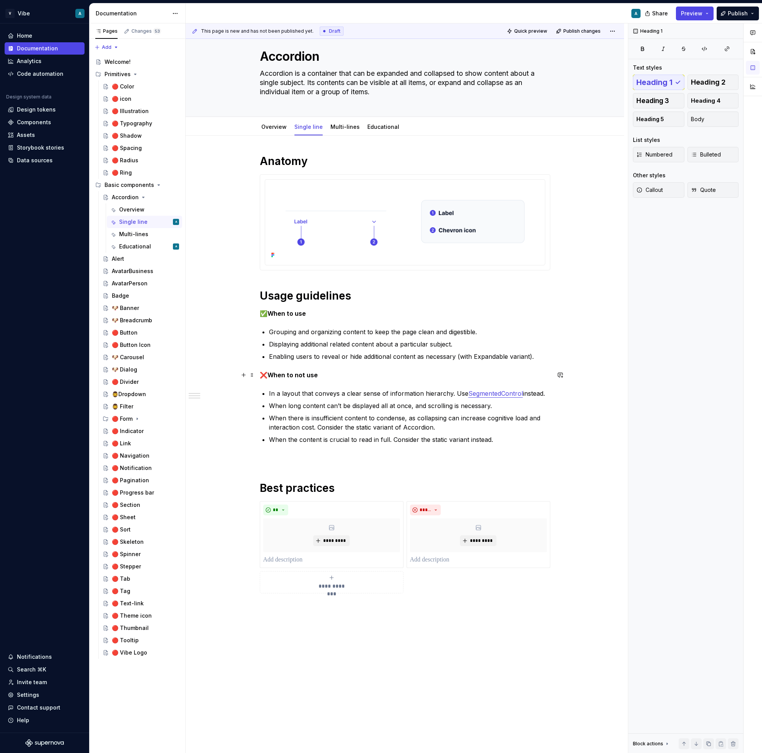
scroll to position [0, 0]
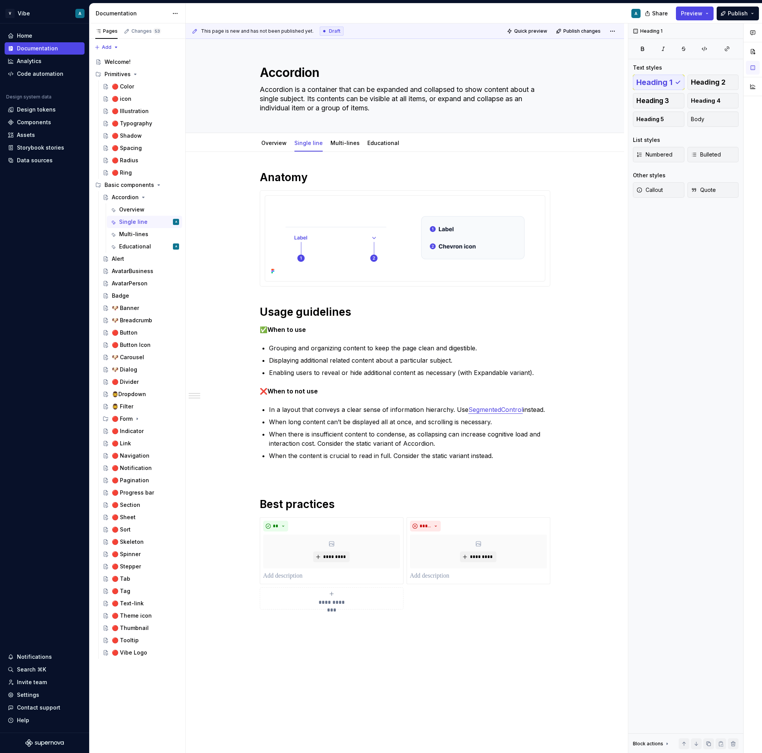
type textarea "*"
